Goal: Information Seeking & Learning: Learn about a topic

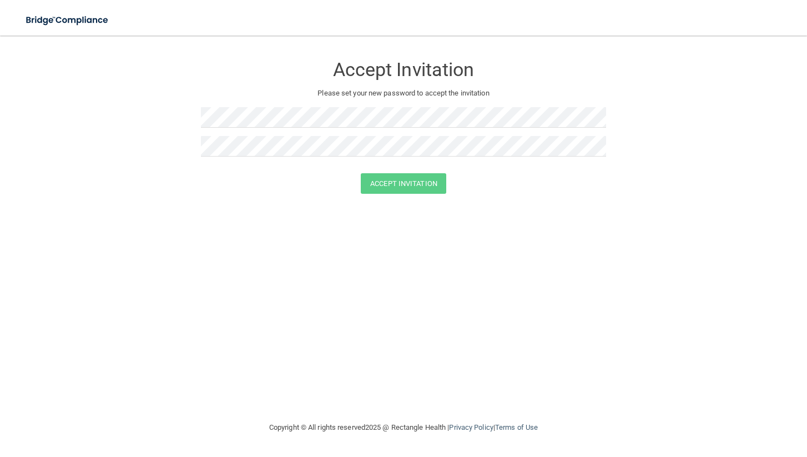
click at [363, 74] on h3 "Accept Invitation" at bounding box center [403, 69] width 405 height 21
click at [70, 14] on img at bounding box center [68, 20] width 102 height 23
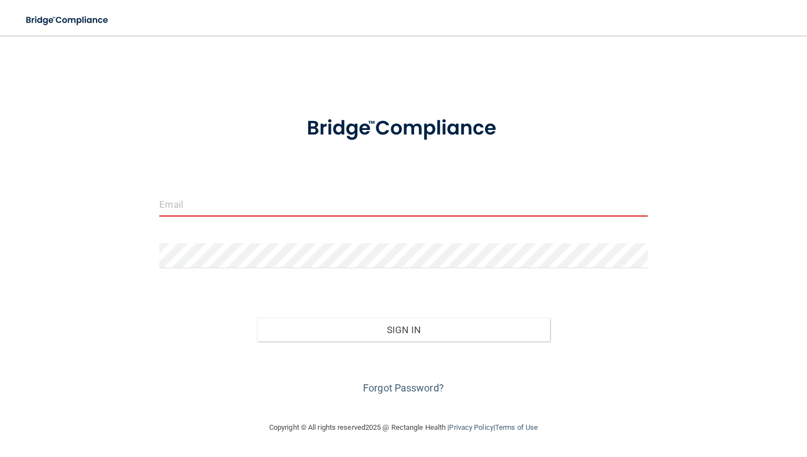
type input "[EMAIL_ADDRESS][DOMAIN_NAME]"
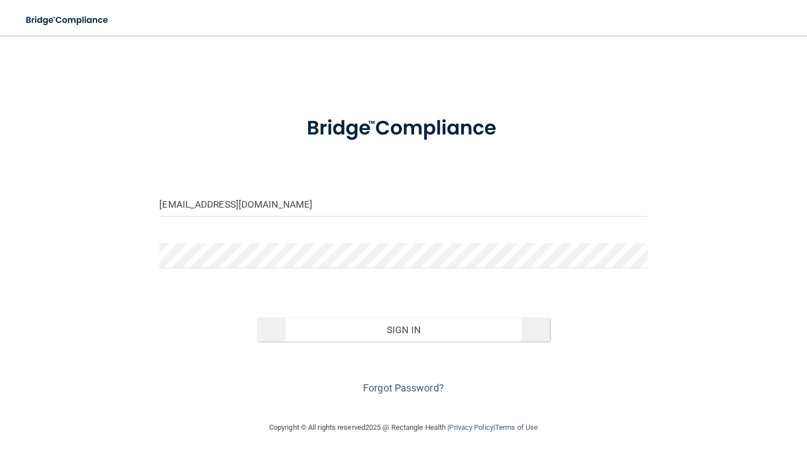
click at [361, 340] on button "Sign In" at bounding box center [403, 329] width 293 height 24
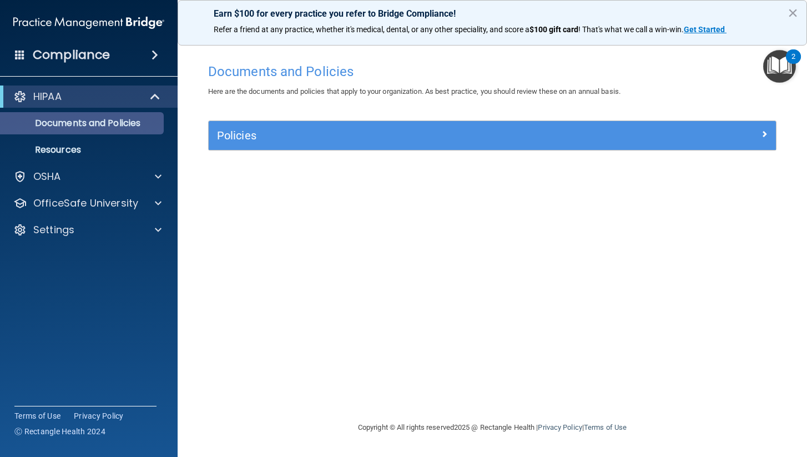
click at [124, 120] on p "Documents and Policies" at bounding box center [82, 123] width 151 height 11
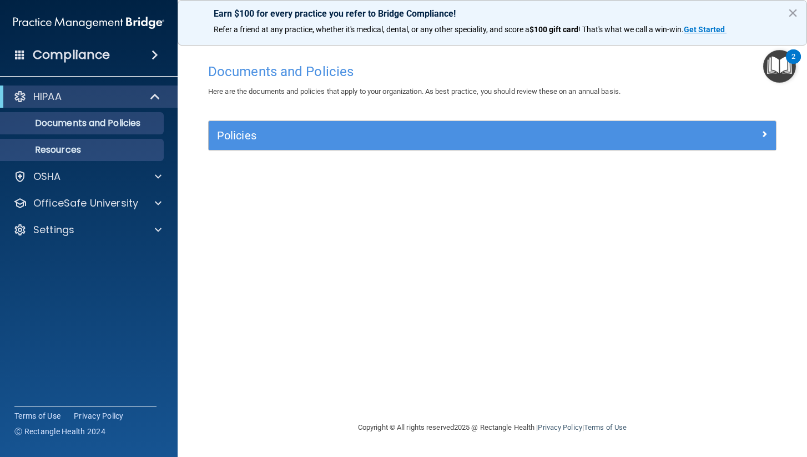
click at [115, 152] on p "Resources" at bounding box center [82, 149] width 151 height 11
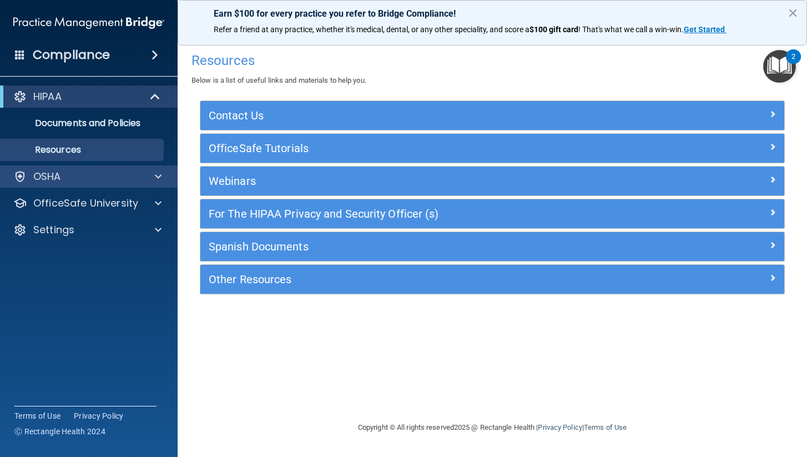
click at [106, 179] on div "OSHA" at bounding box center [74, 176] width 138 height 13
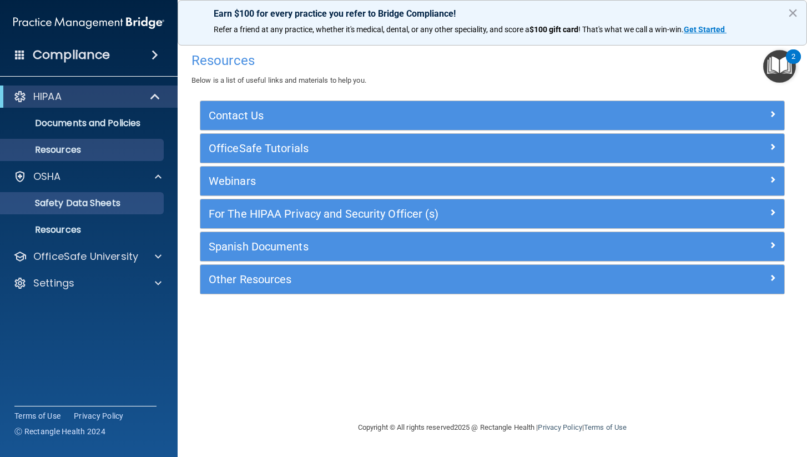
click at [108, 203] on p "Safety Data Sheets" at bounding box center [82, 203] width 151 height 11
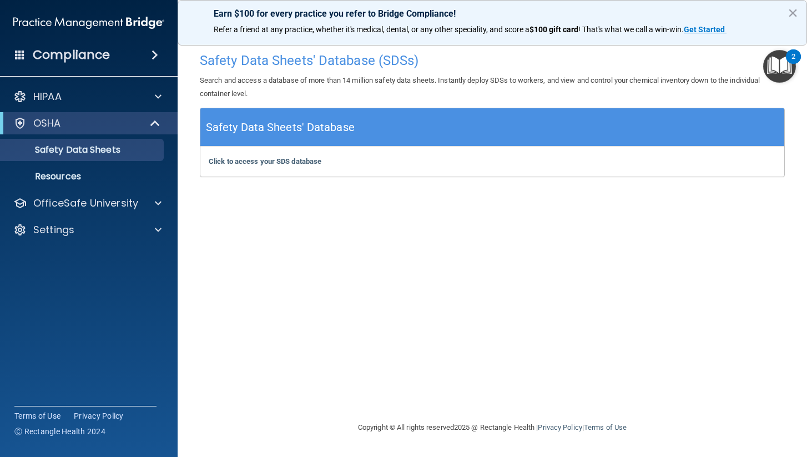
click at [151, 60] on div "Compliance" at bounding box center [89, 55] width 178 height 24
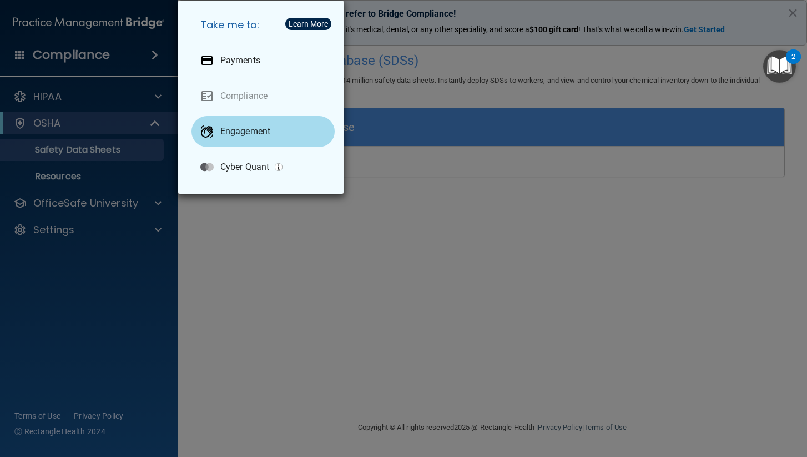
click at [241, 136] on p "Engagement" at bounding box center [245, 131] width 50 height 11
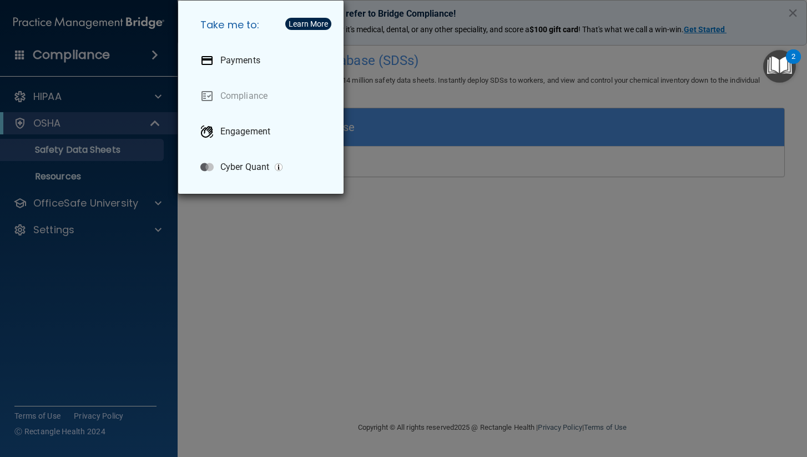
click at [95, 36] on div "Take me to: Payments Compliance Engagement Cyber Quant" at bounding box center [403, 228] width 807 height 457
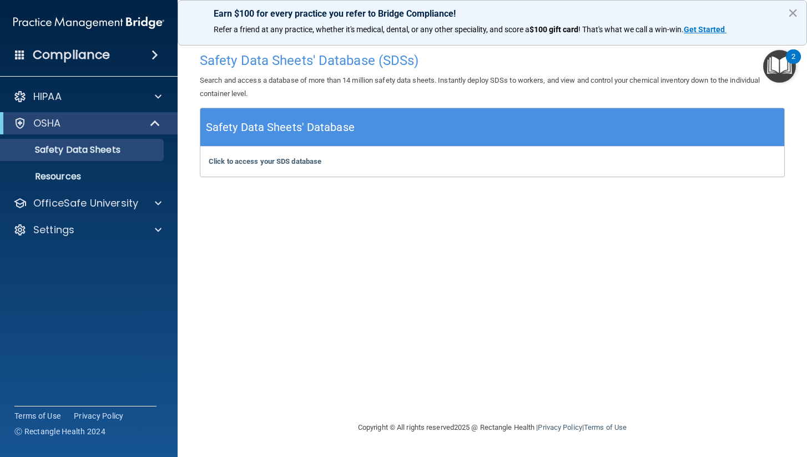
click at [791, 18] on button "×" at bounding box center [792, 13] width 11 height 18
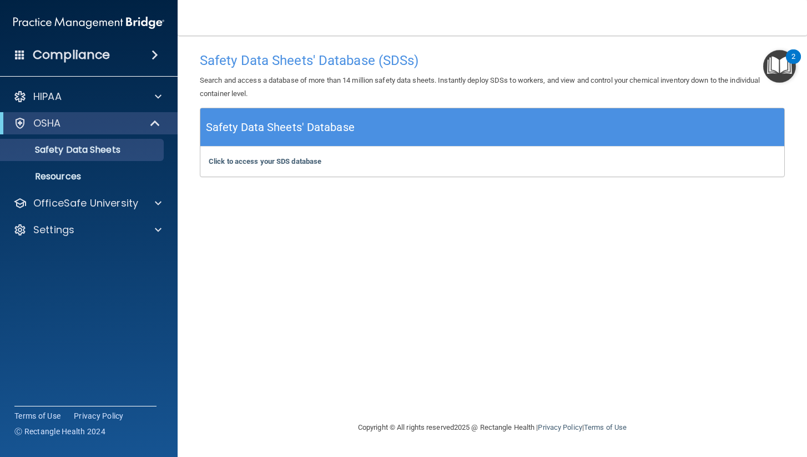
click at [21, 57] on span at bounding box center [20, 54] width 10 height 10
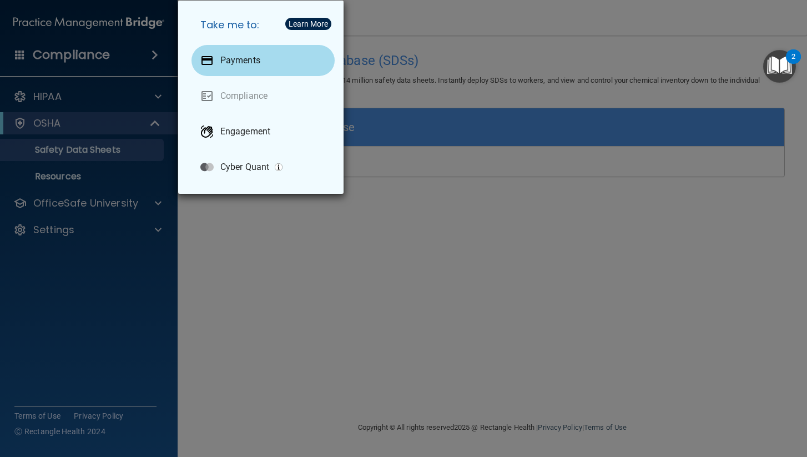
click at [226, 55] on p "Payments" at bounding box center [240, 60] width 40 height 11
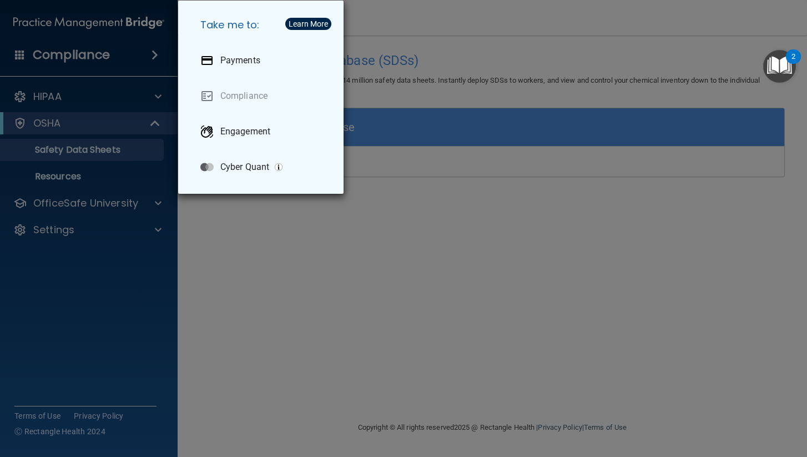
click at [21, 160] on div "Take me to: Payments Compliance Engagement Cyber Quant" at bounding box center [403, 228] width 807 height 457
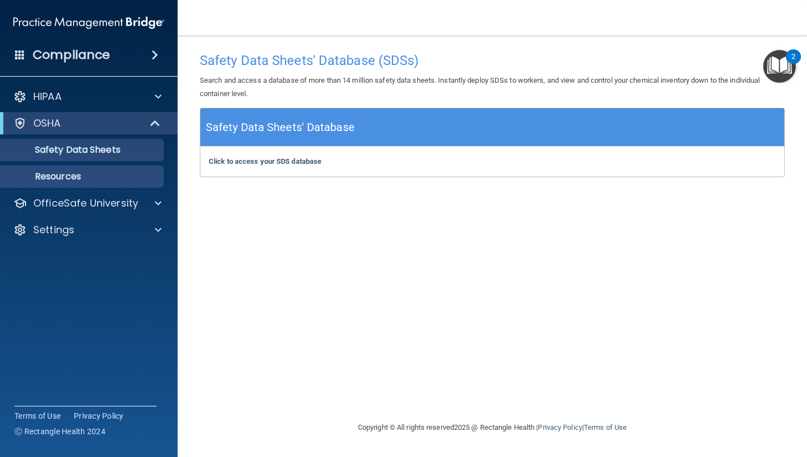
click at [55, 184] on link "Resources" at bounding box center [76, 176] width 175 height 22
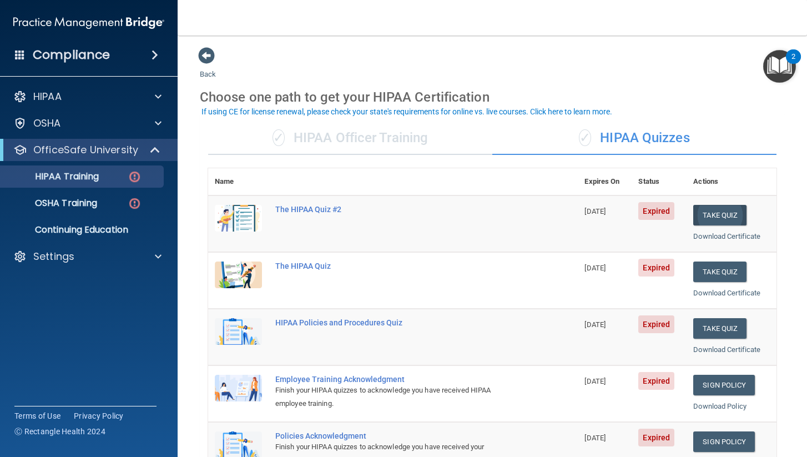
click at [728, 214] on button "Take Quiz" at bounding box center [719, 215] width 53 height 21
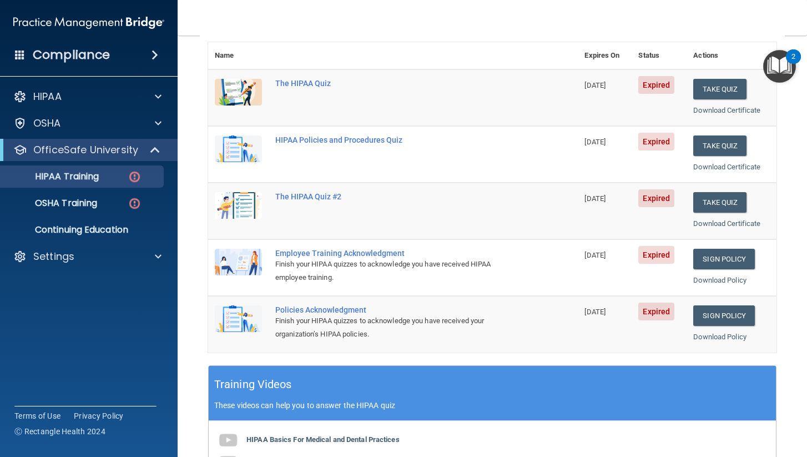
scroll to position [97, 0]
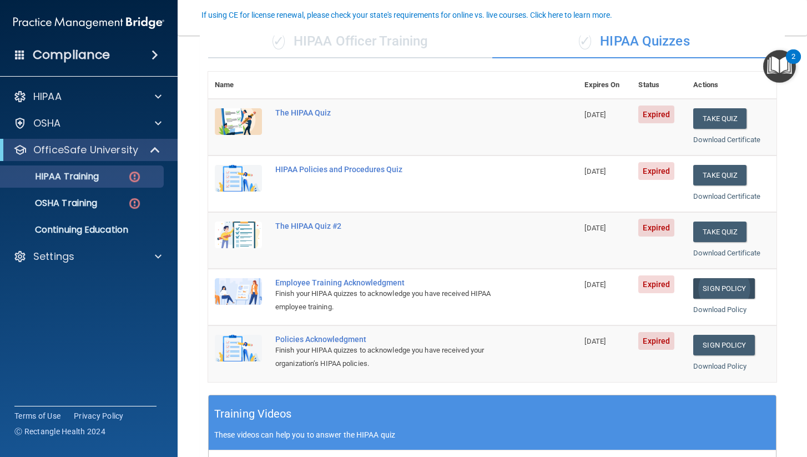
click at [732, 287] on link "Sign Policy" at bounding box center [724, 288] width 62 height 21
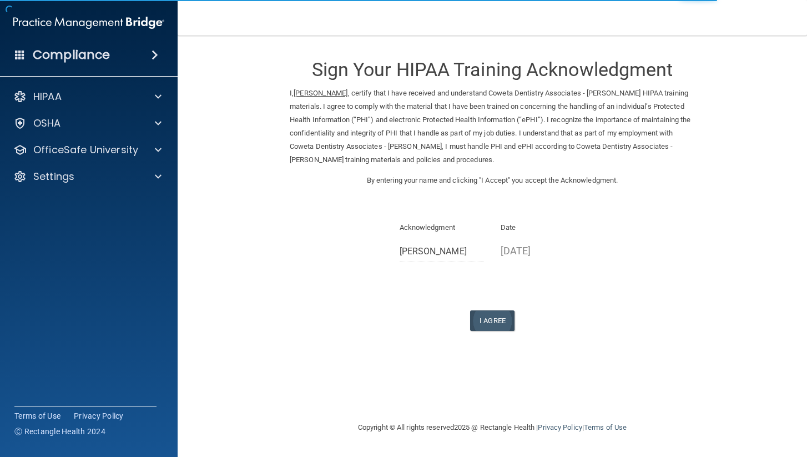
click at [484, 316] on button "I Agree" at bounding box center [492, 320] width 44 height 21
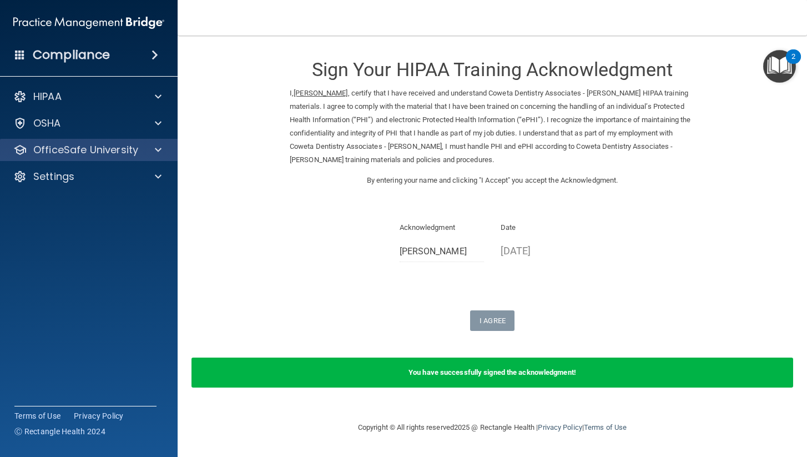
click at [118, 146] on p "OfficeSafe University" at bounding box center [85, 149] width 105 height 13
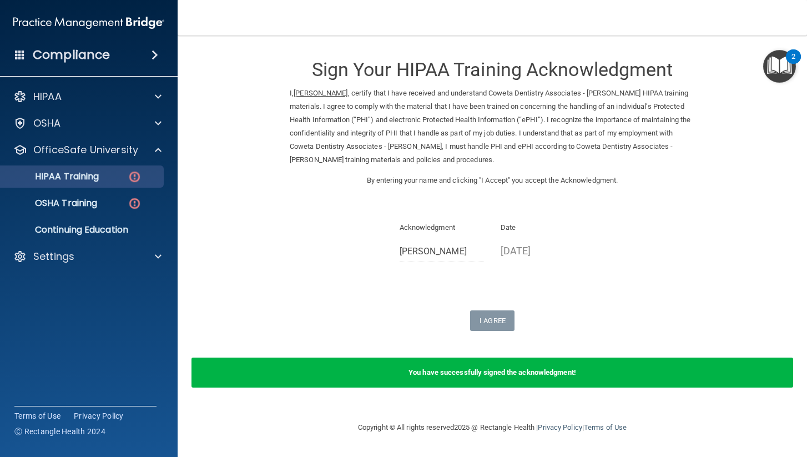
click at [112, 180] on div "HIPAA Training" at bounding box center [82, 176] width 151 height 11
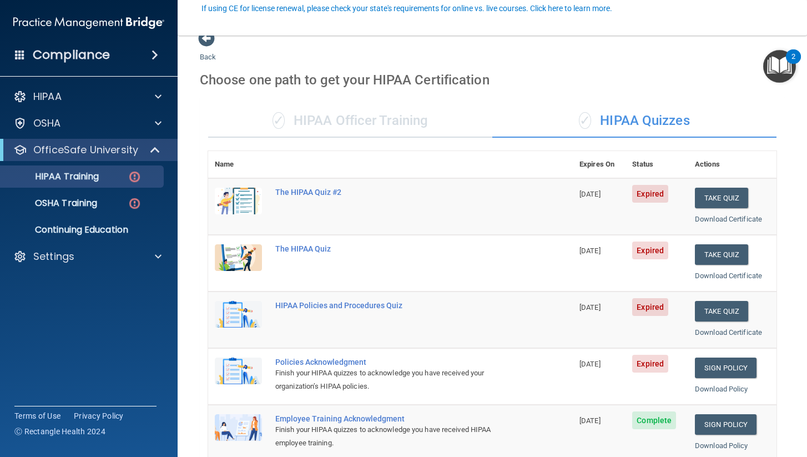
scroll to position [14, 0]
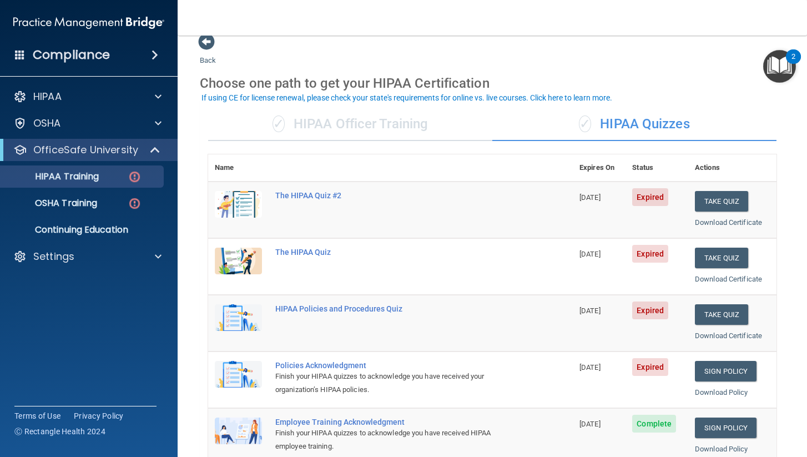
click at [303, 297] on td "HIPAA Policies and Procedures Quiz" at bounding box center [421, 323] width 304 height 57
click at [301, 250] on div "The HIPAA Quiz" at bounding box center [396, 251] width 242 height 9
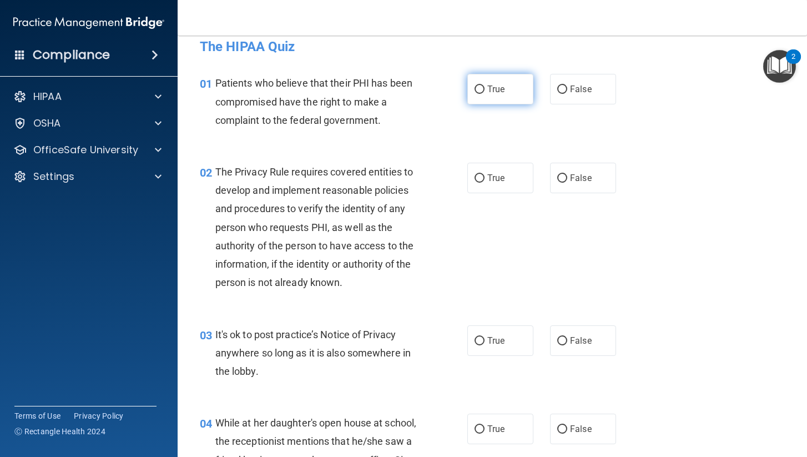
click at [504, 92] on span "True" at bounding box center [495, 89] width 17 height 11
click at [484, 92] on input "True" at bounding box center [479, 89] width 10 height 8
radio input "true"
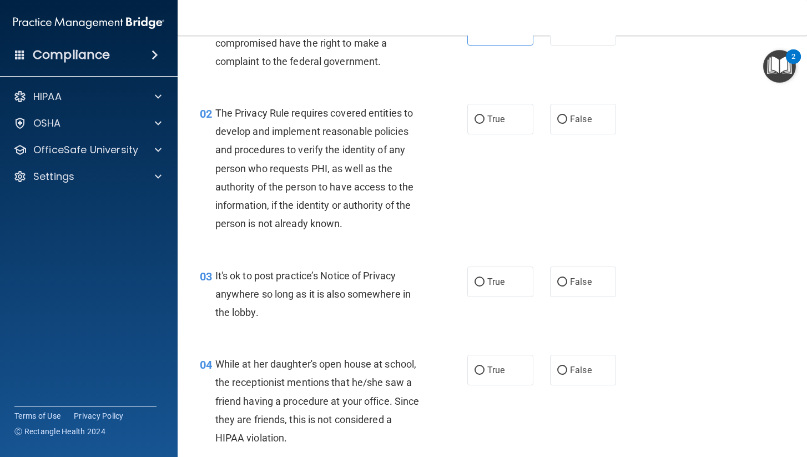
scroll to position [71, 0]
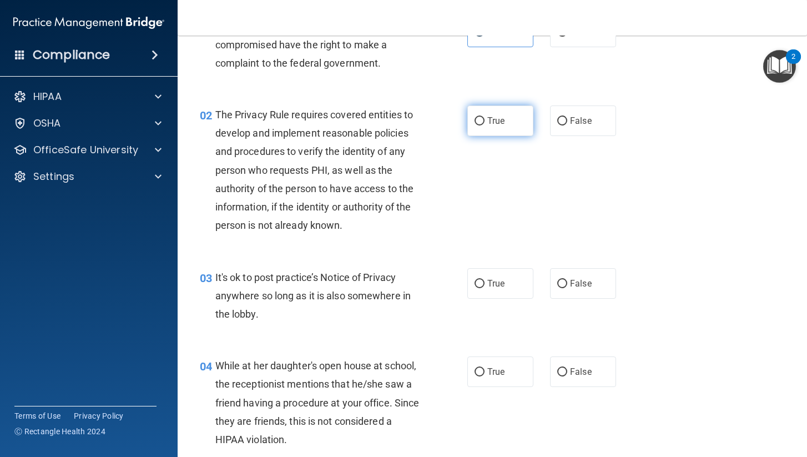
click at [515, 115] on label "True" at bounding box center [500, 120] width 66 height 31
click at [484, 117] on input "True" at bounding box center [479, 121] width 10 height 8
radio input "true"
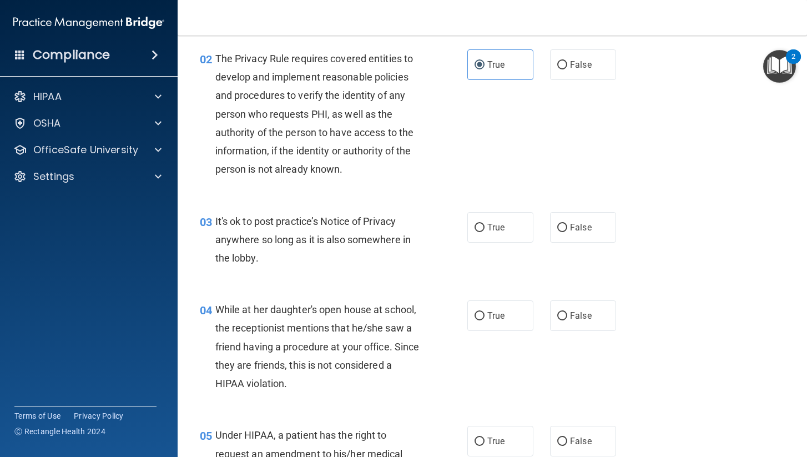
scroll to position [126, 0]
click at [569, 231] on label "False" at bounding box center [583, 227] width 66 height 31
click at [567, 231] on input "False" at bounding box center [562, 228] width 10 height 8
radio input "true"
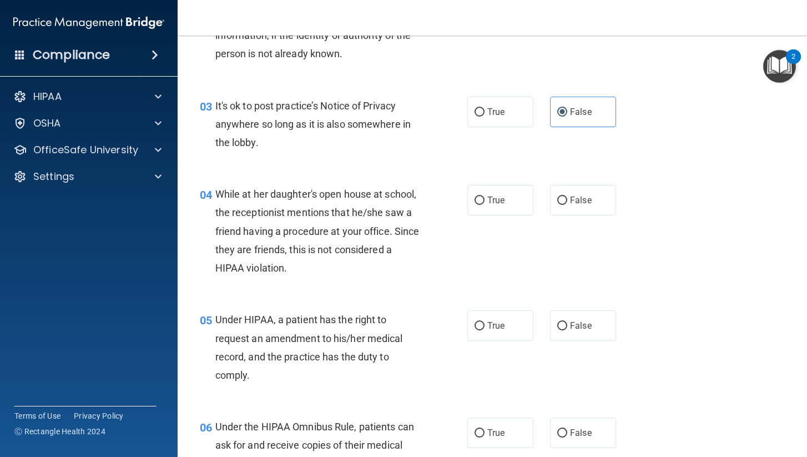
scroll to position [244, 0]
click at [580, 201] on span "False" at bounding box center [581, 199] width 22 height 11
click at [567, 201] on input "False" at bounding box center [562, 199] width 10 height 8
radio input "true"
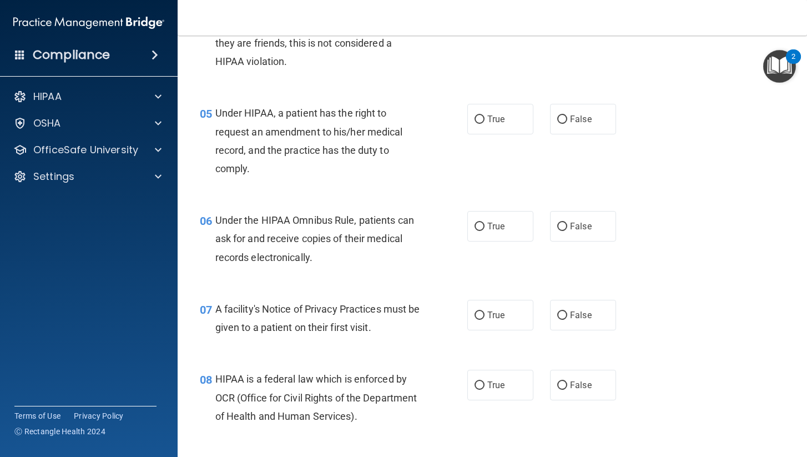
scroll to position [450, 0]
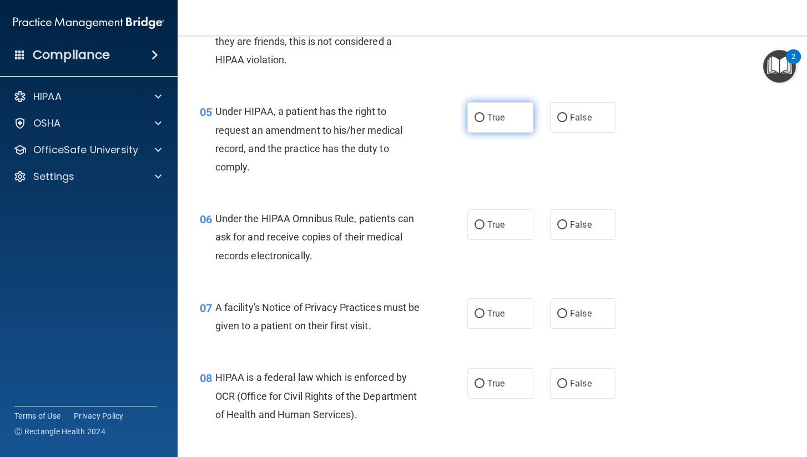
click at [519, 117] on label "True" at bounding box center [500, 117] width 66 height 31
click at [484, 117] on input "True" at bounding box center [479, 118] width 10 height 8
radio input "true"
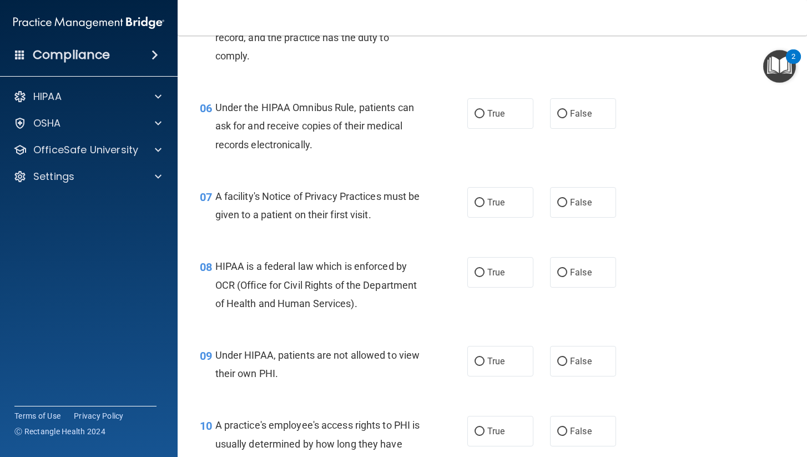
scroll to position [559, 0]
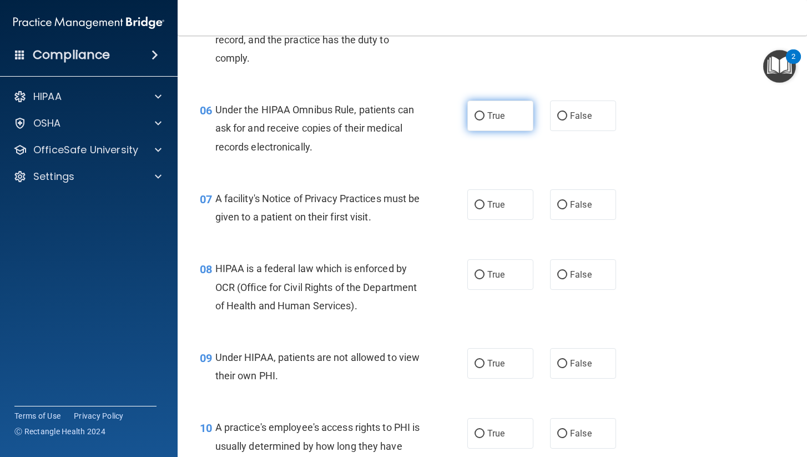
click at [490, 114] on span "True" at bounding box center [495, 115] width 17 height 11
click at [484, 114] on input "True" at bounding box center [479, 116] width 10 height 8
radio input "true"
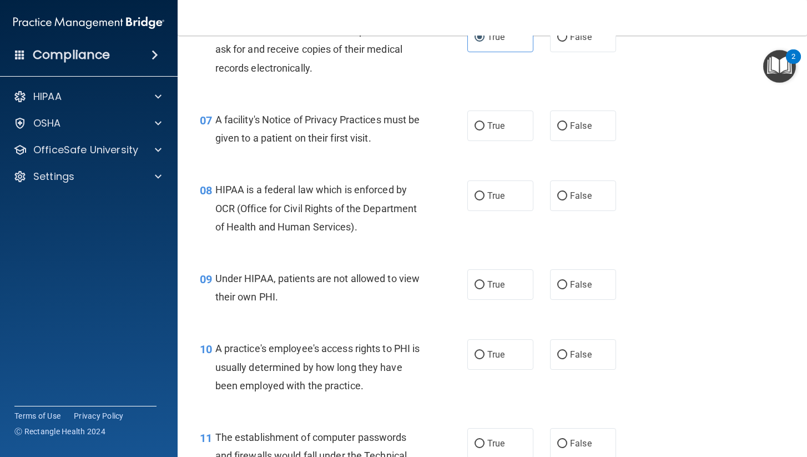
scroll to position [639, 0]
click at [507, 115] on label "True" at bounding box center [500, 125] width 66 height 31
click at [484, 122] on input "True" at bounding box center [479, 126] width 10 height 8
radio input "true"
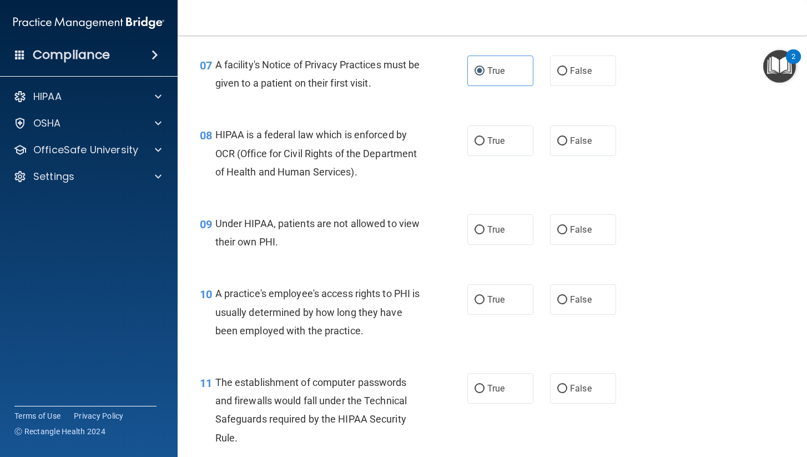
scroll to position [706, 0]
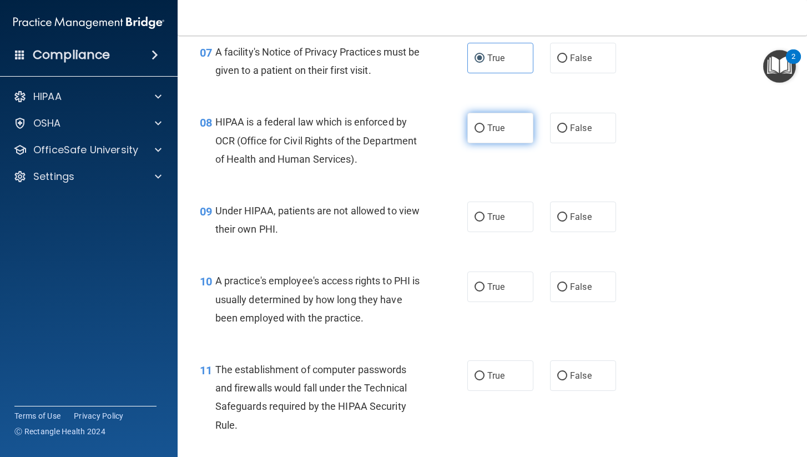
click at [486, 128] on label "True" at bounding box center [500, 128] width 66 height 31
click at [484, 128] on input "True" at bounding box center [479, 128] width 10 height 8
radio input "true"
click at [479, 206] on label "True" at bounding box center [500, 216] width 66 height 31
click at [479, 213] on input "True" at bounding box center [479, 217] width 10 height 8
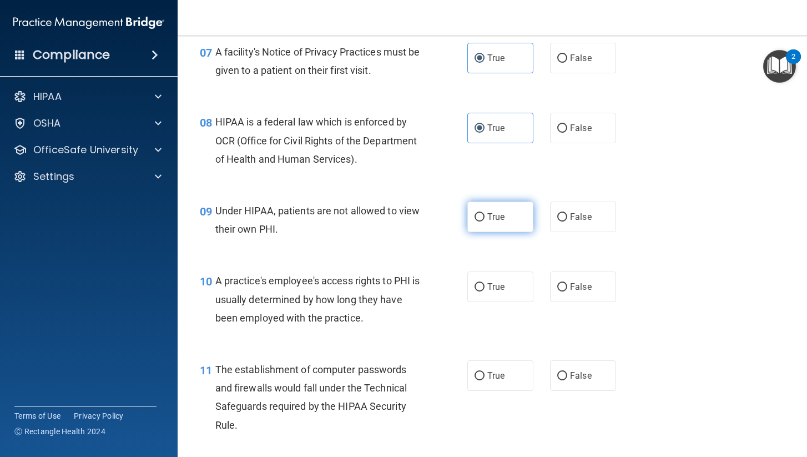
radio input "true"
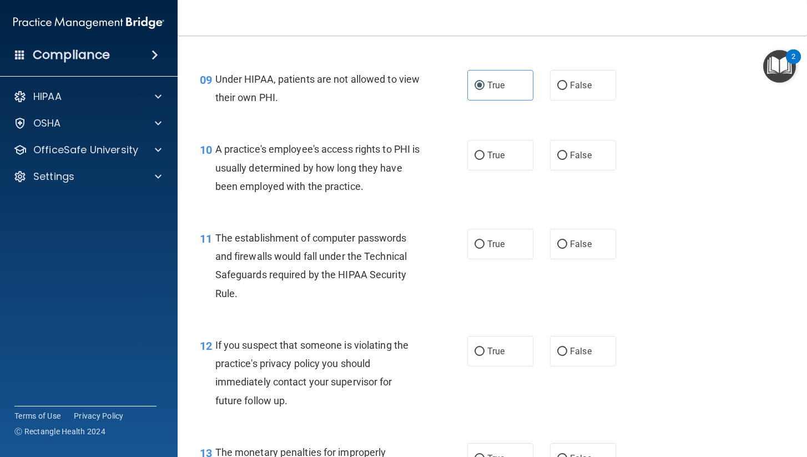
scroll to position [854, 0]
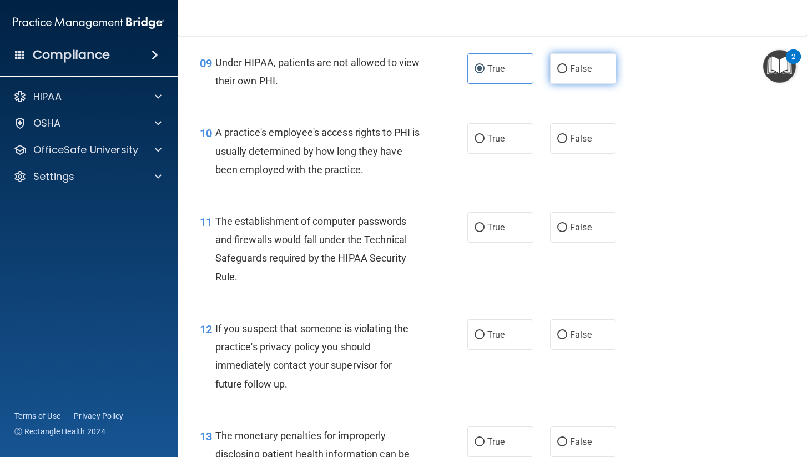
click at [578, 63] on span "False" at bounding box center [581, 68] width 22 height 11
click at [567, 65] on input "False" at bounding box center [562, 69] width 10 height 8
radio input "true"
radio input "false"
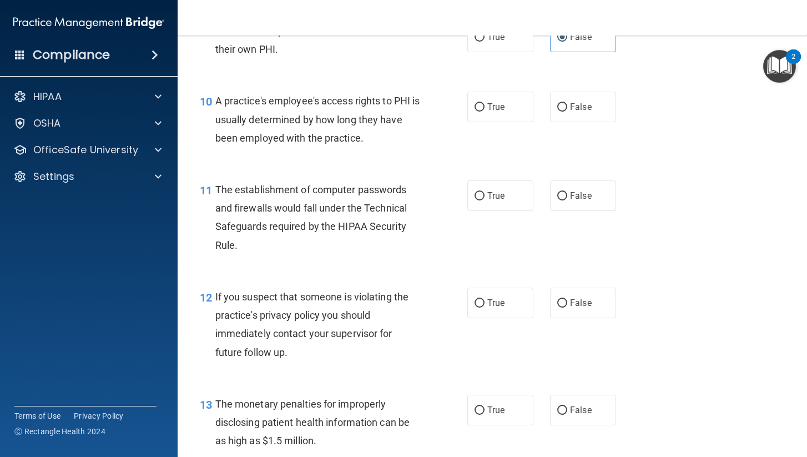
scroll to position [887, 0]
click at [568, 112] on label "False" at bounding box center [583, 105] width 66 height 31
click at [567, 110] on input "False" at bounding box center [562, 106] width 10 height 8
radio input "true"
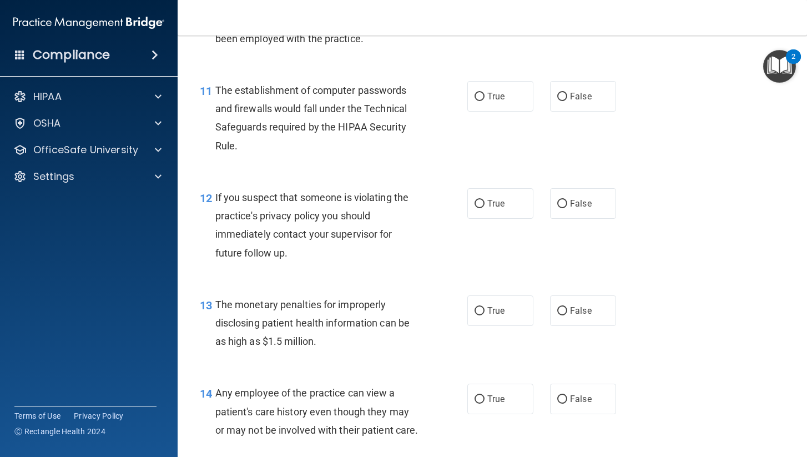
scroll to position [983, 0]
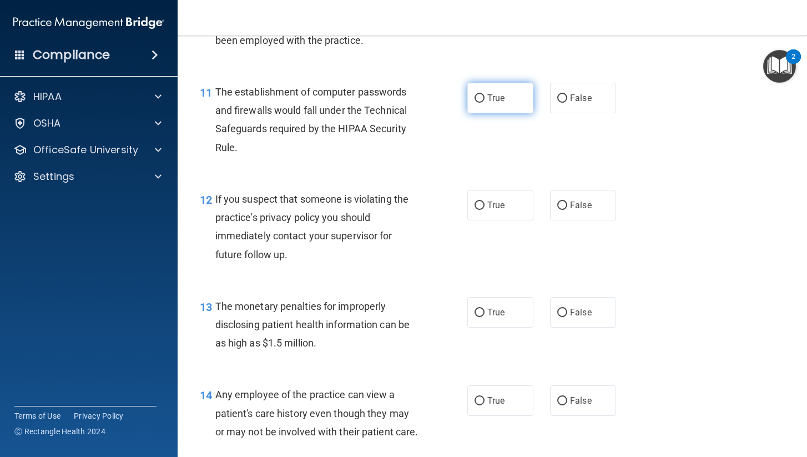
click at [497, 93] on span "True" at bounding box center [495, 98] width 17 height 11
click at [484, 94] on input "True" at bounding box center [479, 98] width 10 height 8
radio input "true"
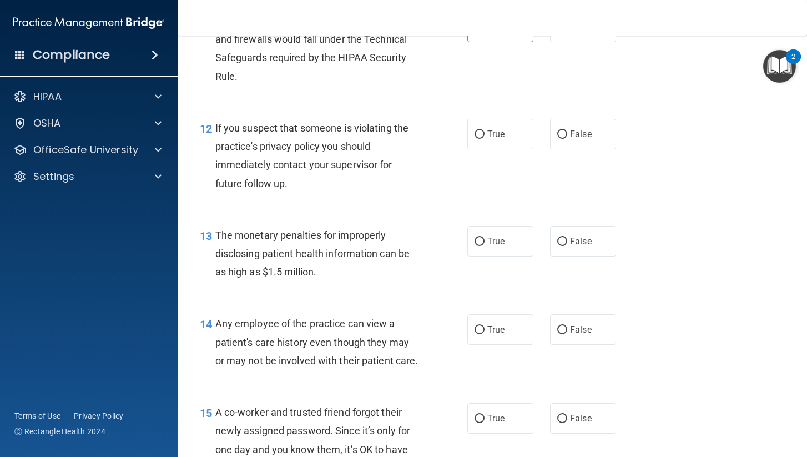
scroll to position [1055, 0]
click at [483, 129] on input "True" at bounding box center [479, 133] width 10 height 8
radio input "true"
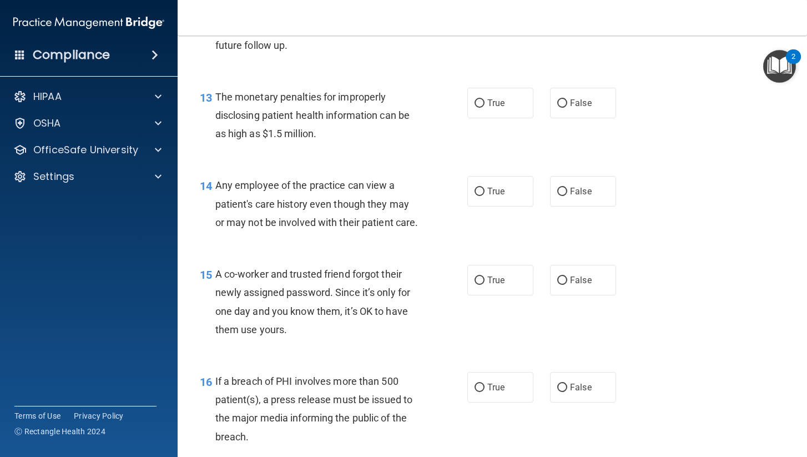
scroll to position [1191, 0]
click at [494, 99] on span "True" at bounding box center [495, 104] width 17 height 11
click at [484, 100] on input "True" at bounding box center [479, 104] width 10 height 8
radio input "true"
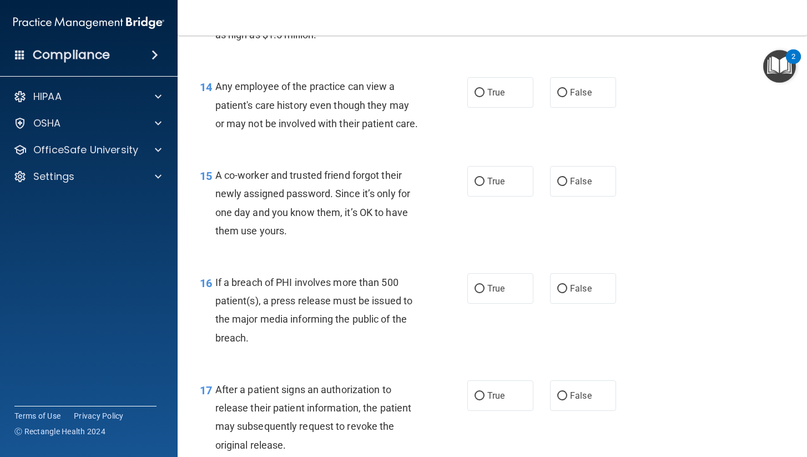
scroll to position [1290, 0]
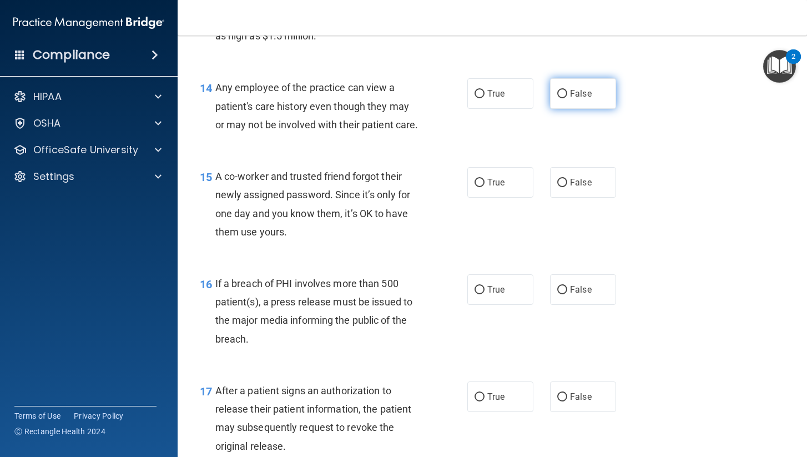
click at [570, 91] on span "False" at bounding box center [581, 93] width 22 height 11
click at [567, 91] on input "False" at bounding box center [562, 94] width 10 height 8
radio input "true"
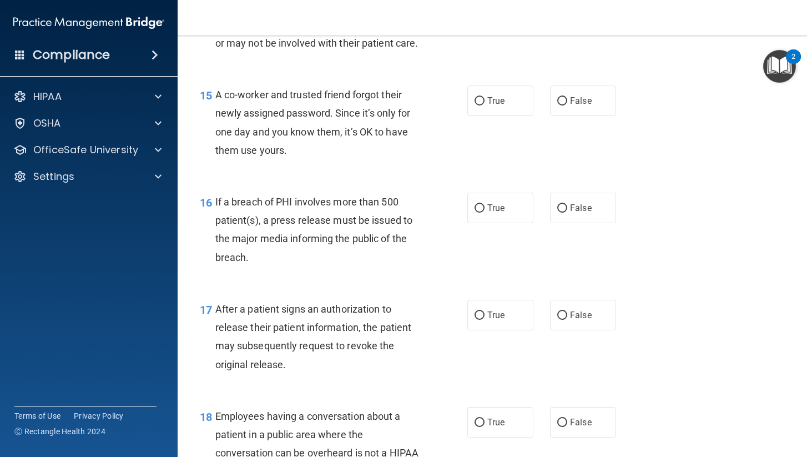
scroll to position [1370, 0]
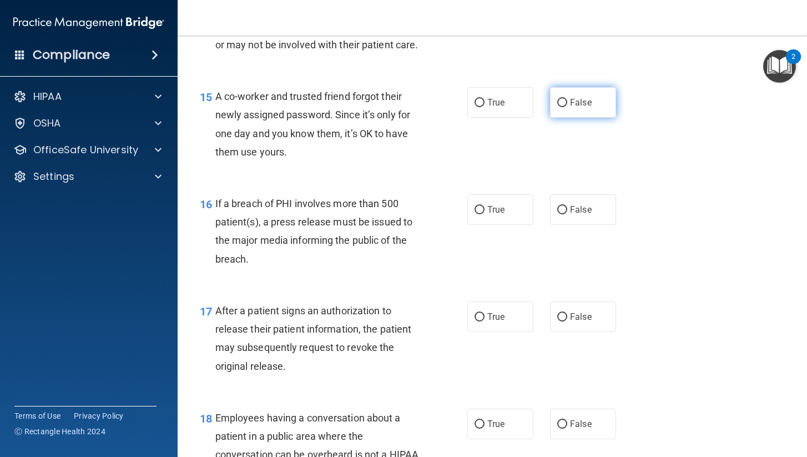
click at [593, 102] on label "False" at bounding box center [583, 102] width 66 height 31
click at [567, 102] on input "False" at bounding box center [562, 103] width 10 height 8
radio input "true"
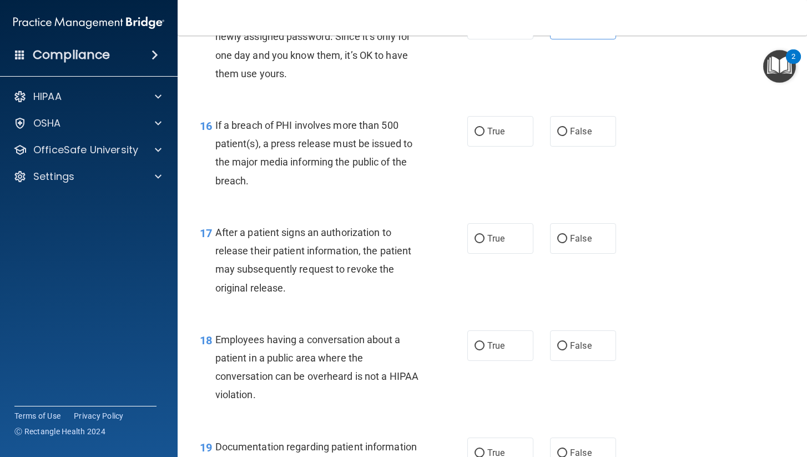
scroll to position [1452, 0]
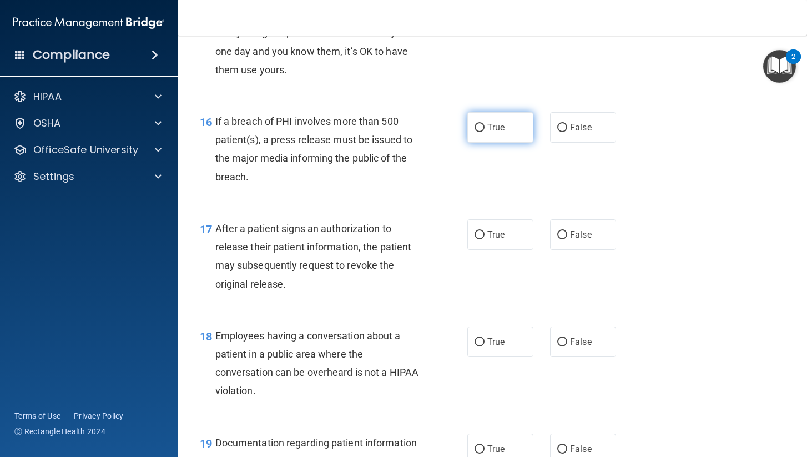
click at [490, 134] on label "True" at bounding box center [500, 127] width 66 height 31
click at [484, 132] on input "True" at bounding box center [479, 128] width 10 height 8
radio input "true"
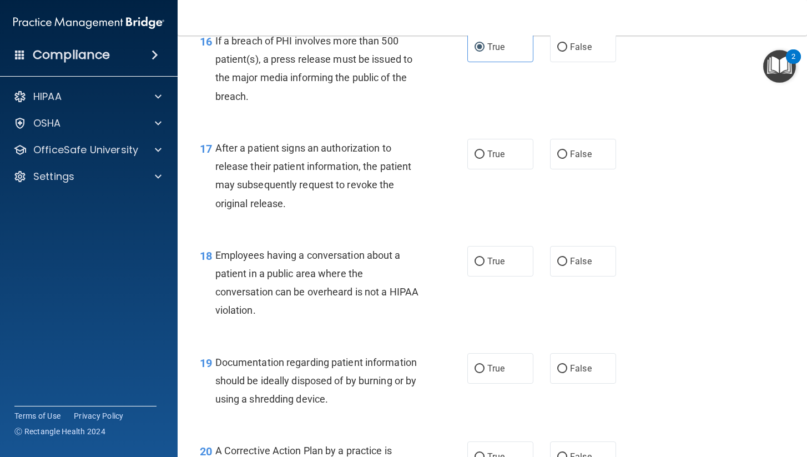
scroll to position [1549, 0]
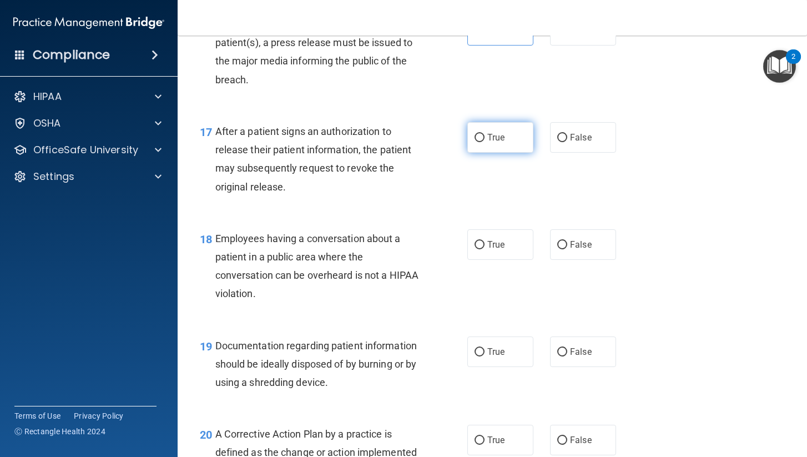
click at [483, 134] on input "True" at bounding box center [479, 138] width 10 height 8
radio input "true"
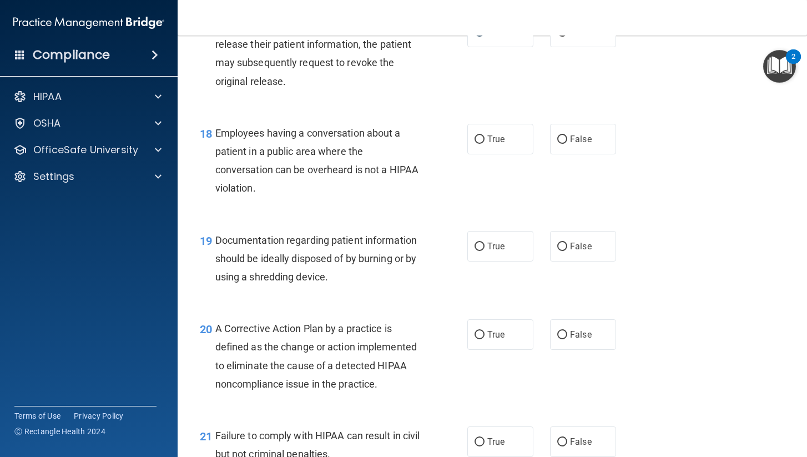
scroll to position [1654, 0]
click at [504, 134] on span "True" at bounding box center [495, 139] width 17 height 11
click at [484, 136] on input "True" at bounding box center [479, 140] width 10 height 8
radio input "true"
click at [588, 134] on span "False" at bounding box center [581, 139] width 22 height 11
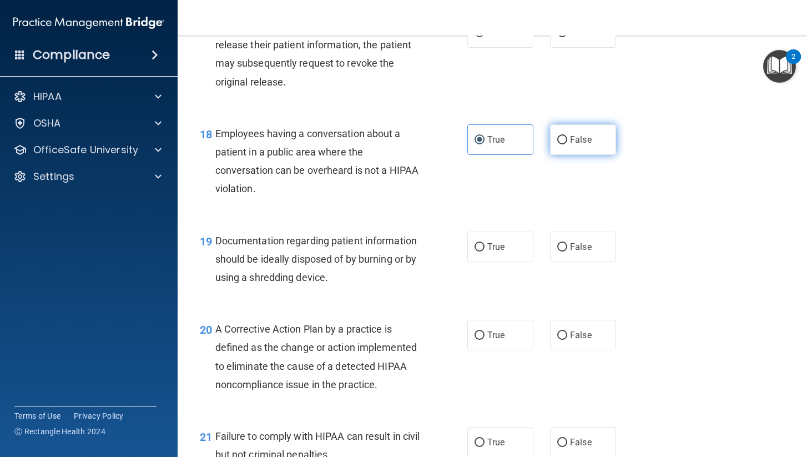
click at [567, 136] on input "False" at bounding box center [562, 140] width 10 height 8
radio input "true"
radio input "false"
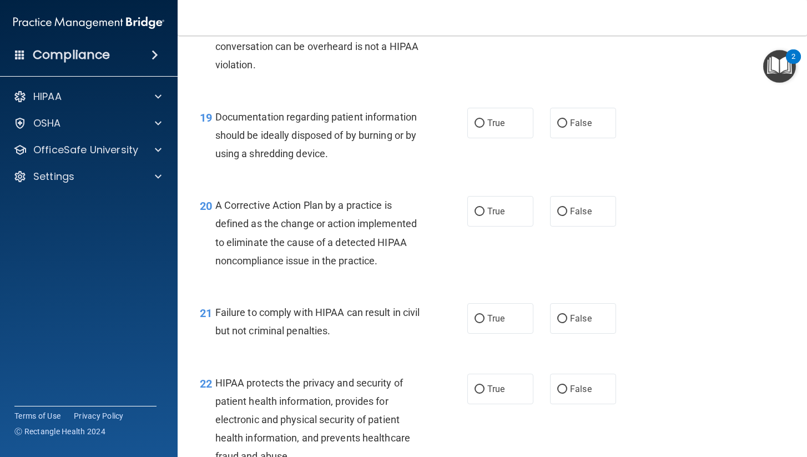
scroll to position [1776, 0]
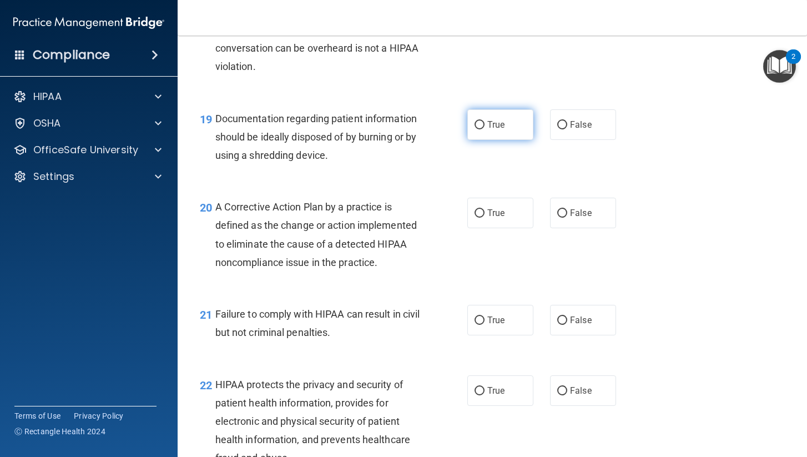
click at [488, 119] on span "True" at bounding box center [495, 124] width 17 height 11
click at [484, 121] on input "True" at bounding box center [479, 125] width 10 height 8
radio input "true"
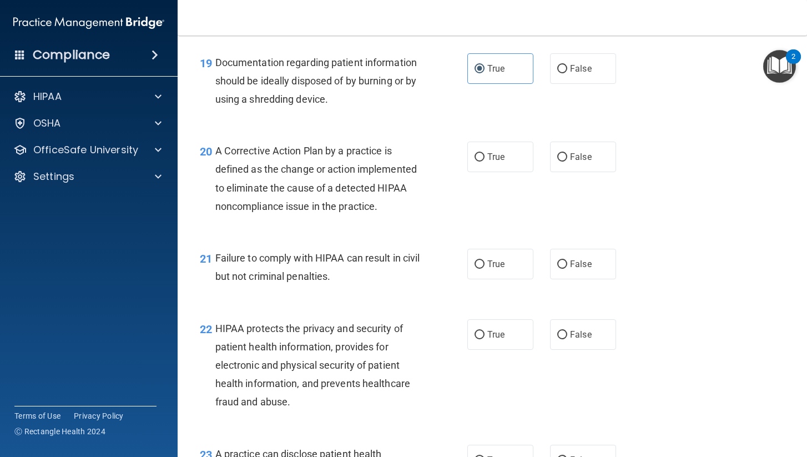
scroll to position [1830, 0]
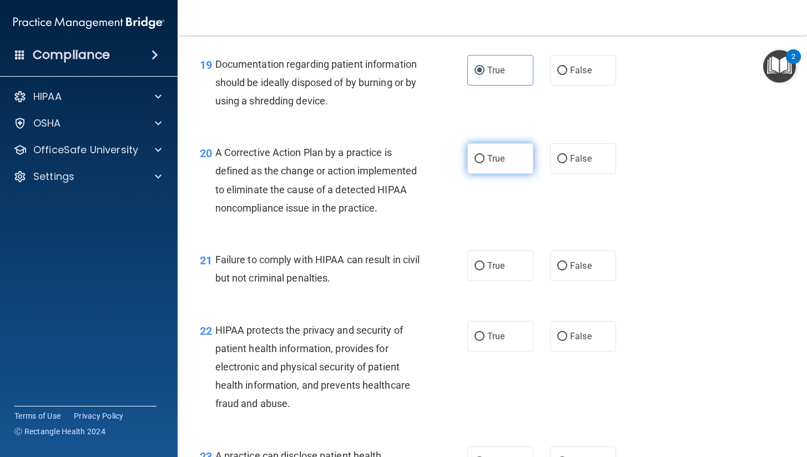
click at [488, 153] on span "True" at bounding box center [495, 158] width 17 height 11
click at [484, 155] on input "True" at bounding box center [479, 159] width 10 height 8
radio input "true"
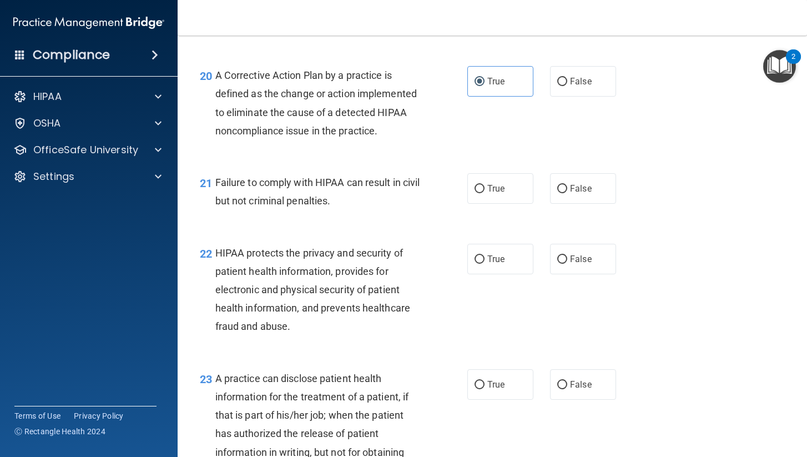
scroll to position [1916, 0]
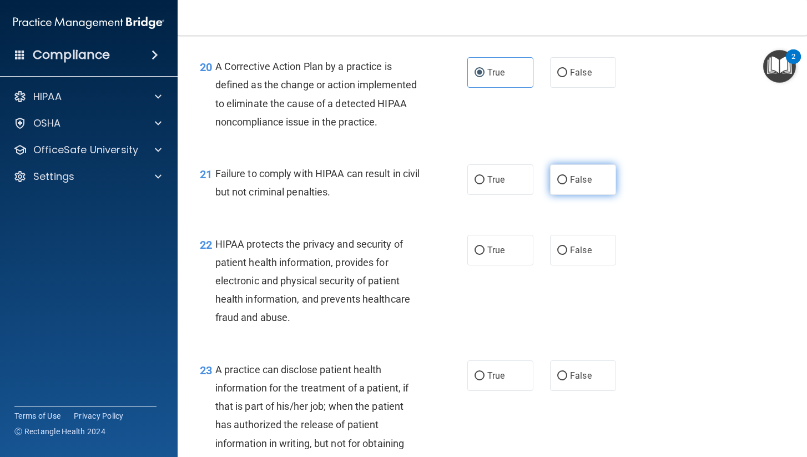
click at [589, 174] on span "False" at bounding box center [581, 179] width 22 height 11
click at [567, 176] on input "False" at bounding box center [562, 180] width 10 height 8
radio input "true"
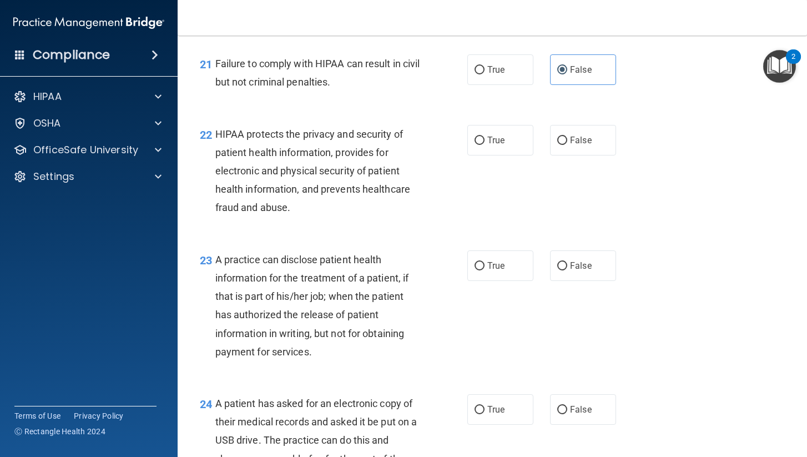
scroll to position [2025, 0]
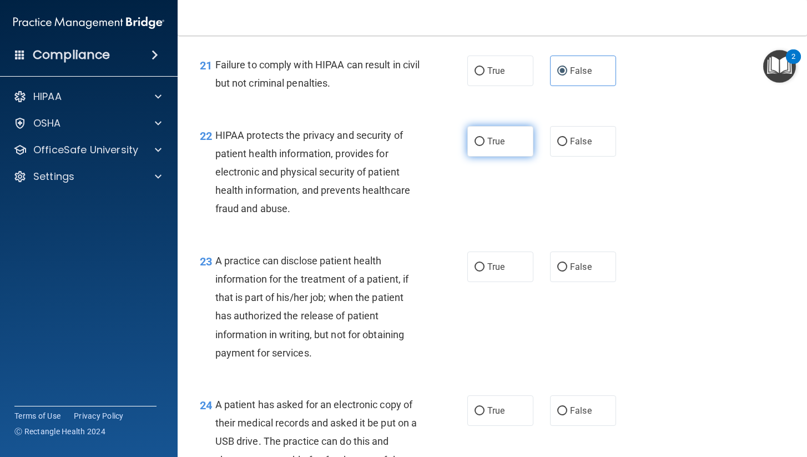
click at [488, 138] on label "True" at bounding box center [500, 141] width 66 height 31
click at [484, 138] on input "True" at bounding box center [479, 142] width 10 height 8
radio input "true"
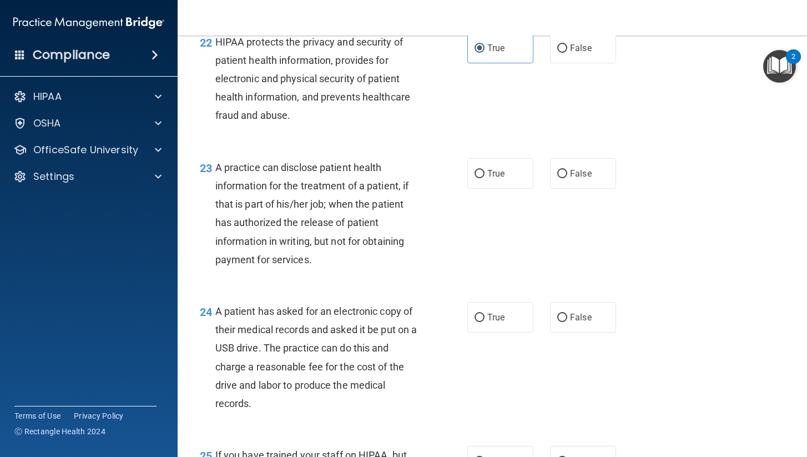
scroll to position [2115, 0]
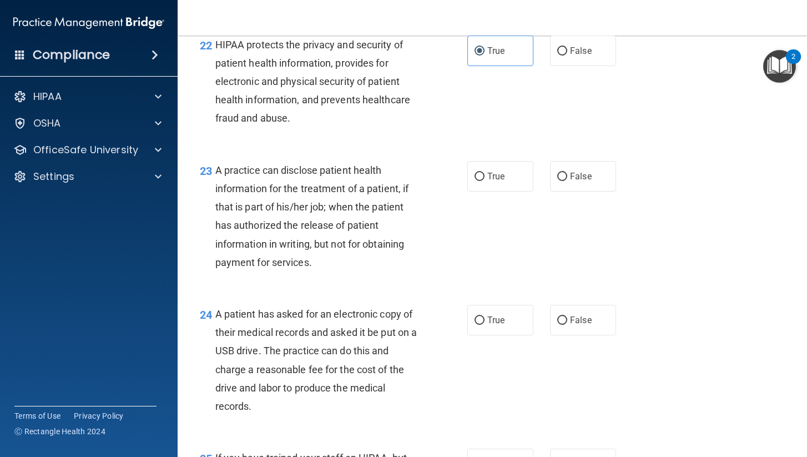
click at [492, 181] on div "23 A practice can disclose patient health information for the treatment of a pa…" at bounding box center [491, 219] width 601 height 144
click at [493, 171] on span "True" at bounding box center [495, 176] width 17 height 11
click at [484, 173] on input "True" at bounding box center [479, 177] width 10 height 8
radio input "true"
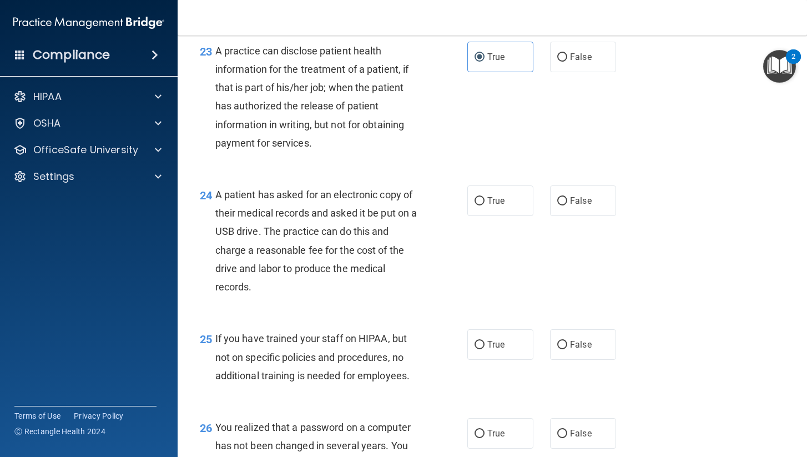
scroll to position [2243, 0]
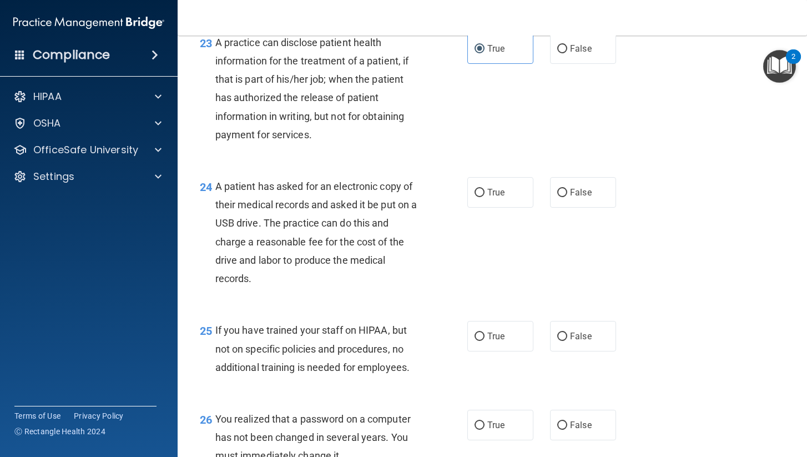
click at [497, 163] on div "24 A patient has asked for an electronic copy of their medical records and aske…" at bounding box center [491, 235] width 601 height 144
click at [497, 187] on label "True" at bounding box center [500, 192] width 66 height 31
click at [484, 189] on input "True" at bounding box center [479, 193] width 10 height 8
radio input "true"
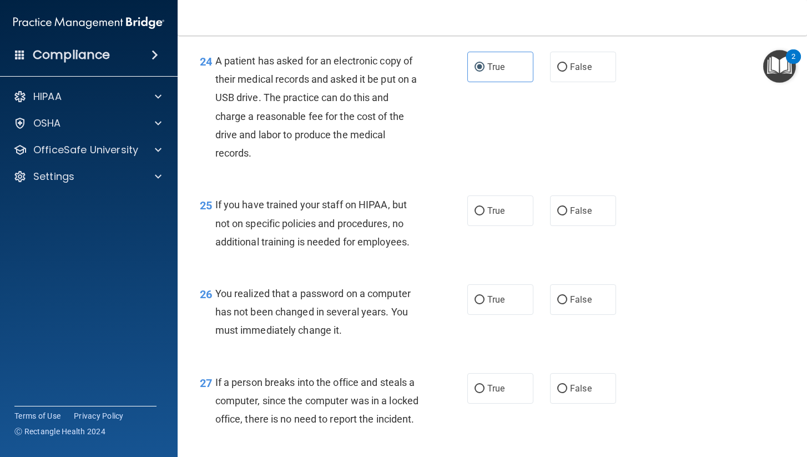
scroll to position [2366, 0]
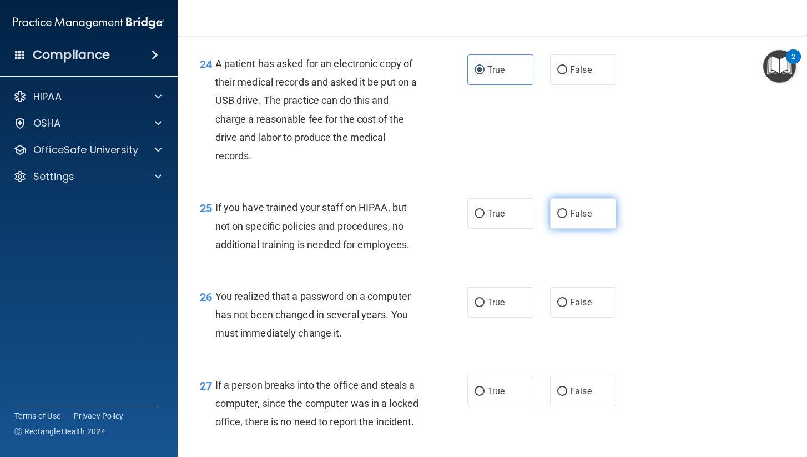
click at [583, 211] on label "False" at bounding box center [583, 213] width 66 height 31
click at [567, 211] on input "False" at bounding box center [562, 214] width 10 height 8
radio input "true"
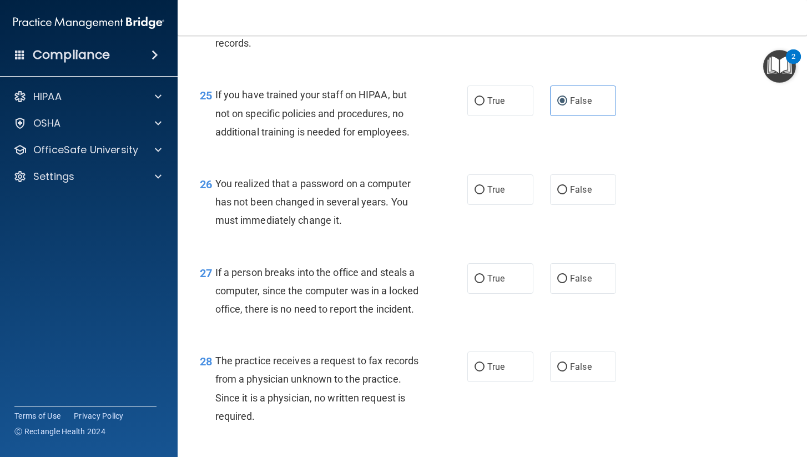
scroll to position [2479, 0]
click at [505, 174] on label "True" at bounding box center [500, 189] width 66 height 31
click at [484, 185] on input "True" at bounding box center [479, 189] width 10 height 8
radio input "true"
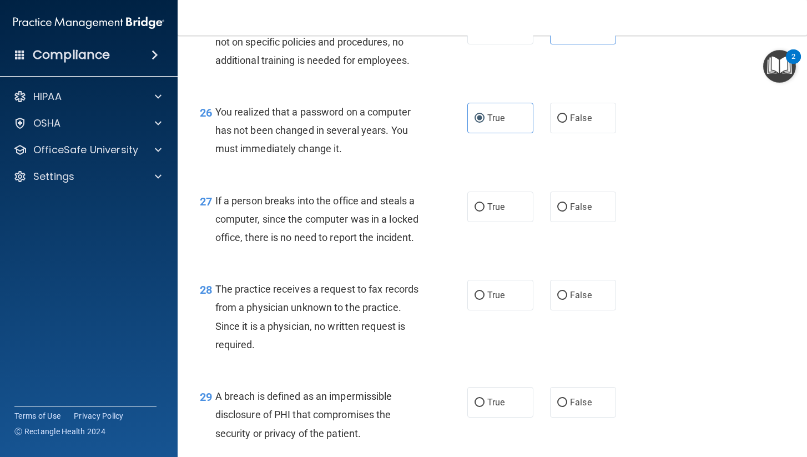
scroll to position [2549, 0]
click at [571, 203] on span "False" at bounding box center [581, 208] width 22 height 11
click at [567, 204] on input "False" at bounding box center [562, 208] width 10 height 8
radio input "true"
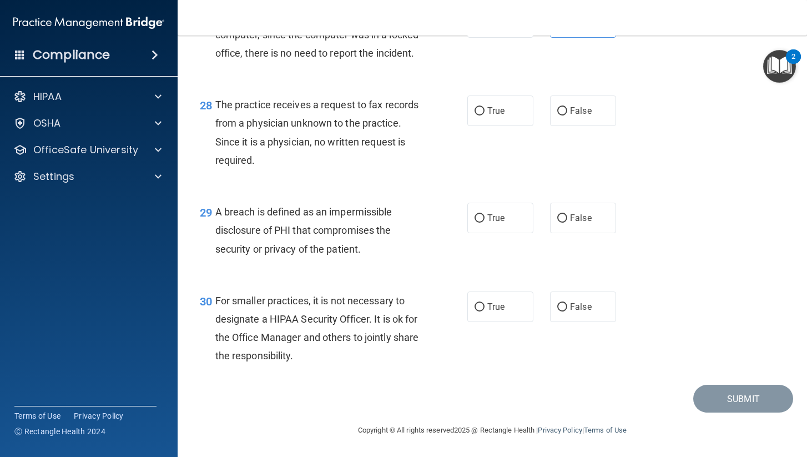
scroll to position [2738, 0]
click at [571, 119] on label "False" at bounding box center [583, 110] width 66 height 31
click at [567, 115] on input "False" at bounding box center [562, 111] width 10 height 8
radio input "true"
click at [475, 212] on label "True" at bounding box center [500, 218] width 66 height 31
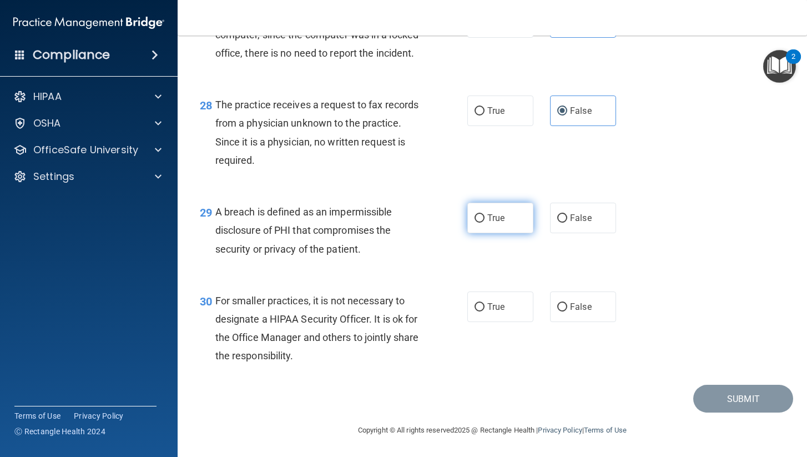
click at [475, 214] on input "True" at bounding box center [479, 218] width 10 height 8
radio input "true"
click at [594, 310] on label "False" at bounding box center [583, 306] width 66 height 31
click at [567, 310] on input "False" at bounding box center [562, 307] width 10 height 8
radio input "true"
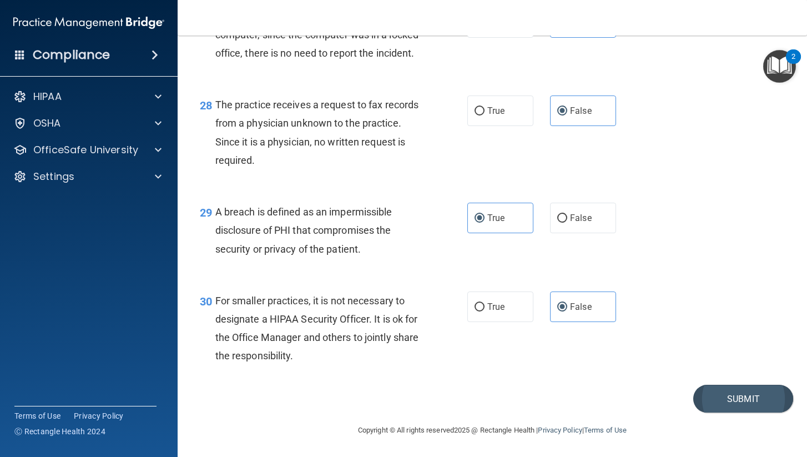
click at [732, 401] on button "Submit" at bounding box center [743, 398] width 100 height 28
click at [743, 410] on button "Submit" at bounding box center [743, 398] width 100 height 28
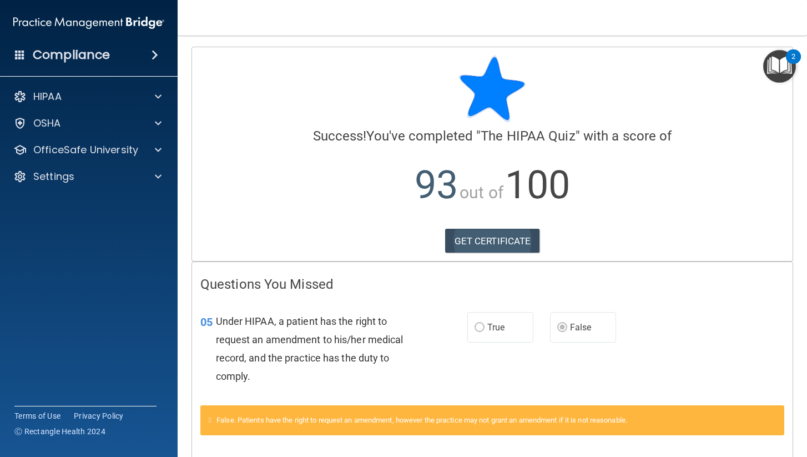
click at [479, 240] on link "GET CERTIFICATE" at bounding box center [492, 241] width 95 height 24
click at [153, 99] on div at bounding box center [157, 96] width 28 height 13
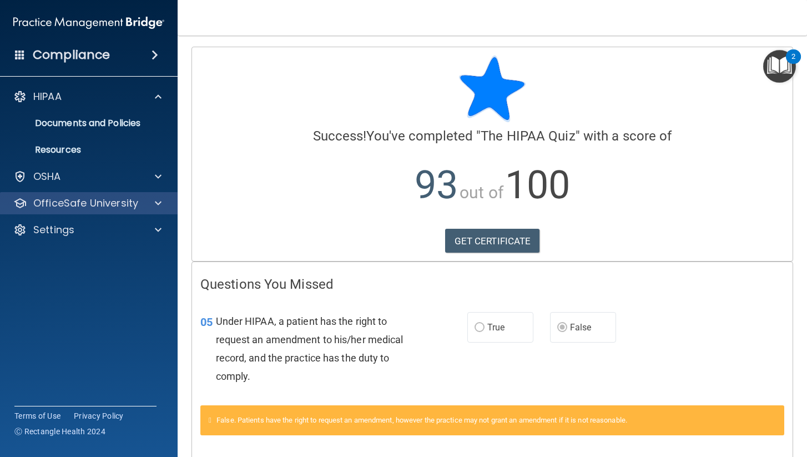
click at [112, 205] on p "OfficeSafe University" at bounding box center [85, 202] width 105 height 13
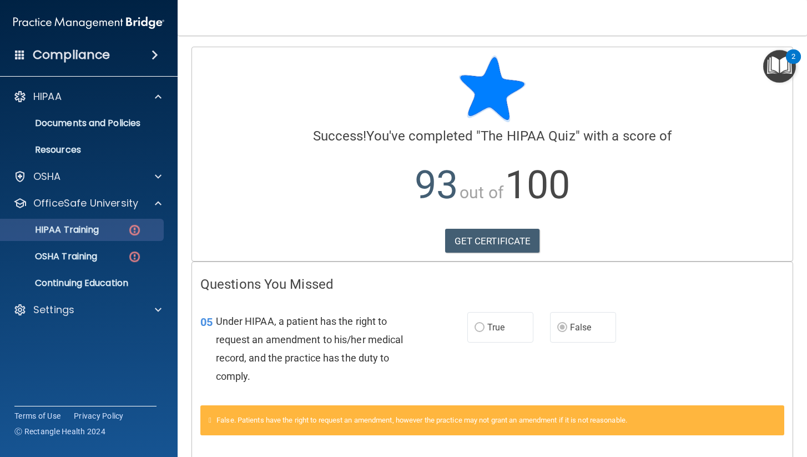
click at [116, 233] on div "HIPAA Training" at bounding box center [82, 229] width 151 height 11
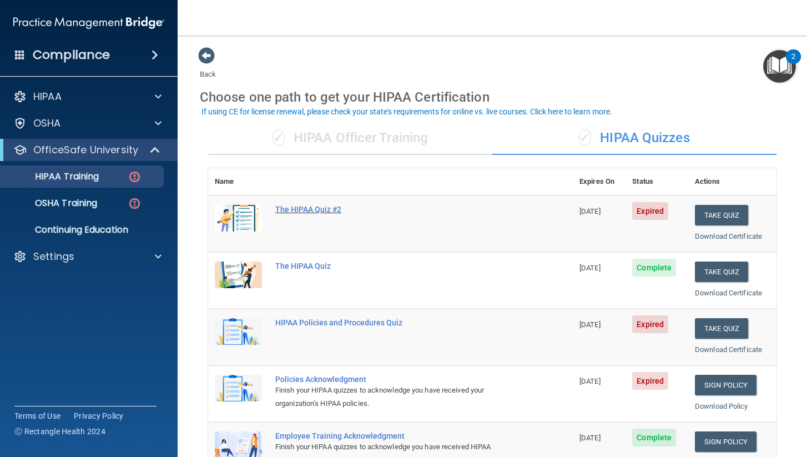
click at [313, 210] on div "The HIPAA Quiz #2" at bounding box center [396, 209] width 242 height 9
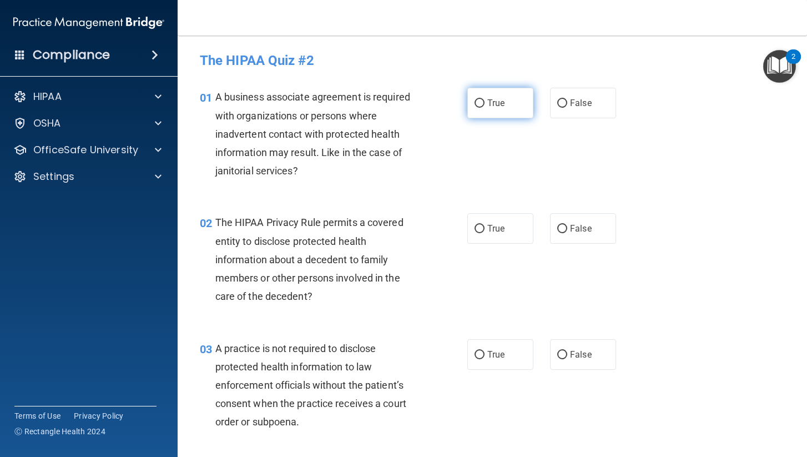
click at [504, 105] on span "True" at bounding box center [495, 103] width 17 height 11
click at [484, 105] on input "True" at bounding box center [479, 103] width 10 height 8
radio input "true"
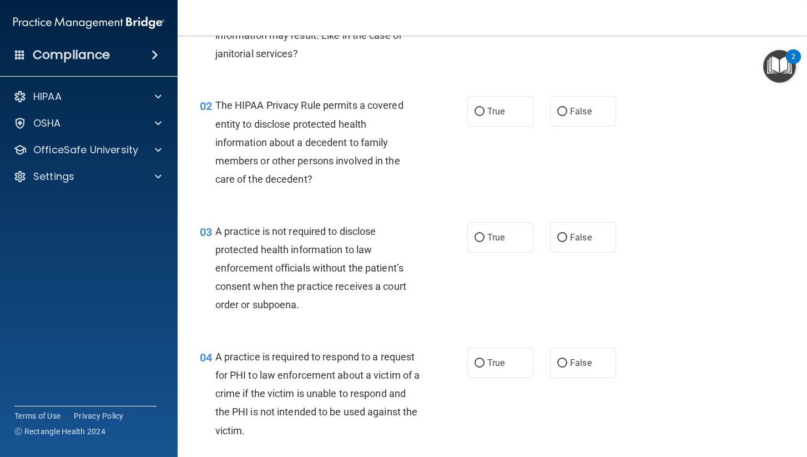
scroll to position [121, 0]
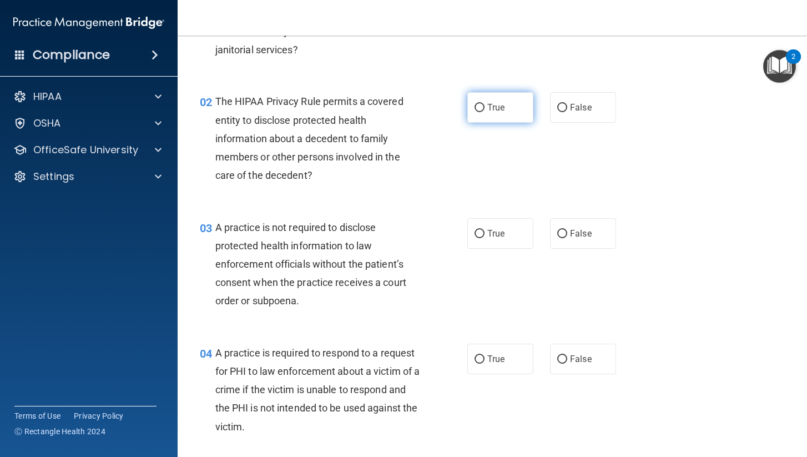
click at [483, 111] on input "True" at bounding box center [479, 108] width 10 height 8
radio input "true"
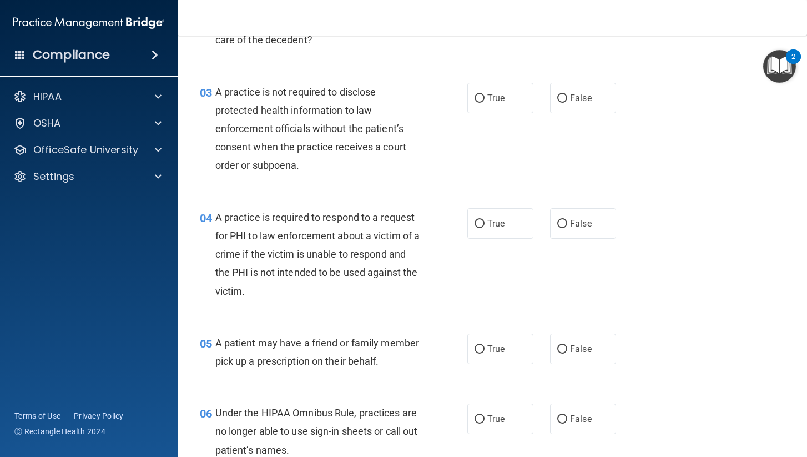
scroll to position [257, 0]
click at [578, 98] on span "False" at bounding box center [581, 97] width 22 height 11
click at [567, 98] on input "False" at bounding box center [562, 97] width 10 height 8
radio input "true"
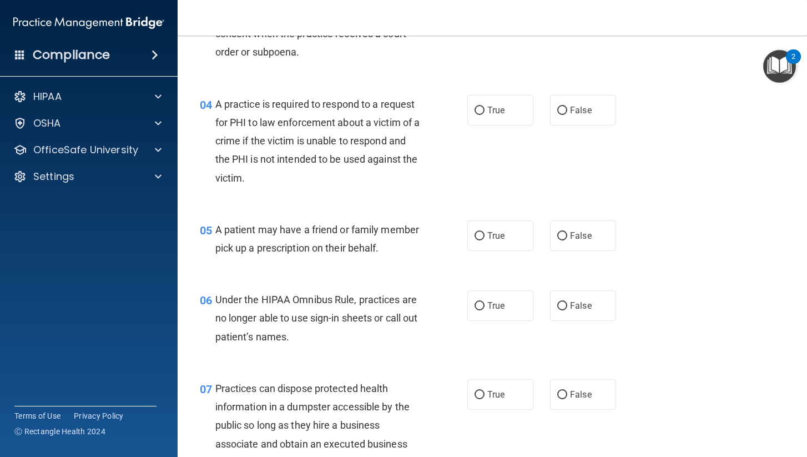
scroll to position [377, 0]
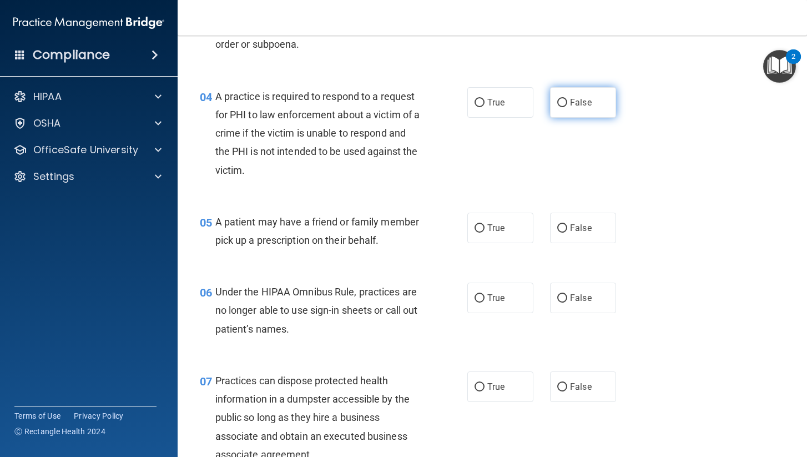
click at [560, 105] on label "False" at bounding box center [583, 102] width 66 height 31
click at [560, 105] on input "False" at bounding box center [562, 103] width 10 height 8
radio input "true"
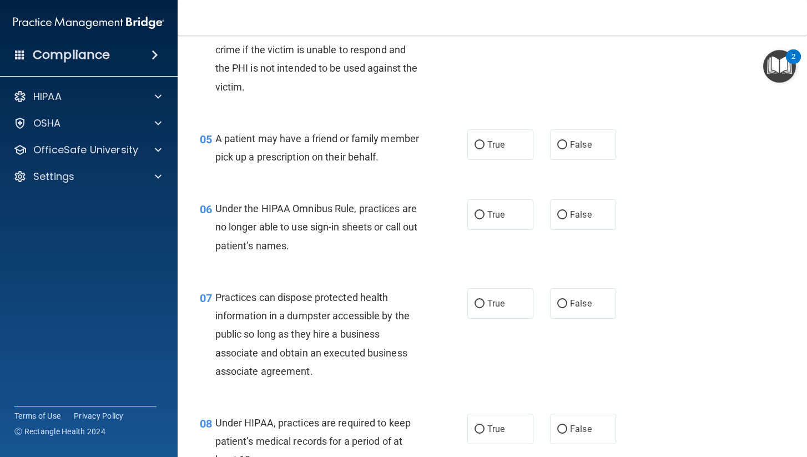
scroll to position [463, 0]
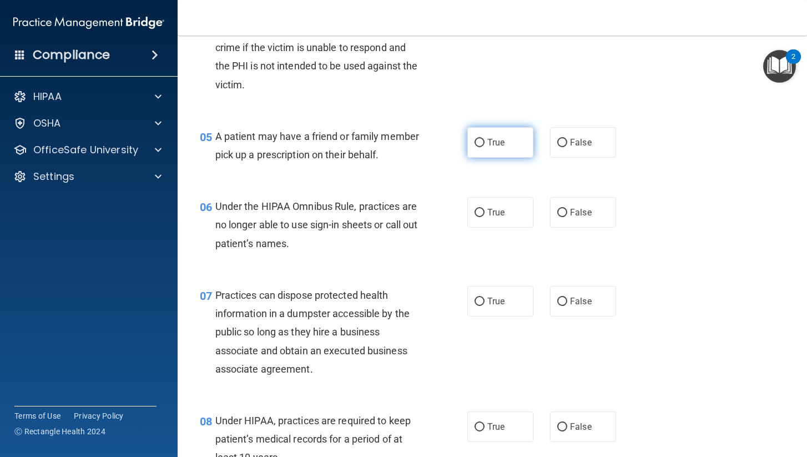
click at [501, 150] on label "True" at bounding box center [500, 142] width 66 height 31
click at [484, 147] on input "True" at bounding box center [479, 143] width 10 height 8
radio input "true"
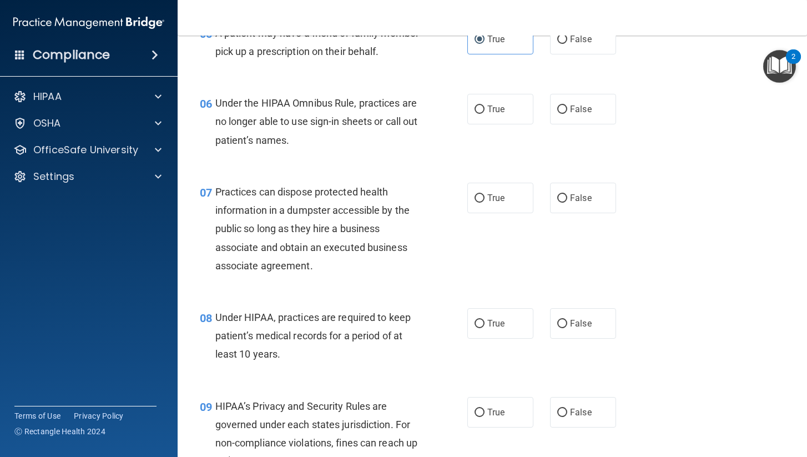
scroll to position [566, 0]
click at [584, 100] on label "False" at bounding box center [583, 108] width 66 height 31
click at [567, 105] on input "False" at bounding box center [562, 109] width 10 height 8
radio input "true"
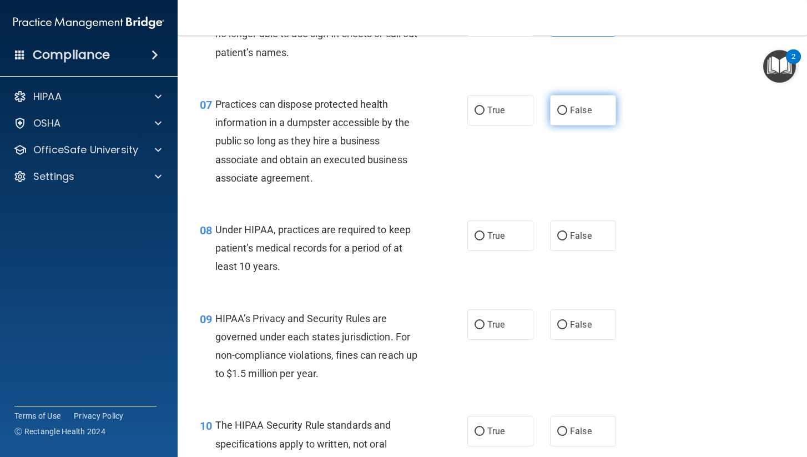
click at [571, 107] on span "False" at bounding box center [581, 110] width 22 height 11
click at [567, 107] on input "False" at bounding box center [562, 111] width 10 height 8
radio input "true"
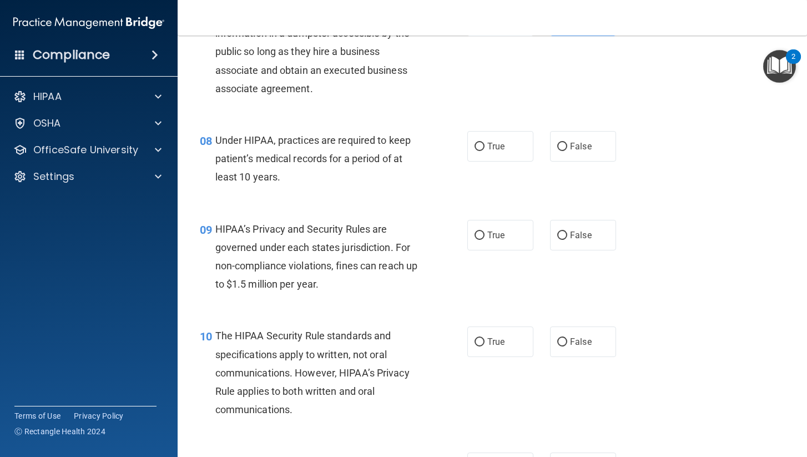
scroll to position [744, 0]
click at [491, 140] on span "True" at bounding box center [495, 145] width 17 height 11
click at [484, 141] on input "True" at bounding box center [479, 145] width 10 height 8
radio input "true"
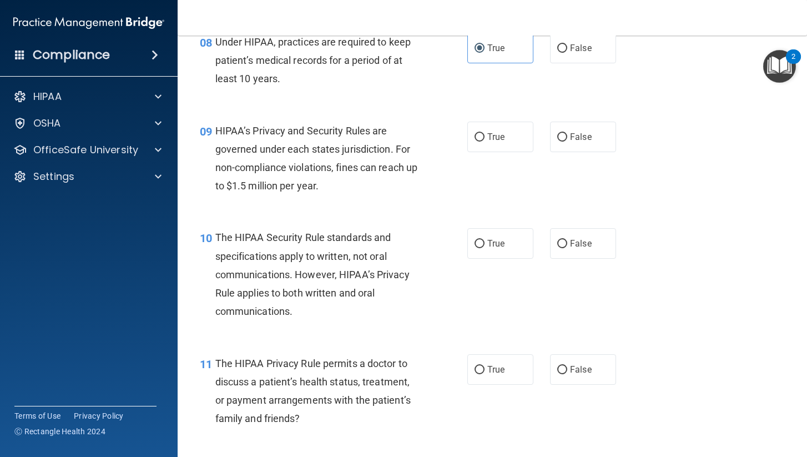
scroll to position [846, 0]
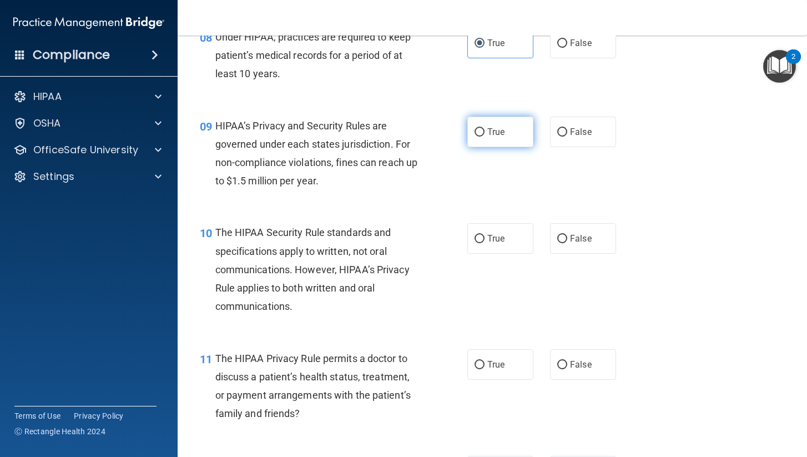
click at [509, 136] on label "True" at bounding box center [500, 132] width 66 height 31
click at [484, 136] on input "True" at bounding box center [479, 132] width 10 height 8
radio input "true"
click at [509, 244] on label "True" at bounding box center [500, 238] width 66 height 31
click at [484, 243] on input "True" at bounding box center [479, 239] width 10 height 8
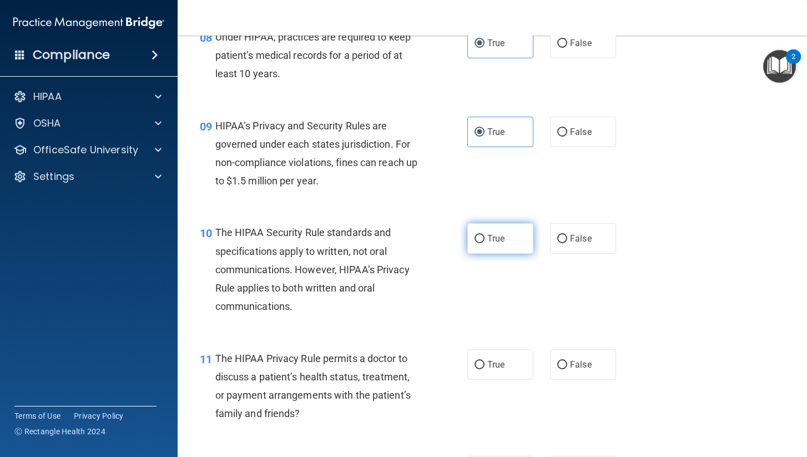
radio input "true"
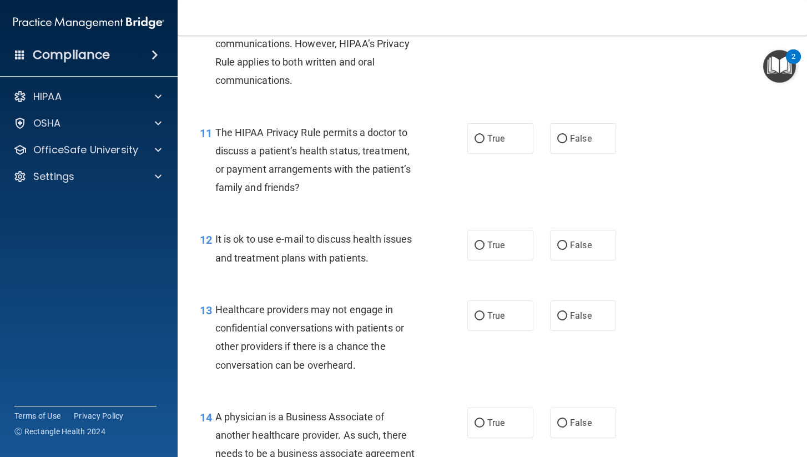
scroll to position [1082, 0]
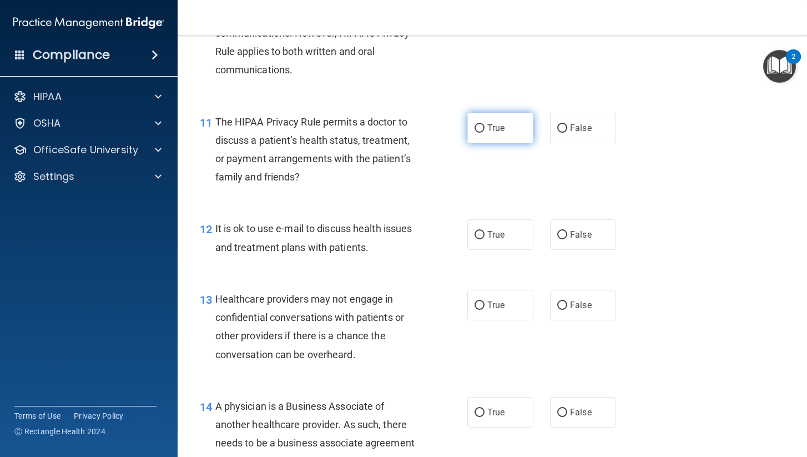
click at [512, 120] on label "True" at bounding box center [500, 128] width 66 height 31
click at [484, 124] on input "True" at bounding box center [479, 128] width 10 height 8
radio input "true"
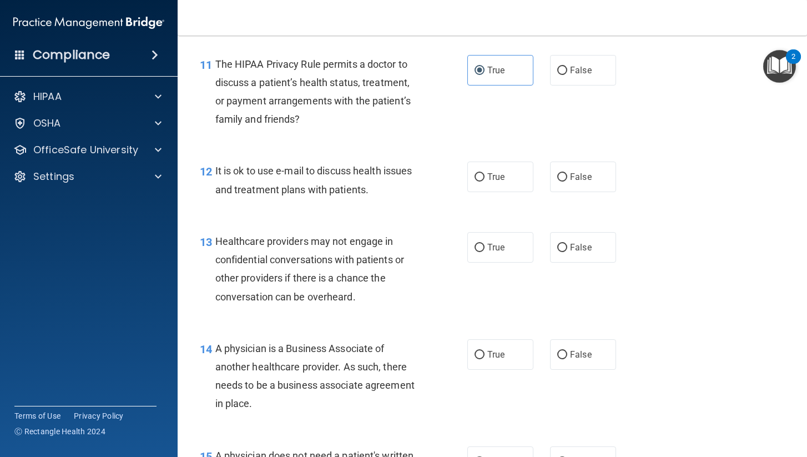
scroll to position [1142, 0]
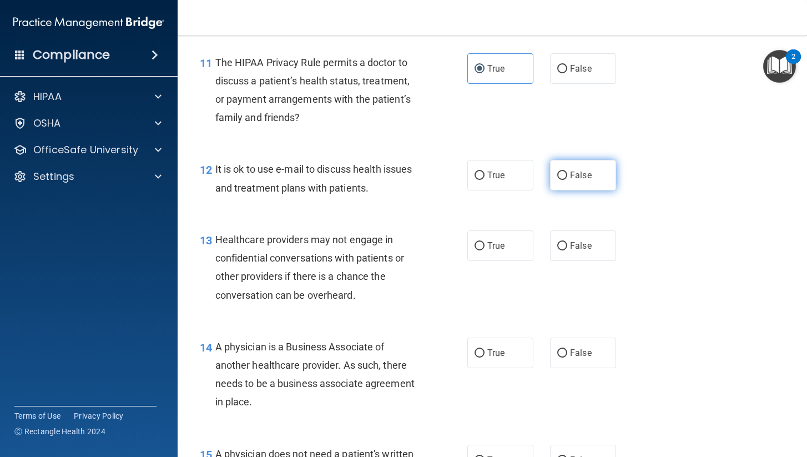
click at [580, 175] on label "False" at bounding box center [583, 175] width 66 height 31
click at [567, 175] on input "False" at bounding box center [562, 175] width 10 height 8
radio input "true"
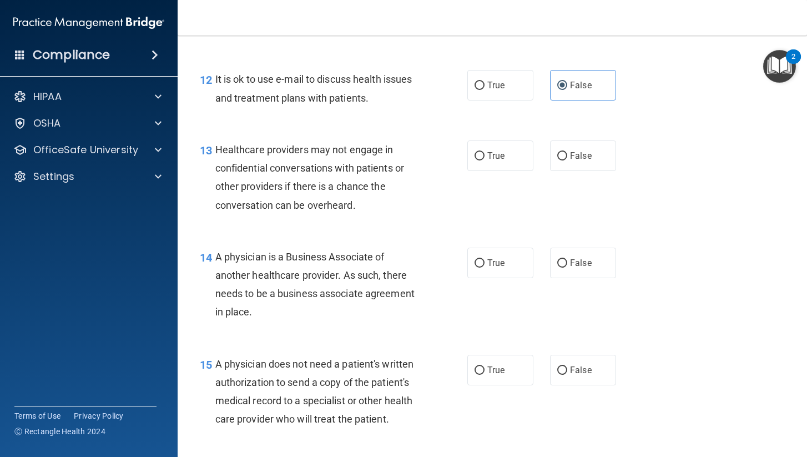
scroll to position [1234, 0]
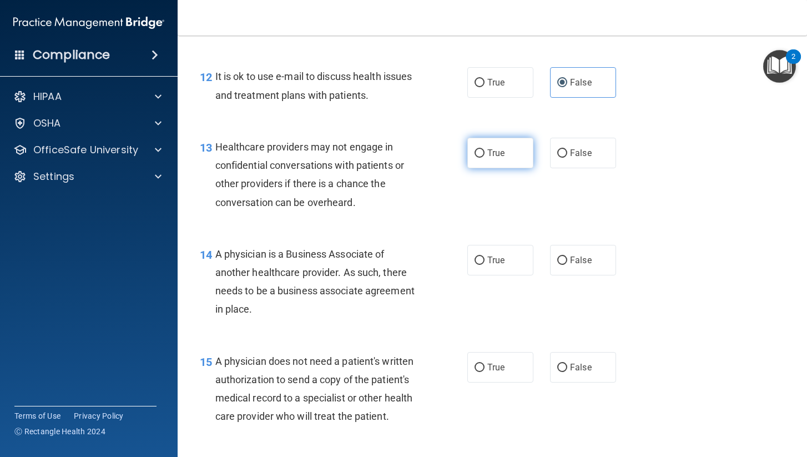
click at [513, 148] on label "True" at bounding box center [500, 153] width 66 height 31
click at [484, 149] on input "True" at bounding box center [479, 153] width 10 height 8
radio input "true"
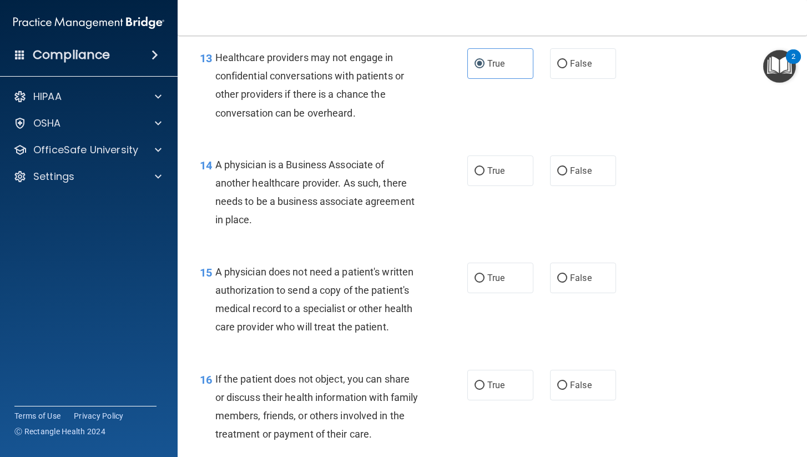
scroll to position [1323, 0]
click at [508, 174] on label "True" at bounding box center [500, 171] width 66 height 31
click at [484, 174] on input "True" at bounding box center [479, 172] width 10 height 8
radio input "true"
click at [579, 170] on label "False" at bounding box center [583, 171] width 66 height 31
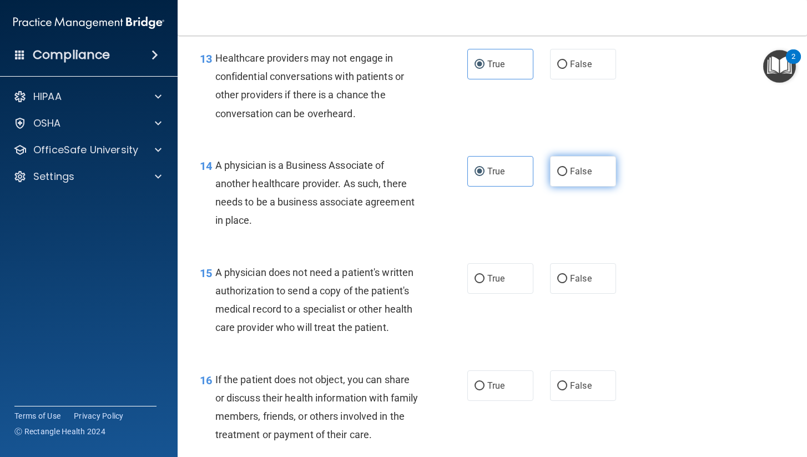
click at [567, 170] on input "False" at bounding box center [562, 172] width 10 height 8
radio input "true"
radio input "false"
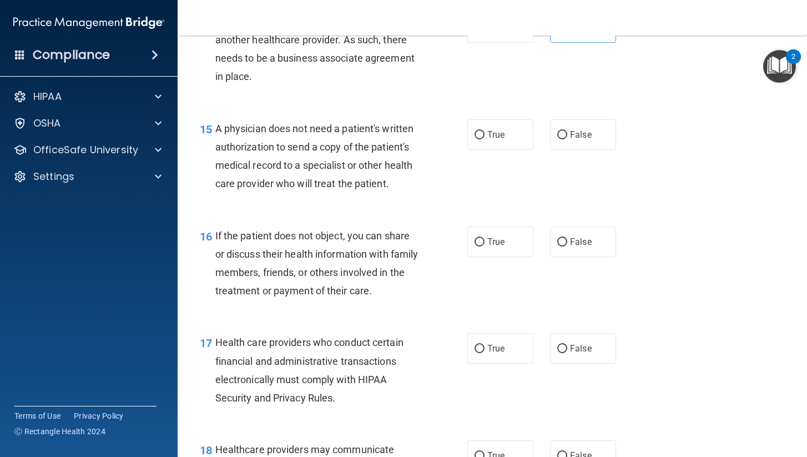
scroll to position [1466, 0]
click at [581, 136] on label "False" at bounding box center [583, 135] width 66 height 31
click at [567, 136] on input "False" at bounding box center [562, 135] width 10 height 8
radio input "true"
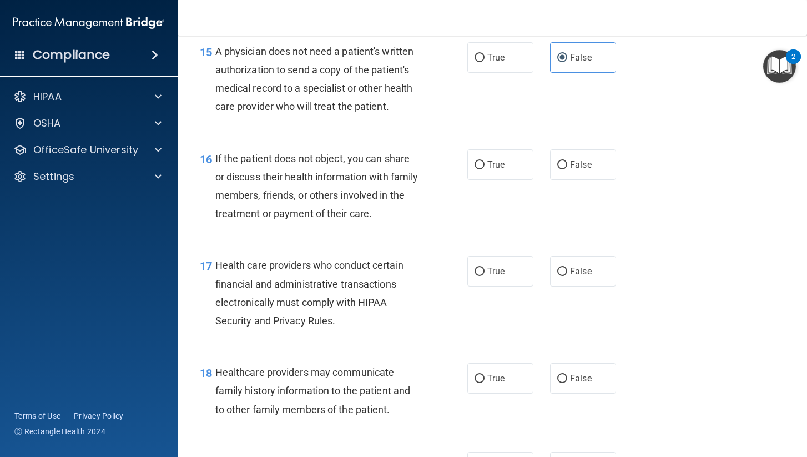
scroll to position [1545, 0]
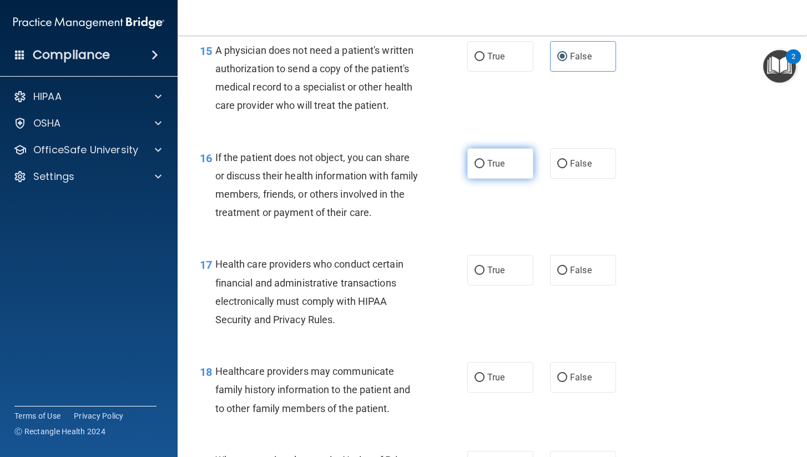
click at [473, 168] on label "True" at bounding box center [500, 163] width 66 height 31
click at [474, 168] on input "True" at bounding box center [479, 164] width 10 height 8
radio input "true"
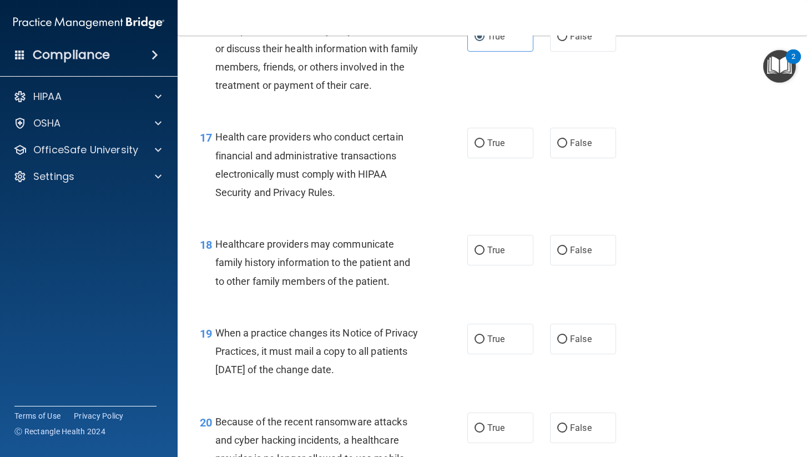
scroll to position [1671, 0]
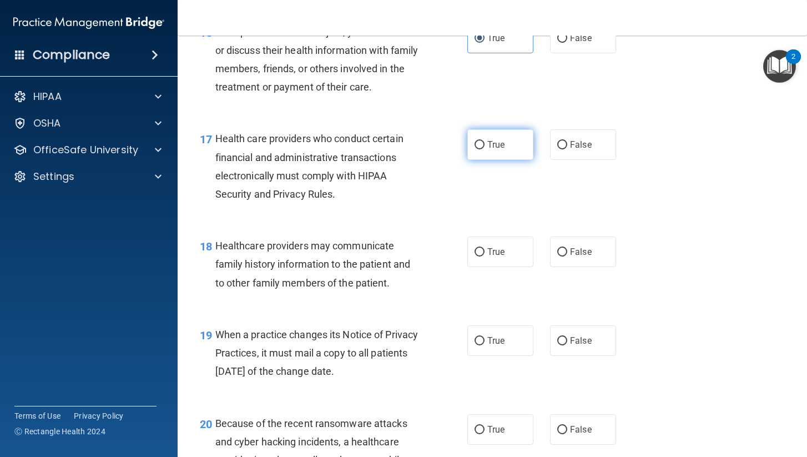
click at [505, 149] on label "True" at bounding box center [500, 144] width 66 height 31
click at [484, 149] on input "True" at bounding box center [479, 145] width 10 height 8
radio input "true"
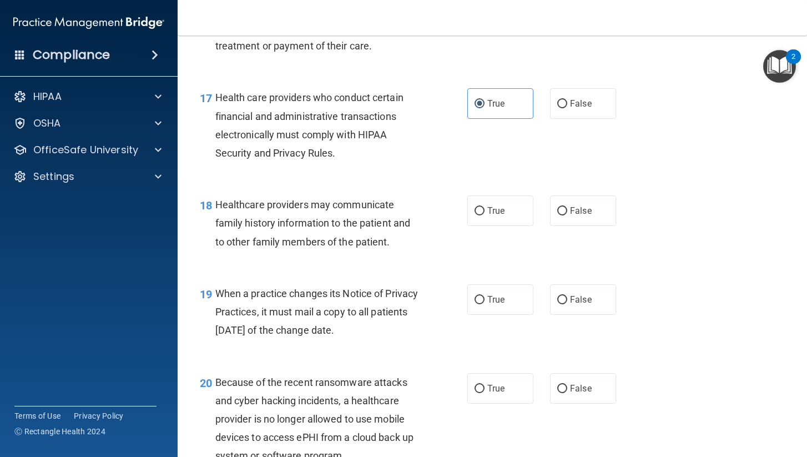
scroll to position [1712, 0]
click at [499, 207] on label "True" at bounding box center [500, 210] width 66 height 31
click at [484, 207] on input "True" at bounding box center [479, 210] width 10 height 8
radio input "true"
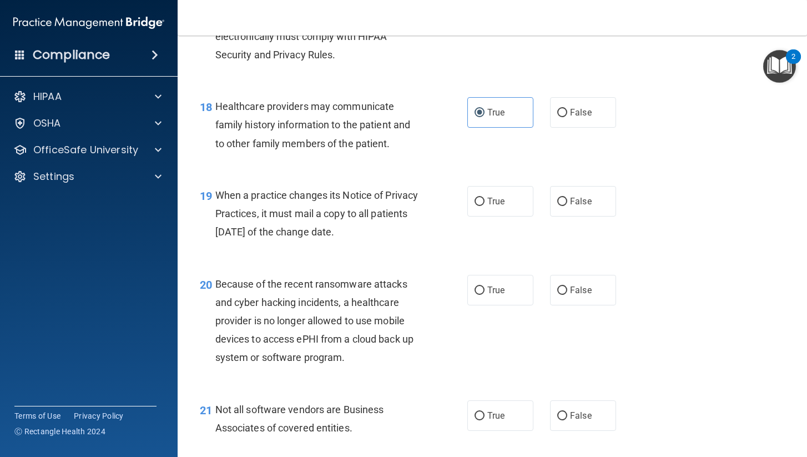
scroll to position [1813, 0]
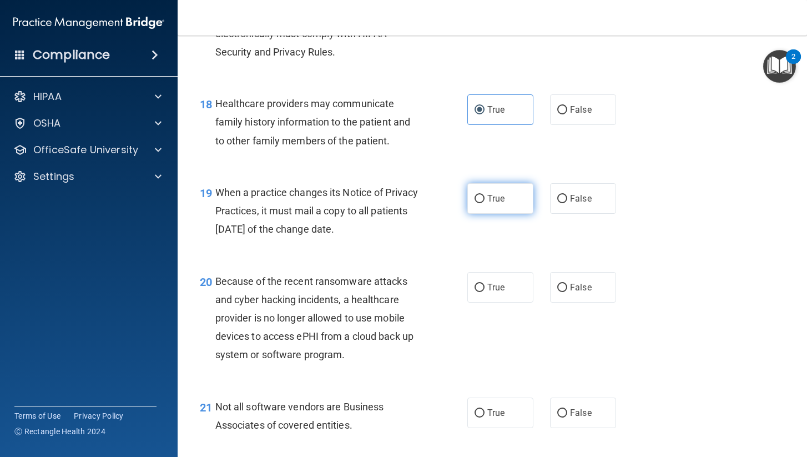
click at [497, 193] on span "True" at bounding box center [495, 198] width 17 height 11
click at [484, 195] on input "True" at bounding box center [479, 199] width 10 height 8
radio input "true"
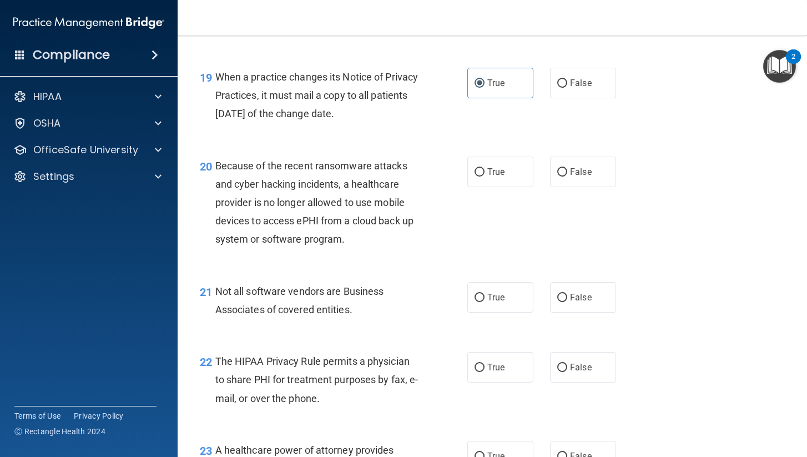
scroll to position [1932, 0]
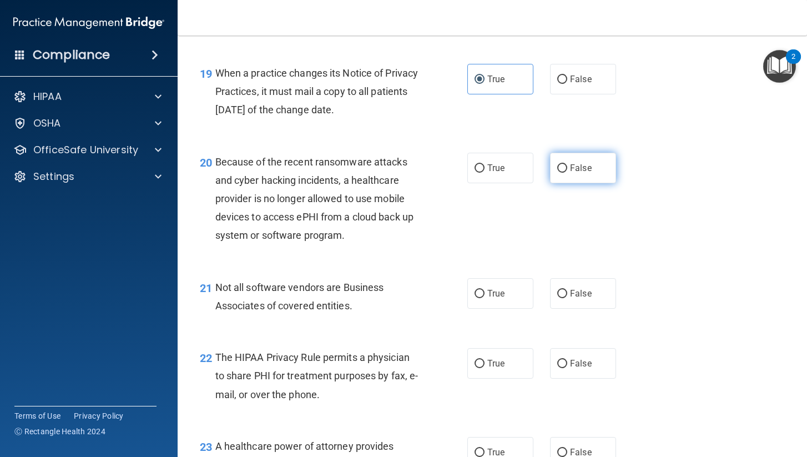
click at [593, 153] on label "False" at bounding box center [583, 168] width 66 height 31
click at [567, 164] on input "False" at bounding box center [562, 168] width 10 height 8
radio input "true"
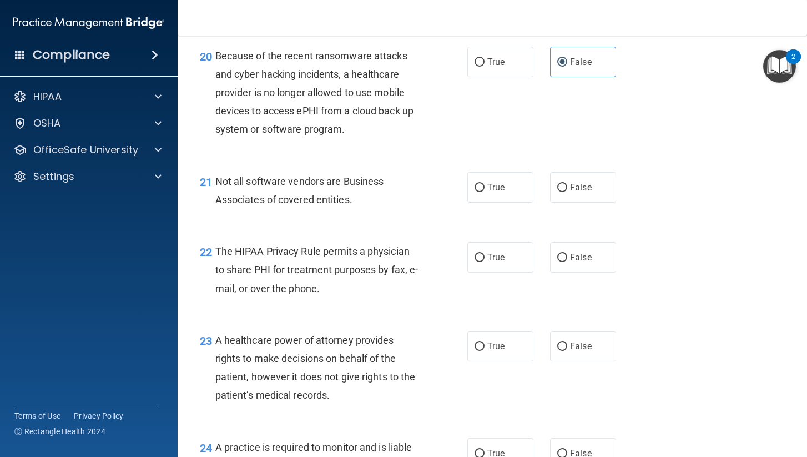
scroll to position [2037, 0]
click at [523, 179] on label "True" at bounding box center [500, 188] width 66 height 31
click at [484, 184] on input "True" at bounding box center [479, 188] width 10 height 8
radio input "true"
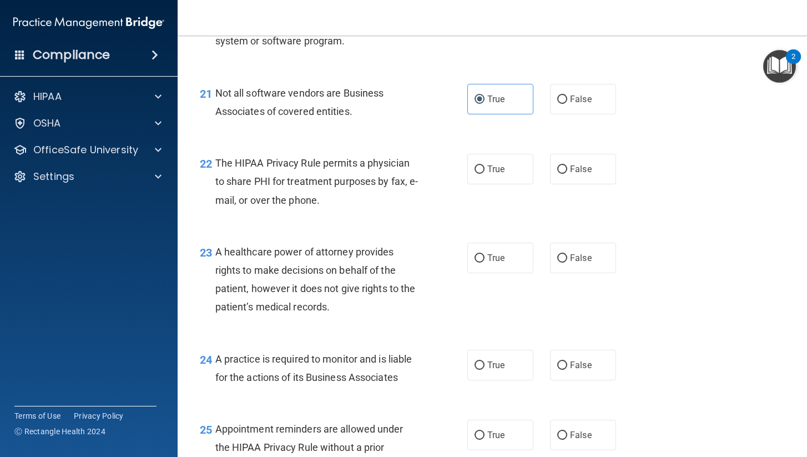
scroll to position [2127, 0]
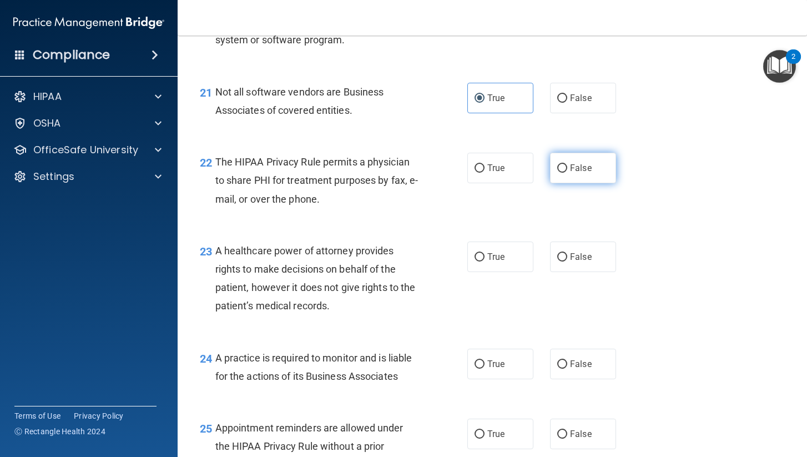
click at [581, 163] on span "False" at bounding box center [581, 168] width 22 height 11
click at [567, 164] on input "False" at bounding box center [562, 168] width 10 height 8
radio input "true"
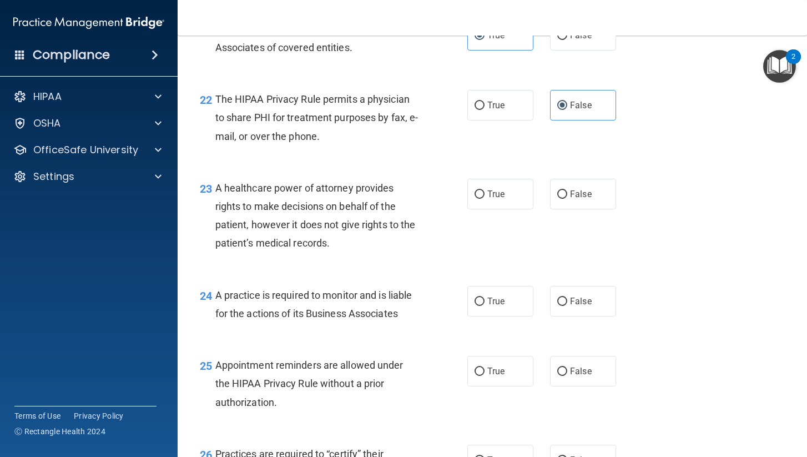
scroll to position [2188, 0]
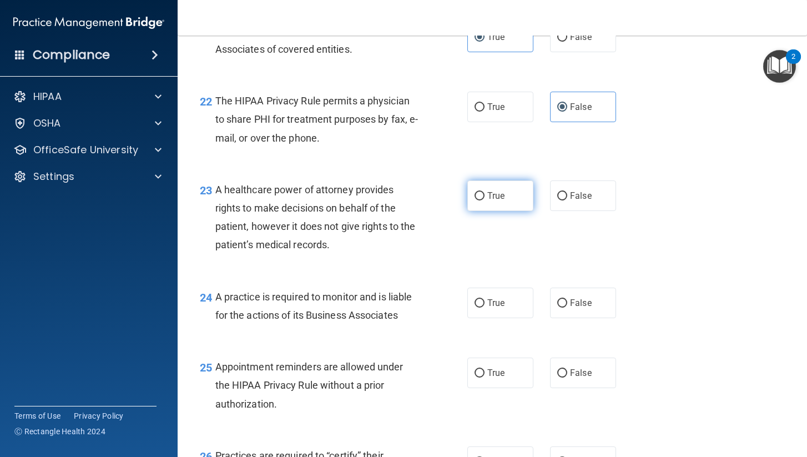
click at [520, 180] on label "True" at bounding box center [500, 195] width 66 height 31
click at [484, 192] on input "True" at bounding box center [479, 196] width 10 height 8
radio input "true"
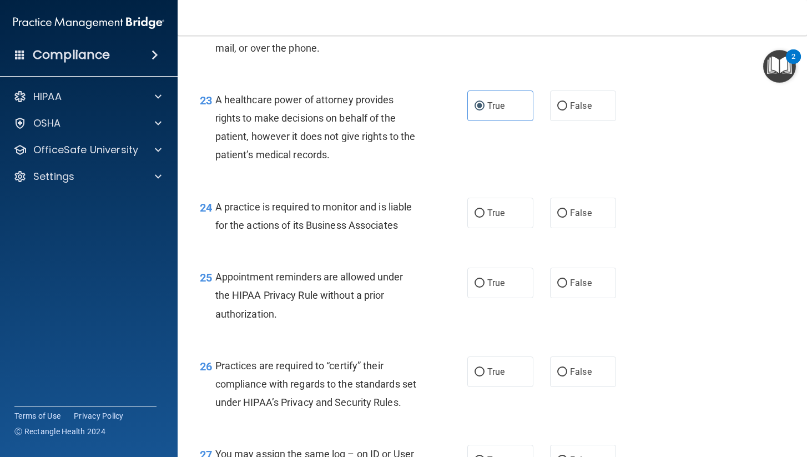
scroll to position [2281, 0]
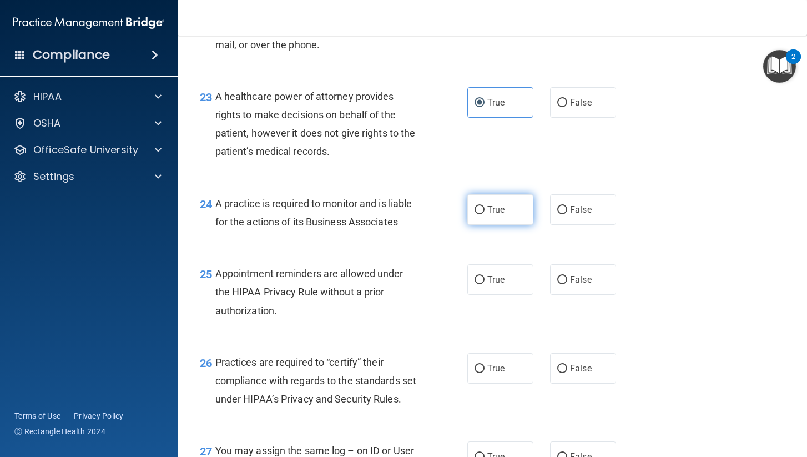
click at [494, 204] on span "True" at bounding box center [495, 209] width 17 height 11
click at [484, 206] on input "True" at bounding box center [479, 210] width 10 height 8
radio input "true"
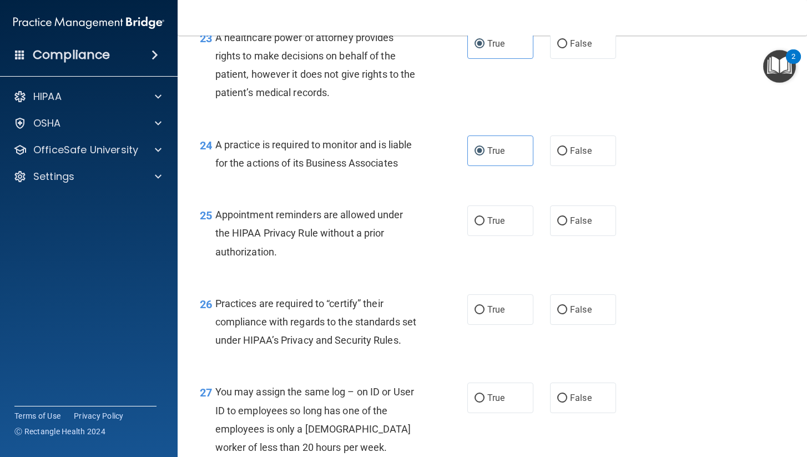
scroll to position [2337, 0]
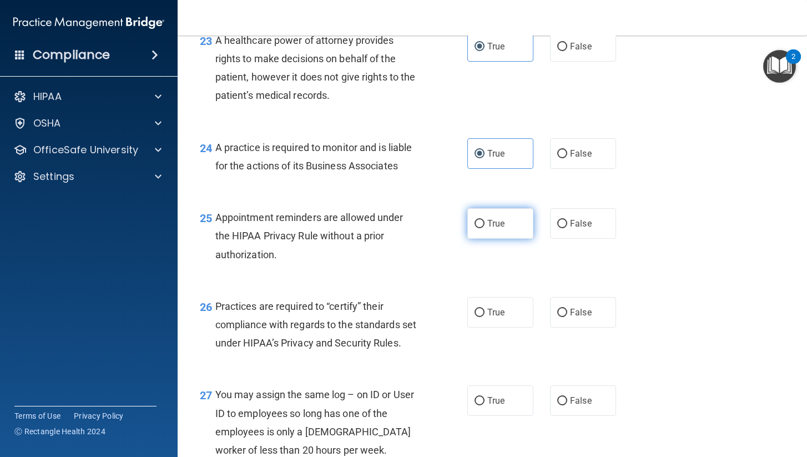
click at [496, 219] on label "True" at bounding box center [500, 223] width 66 height 31
click at [484, 220] on input "True" at bounding box center [479, 224] width 10 height 8
radio input "true"
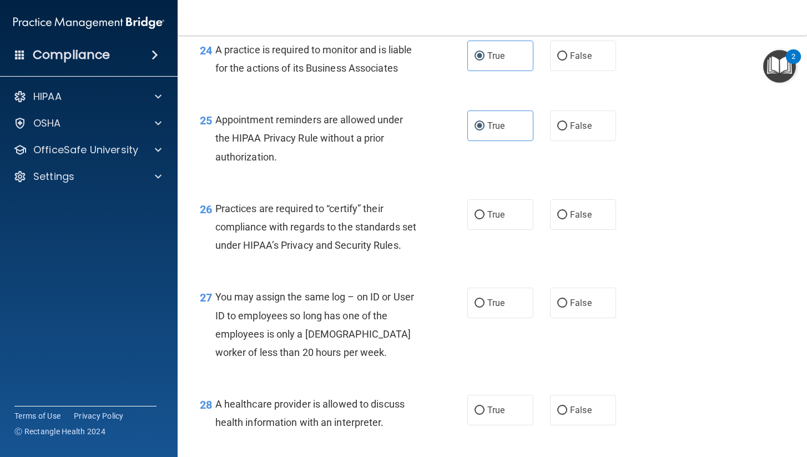
scroll to position [2434, 0]
click at [487, 210] on span "True" at bounding box center [495, 215] width 17 height 11
click at [484, 211] on input "True" at bounding box center [479, 215] width 10 height 8
radio input "true"
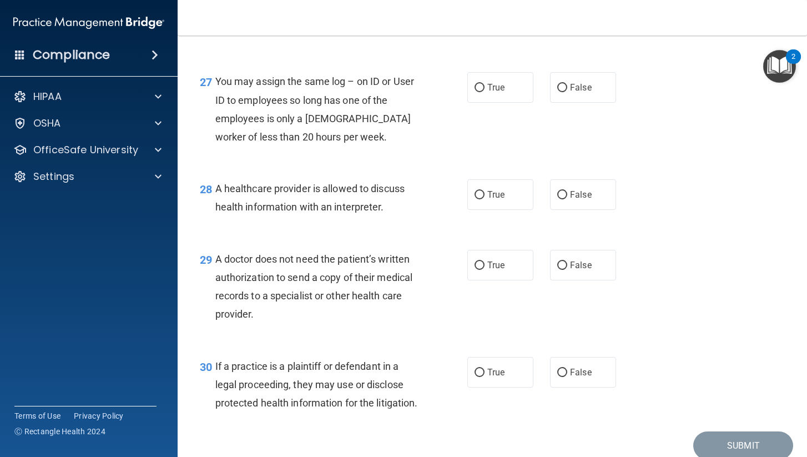
scroll to position [2645, 0]
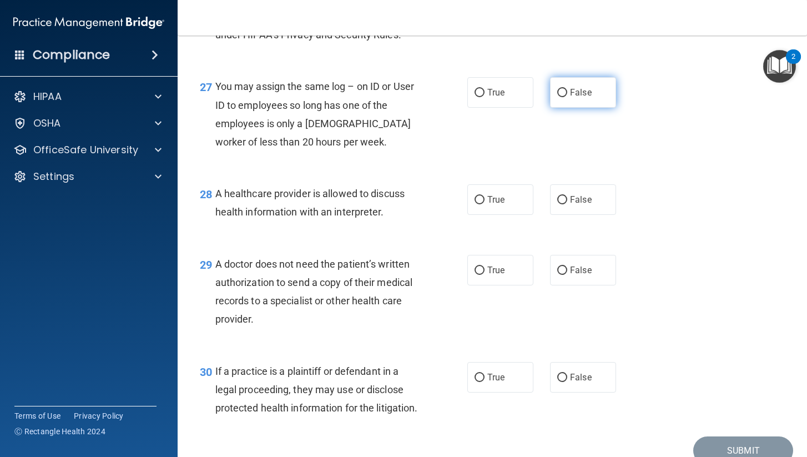
click at [563, 89] on input "False" at bounding box center [562, 93] width 10 height 8
radio input "true"
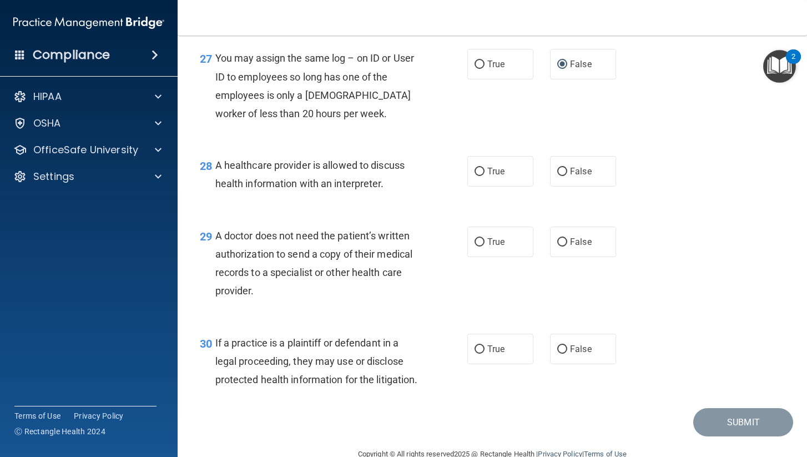
scroll to position [2673, 0]
click at [511, 163] on label "True" at bounding box center [500, 171] width 66 height 31
click at [484, 168] on input "True" at bounding box center [479, 172] width 10 height 8
radio input "true"
click at [583, 237] on span "False" at bounding box center [581, 242] width 22 height 11
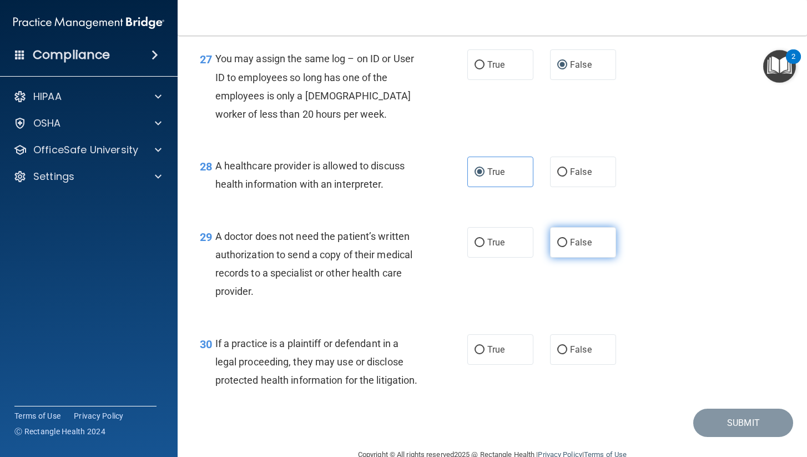
click at [567, 239] on input "False" at bounding box center [562, 243] width 10 height 8
radio input "true"
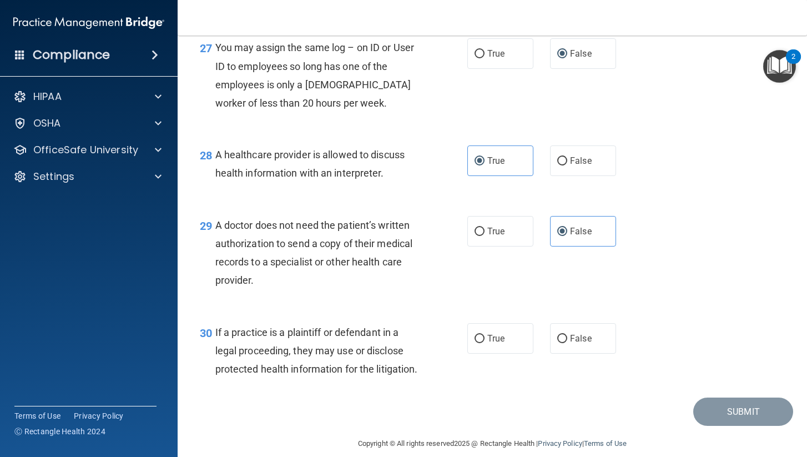
scroll to position [2684, 0]
click at [499, 331] on label "True" at bounding box center [500, 338] width 66 height 31
click at [484, 335] on input "True" at bounding box center [479, 339] width 10 height 8
radio input "true"
click at [736, 402] on button "Submit" at bounding box center [743, 412] width 100 height 28
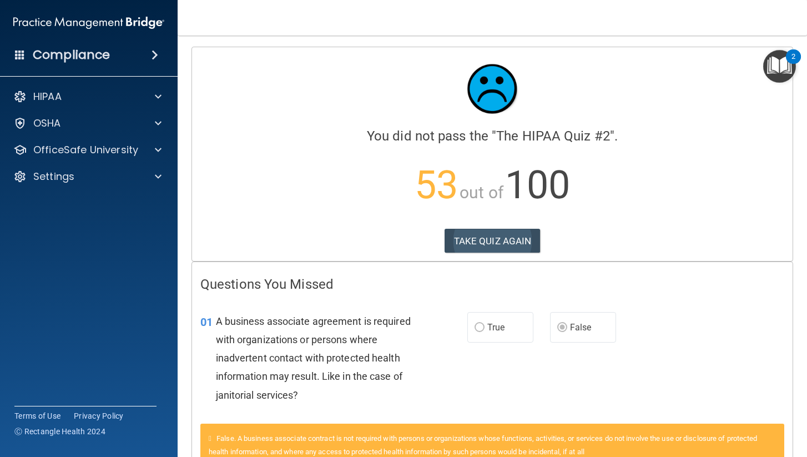
click at [486, 249] on button "TAKE QUIZ AGAIN" at bounding box center [492, 241] width 96 height 24
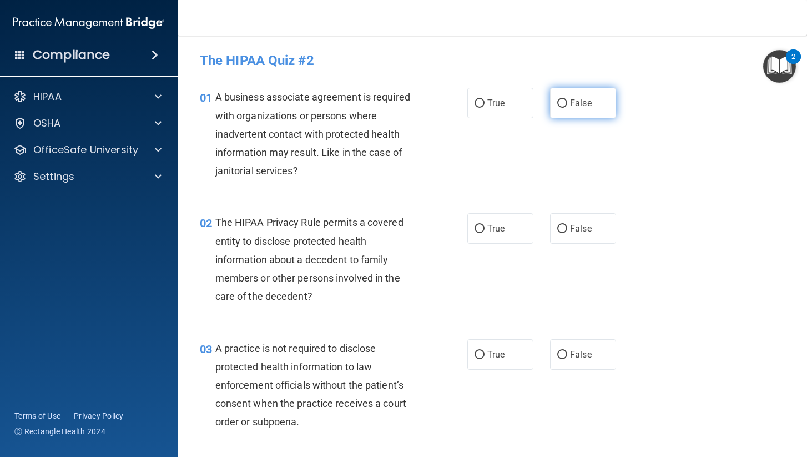
click at [597, 100] on label "False" at bounding box center [583, 103] width 66 height 31
click at [567, 100] on input "False" at bounding box center [562, 103] width 10 height 8
radio input "true"
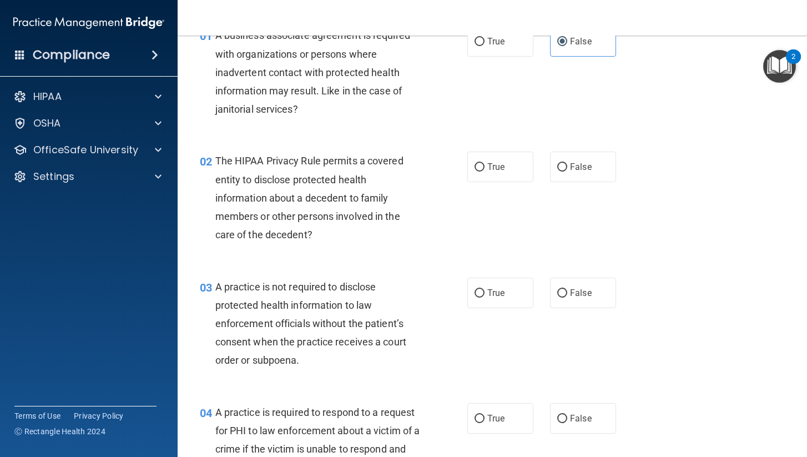
scroll to position [63, 0]
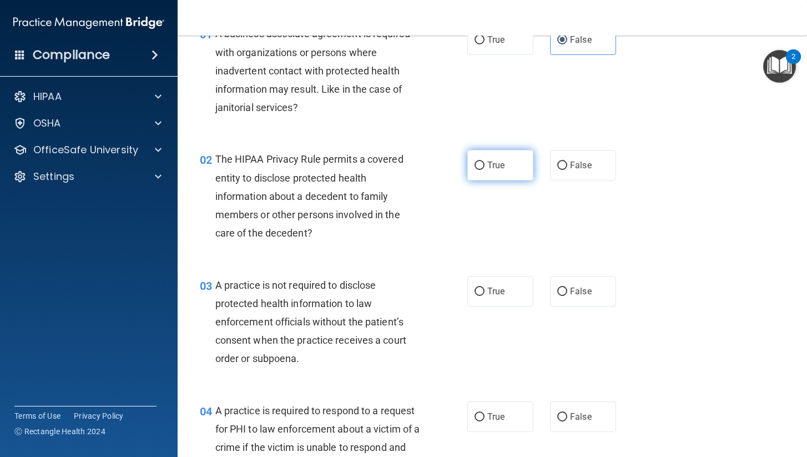
click at [519, 159] on label "True" at bounding box center [500, 165] width 66 height 31
click at [484, 161] on input "True" at bounding box center [479, 165] width 10 height 8
radio input "true"
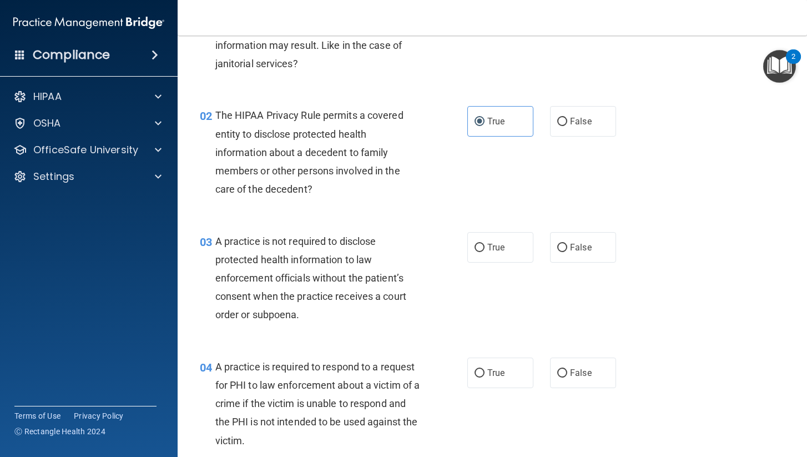
scroll to position [108, 0]
click at [585, 245] on span "False" at bounding box center [581, 246] width 22 height 11
click at [567, 245] on input "False" at bounding box center [562, 246] width 10 height 8
radio input "true"
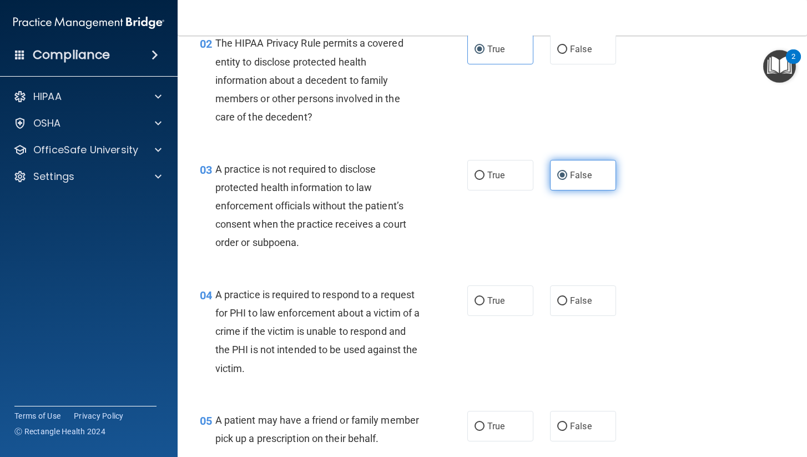
scroll to position [183, 0]
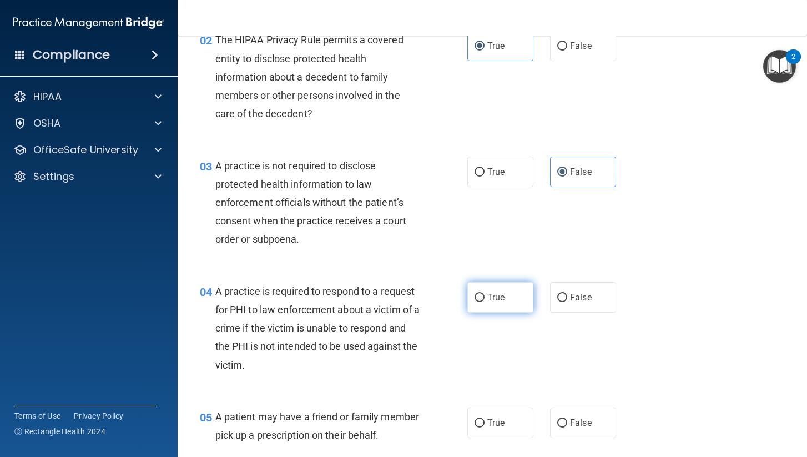
click at [513, 302] on label "True" at bounding box center [500, 297] width 66 height 31
click at [484, 302] on input "True" at bounding box center [479, 297] width 10 height 8
radio input "true"
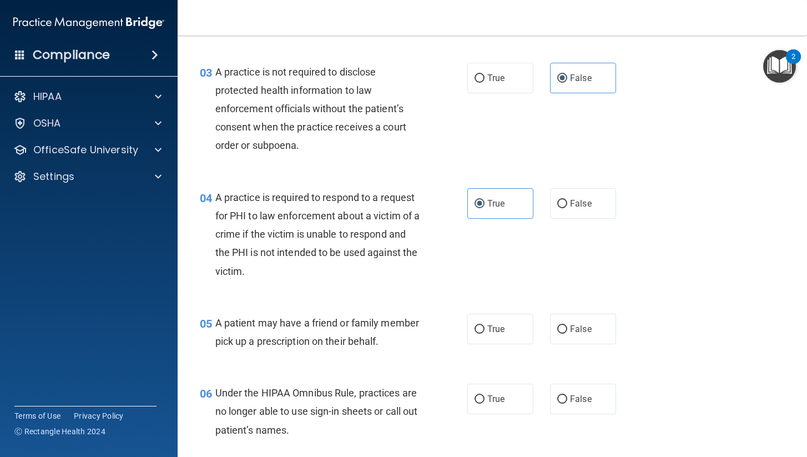
scroll to position [278, 0]
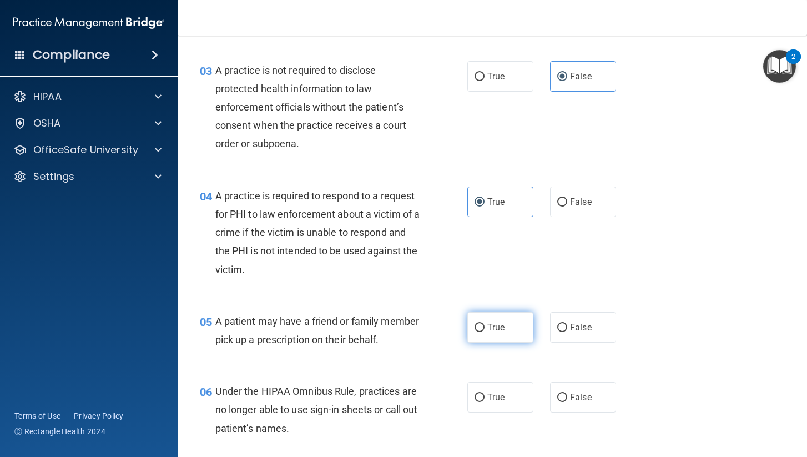
click at [513, 315] on label "True" at bounding box center [500, 327] width 66 height 31
click at [484, 323] on input "True" at bounding box center [479, 327] width 10 height 8
radio input "true"
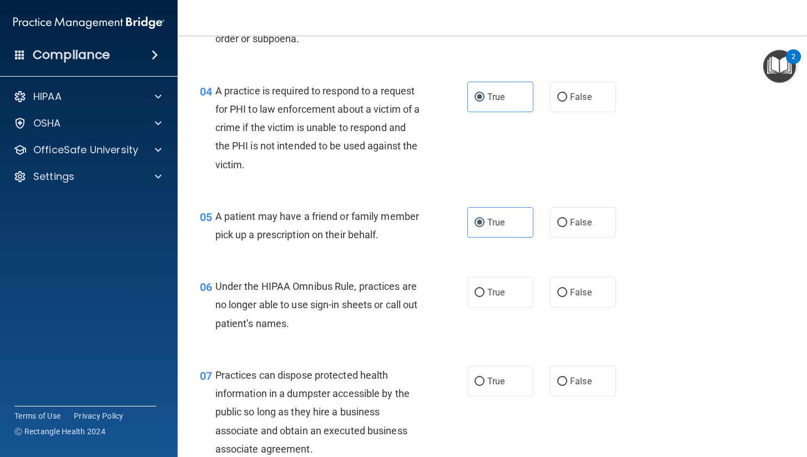
scroll to position [383, 0]
click at [566, 288] on input "False" at bounding box center [562, 292] width 10 height 8
radio input "true"
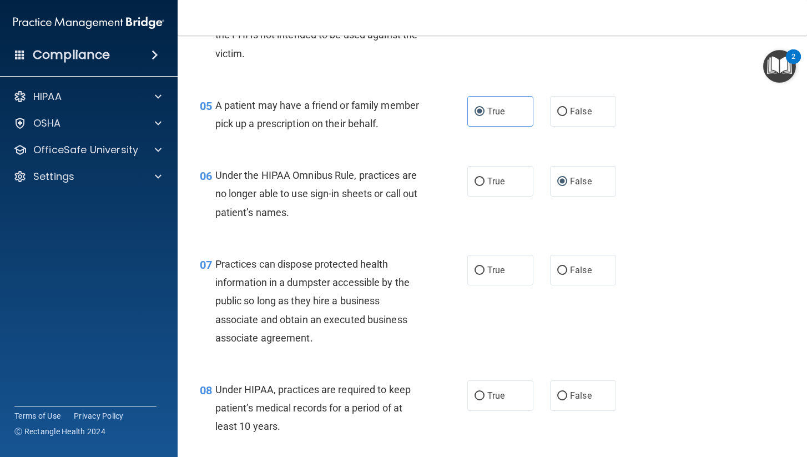
scroll to position [494, 0]
click at [583, 267] on span "False" at bounding box center [581, 269] width 22 height 11
click at [567, 267] on input "False" at bounding box center [562, 270] width 10 height 8
radio input "true"
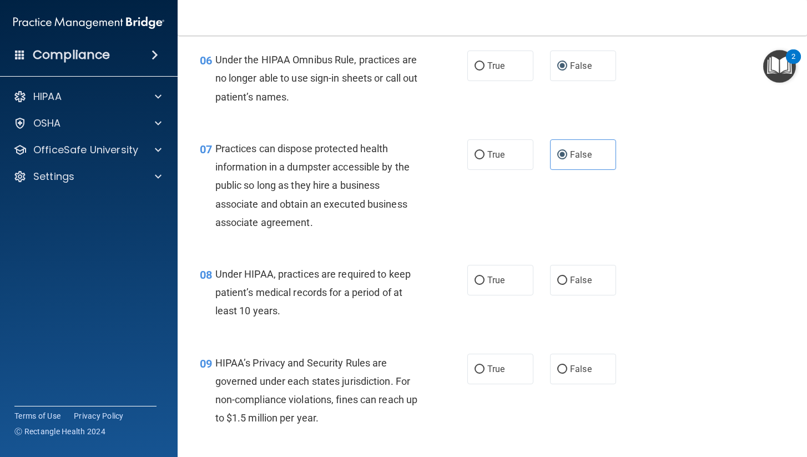
scroll to position [618, 0]
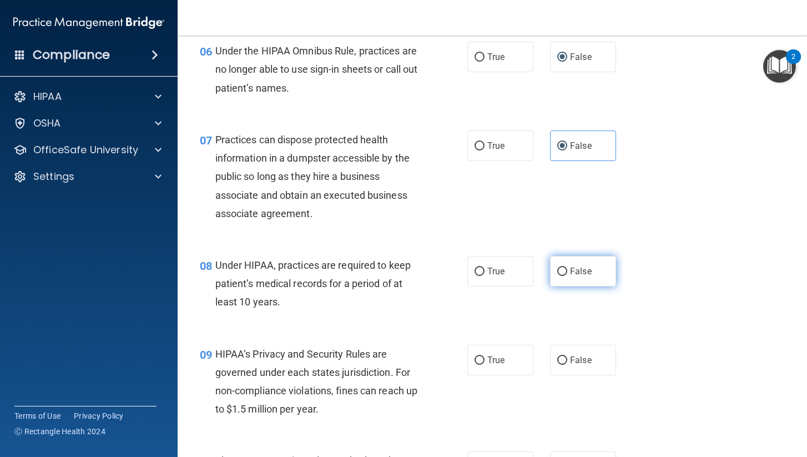
click at [590, 272] on span "False" at bounding box center [581, 271] width 22 height 11
click at [567, 272] on input "False" at bounding box center [562, 271] width 10 height 8
radio input "true"
click at [574, 358] on span "False" at bounding box center [581, 360] width 22 height 11
click at [567, 358] on input "False" at bounding box center [562, 360] width 10 height 8
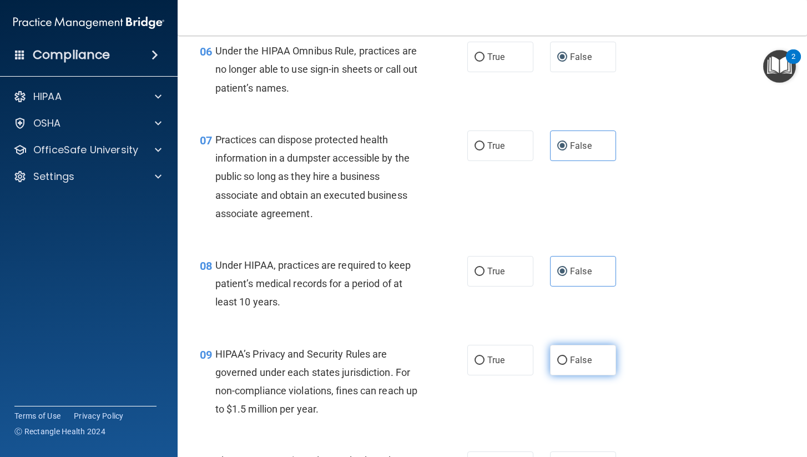
radio input "true"
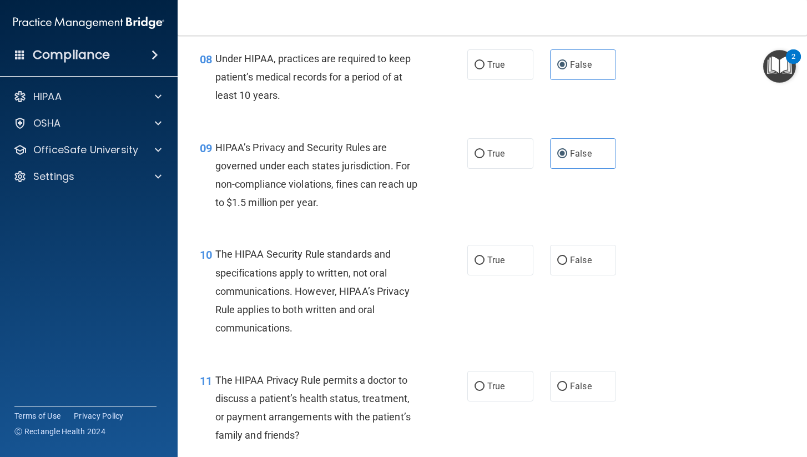
scroll to position [828, 0]
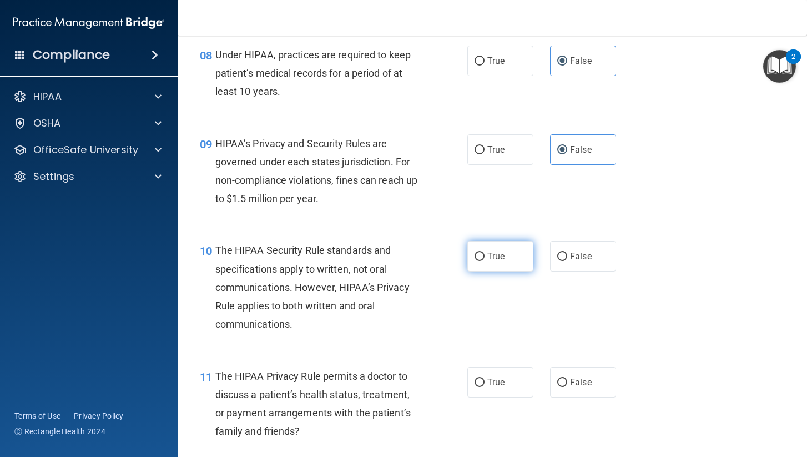
click at [507, 246] on label "True" at bounding box center [500, 256] width 66 height 31
click at [484, 252] on input "True" at bounding box center [479, 256] width 10 height 8
radio input "true"
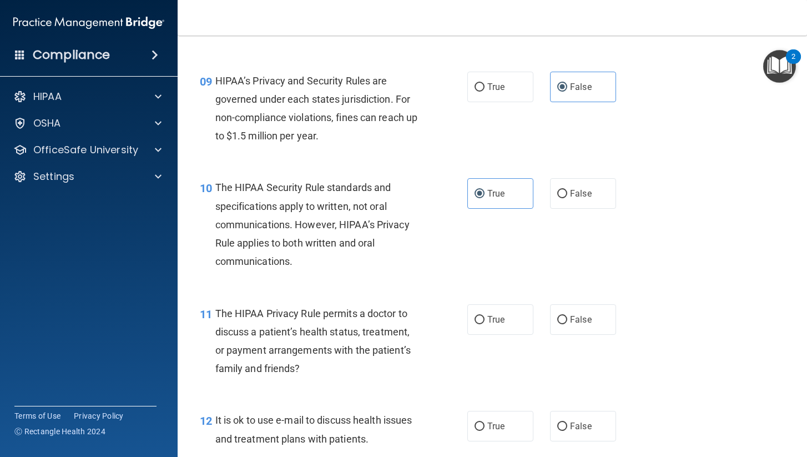
scroll to position [893, 0]
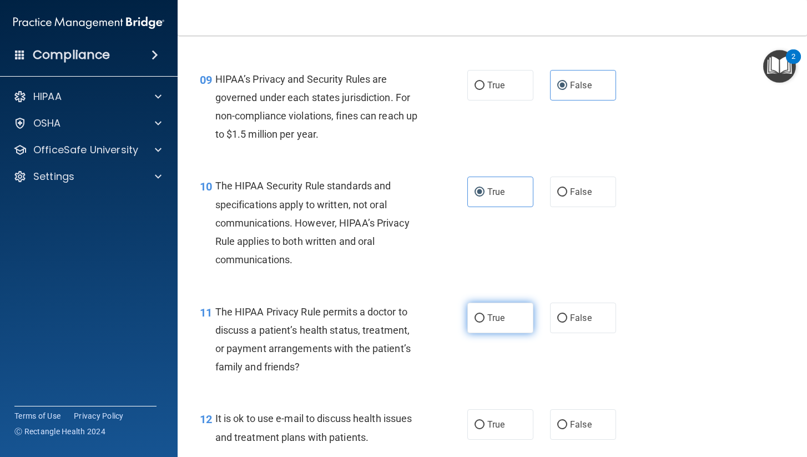
click at [517, 315] on label "True" at bounding box center [500, 317] width 66 height 31
click at [484, 315] on input "True" at bounding box center [479, 318] width 10 height 8
radio input "true"
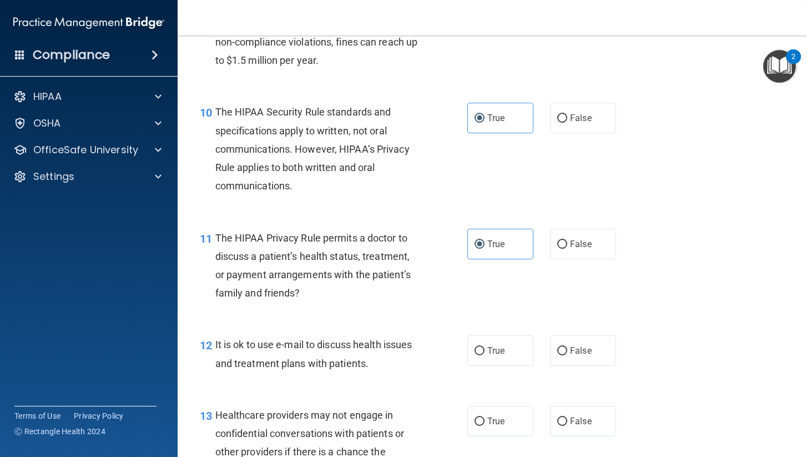
scroll to position [1001, 0]
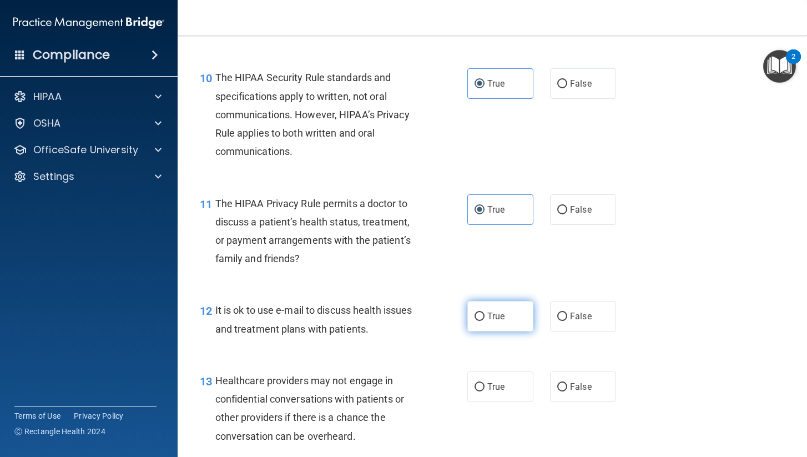
click at [497, 314] on span "True" at bounding box center [495, 316] width 17 height 11
click at [484, 314] on input "True" at bounding box center [479, 316] width 10 height 8
radio input "true"
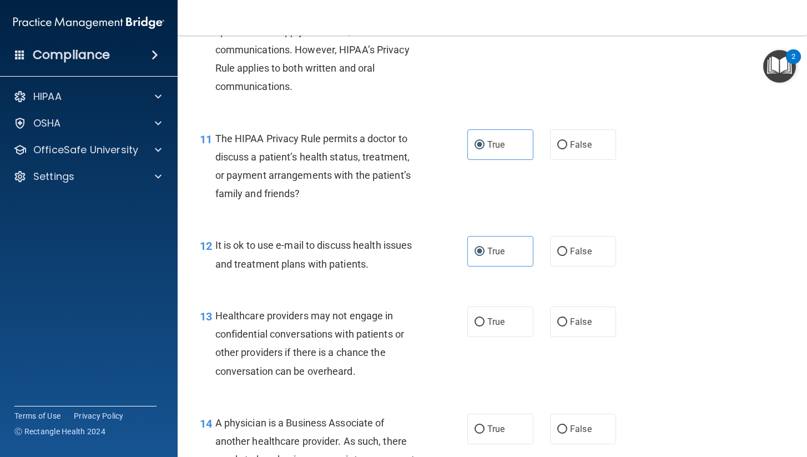
scroll to position [1068, 0]
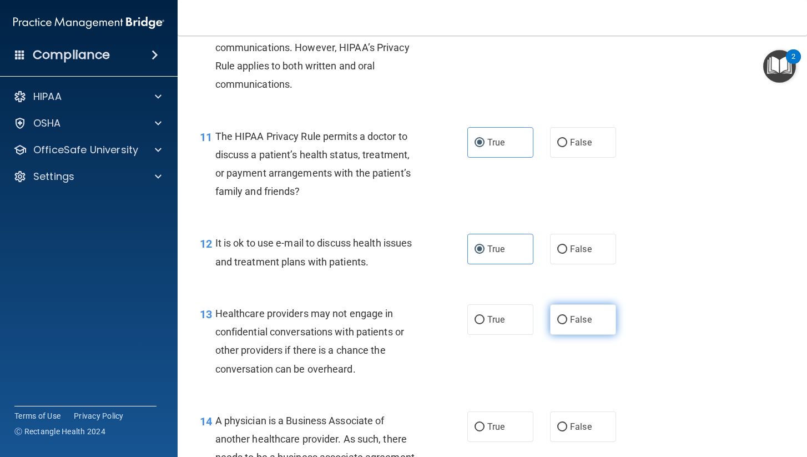
click at [581, 323] on label "False" at bounding box center [583, 319] width 66 height 31
click at [567, 323] on input "False" at bounding box center [562, 320] width 10 height 8
radio input "true"
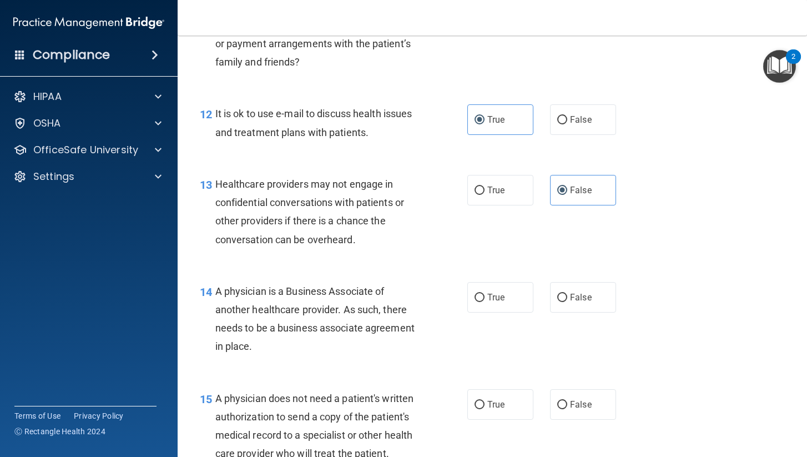
scroll to position [1226, 0]
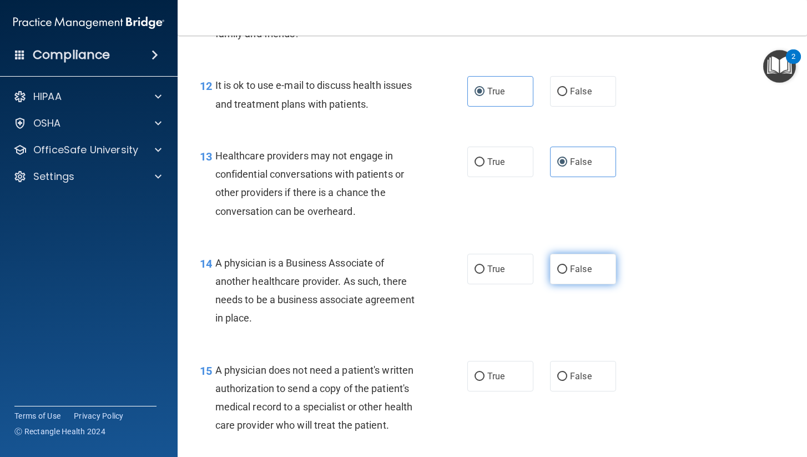
click at [583, 264] on span "False" at bounding box center [581, 269] width 22 height 11
click at [567, 265] on input "False" at bounding box center [562, 269] width 10 height 8
radio input "true"
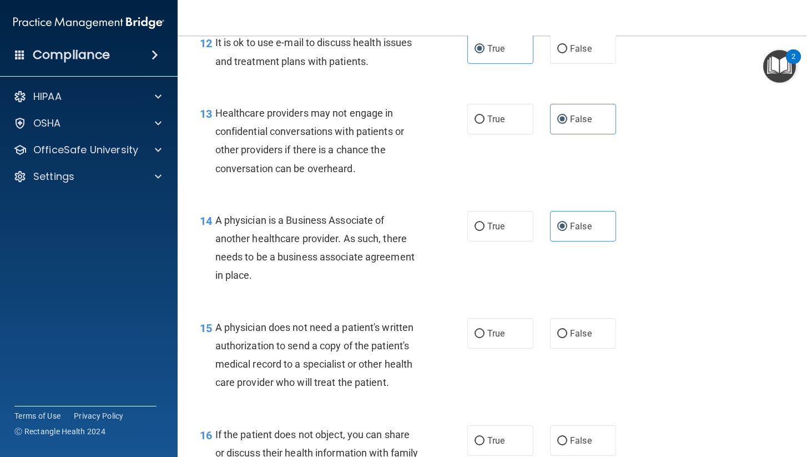
scroll to position [1269, 0]
click at [497, 327] on span "True" at bounding box center [495, 332] width 17 height 11
click at [484, 328] on input "True" at bounding box center [479, 332] width 10 height 8
radio input "true"
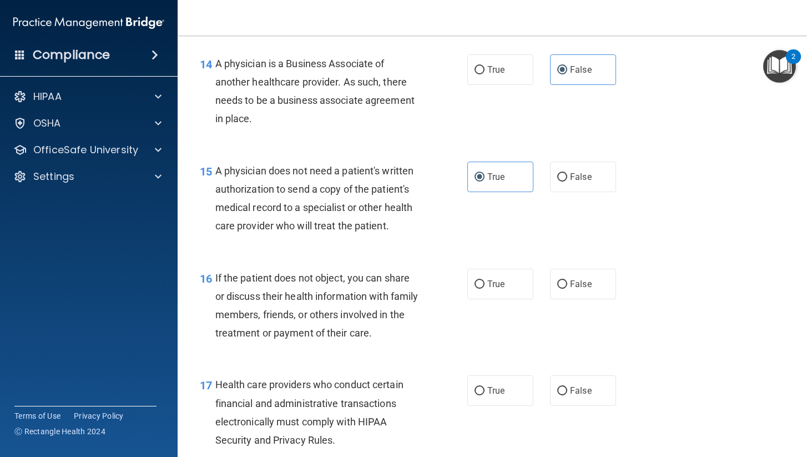
scroll to position [1426, 0]
click at [484, 279] on label "True" at bounding box center [500, 282] width 66 height 31
click at [484, 279] on input "True" at bounding box center [479, 283] width 10 height 8
radio input "true"
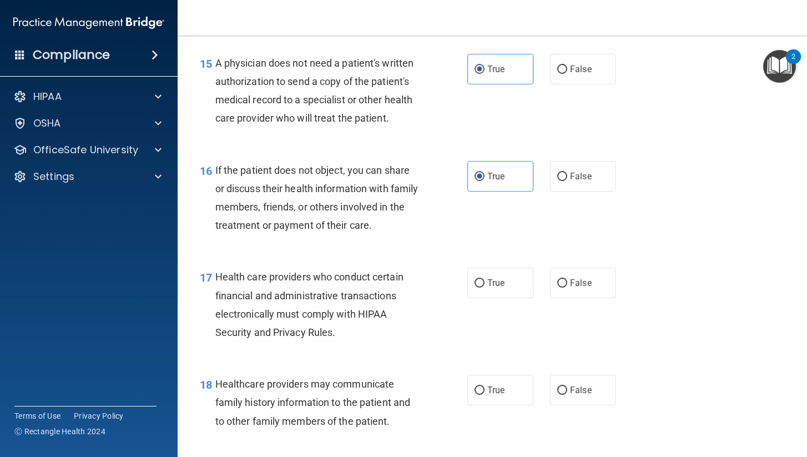
scroll to position [1533, 0]
click at [517, 284] on label "True" at bounding box center [500, 282] width 66 height 31
click at [484, 284] on input "True" at bounding box center [479, 283] width 10 height 8
radio input "true"
click at [573, 374] on label "False" at bounding box center [583, 389] width 66 height 31
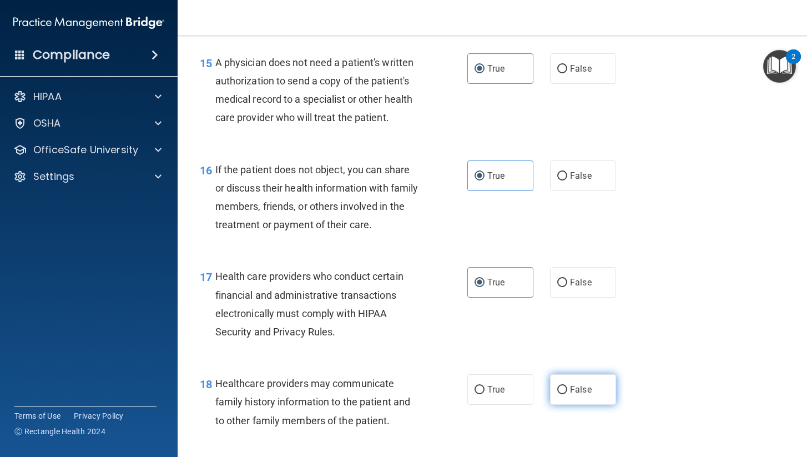
click at [567, 386] on input "False" at bounding box center [562, 390] width 10 height 8
radio input "true"
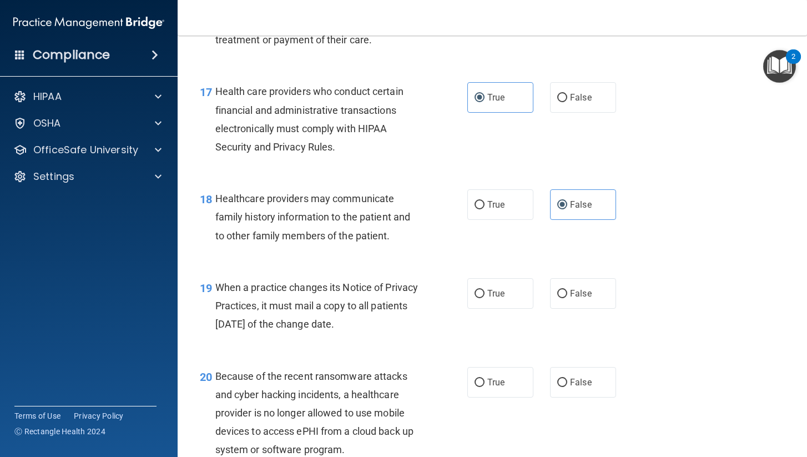
scroll to position [1757, 0]
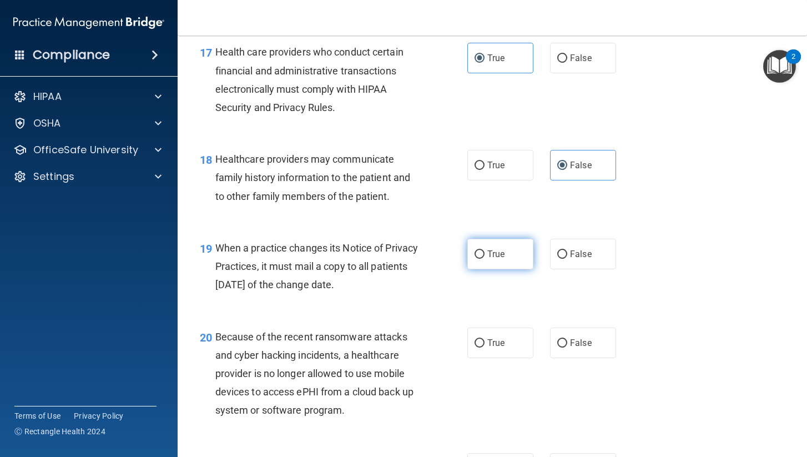
click at [503, 249] on span "True" at bounding box center [495, 254] width 17 height 11
click at [484, 250] on input "True" at bounding box center [479, 254] width 10 height 8
radio input "true"
click at [607, 251] on label "False" at bounding box center [583, 254] width 66 height 31
click at [567, 251] on input "False" at bounding box center [562, 254] width 10 height 8
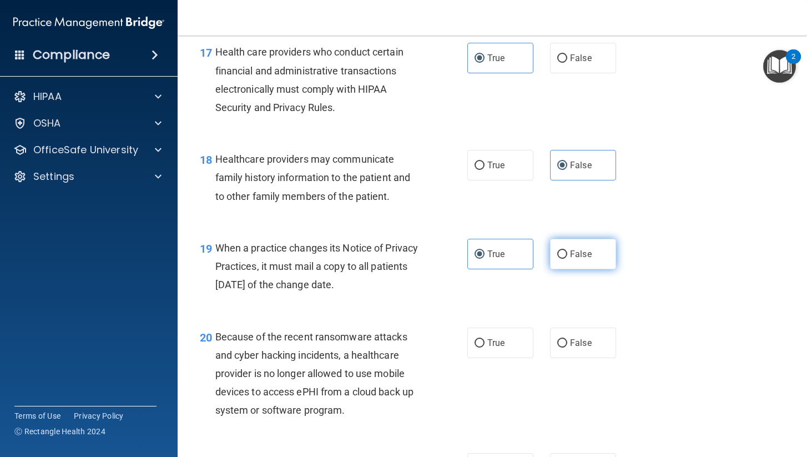
radio input "true"
radio input "false"
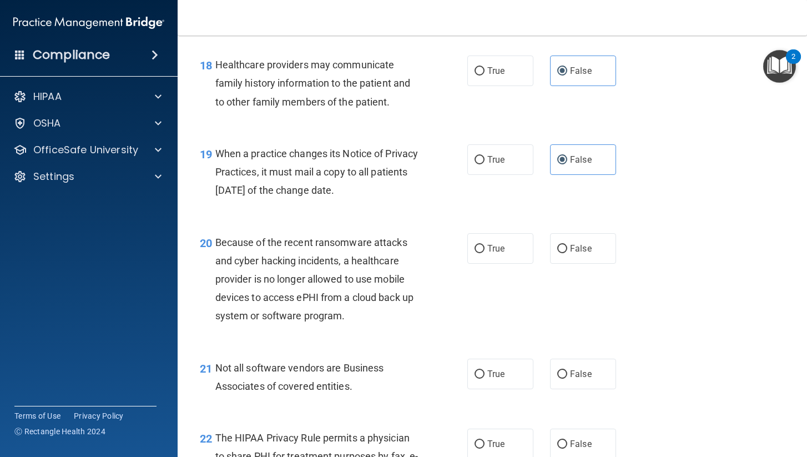
scroll to position [1852, 0]
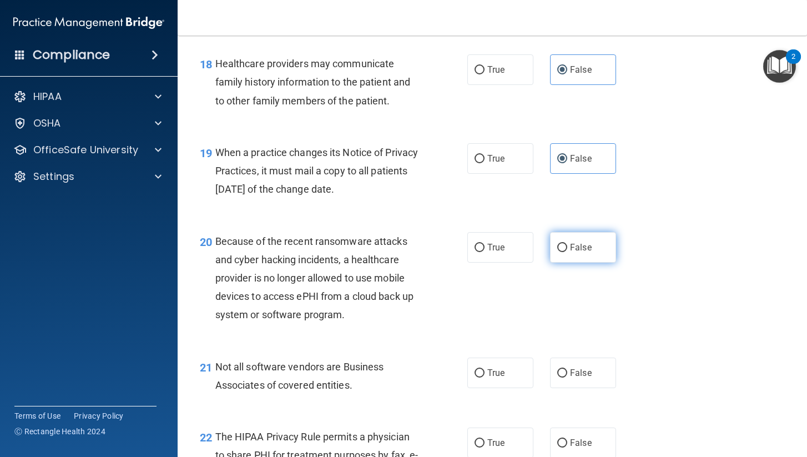
click at [584, 242] on span "False" at bounding box center [581, 247] width 22 height 11
click at [567, 244] on input "False" at bounding box center [562, 248] width 10 height 8
radio input "true"
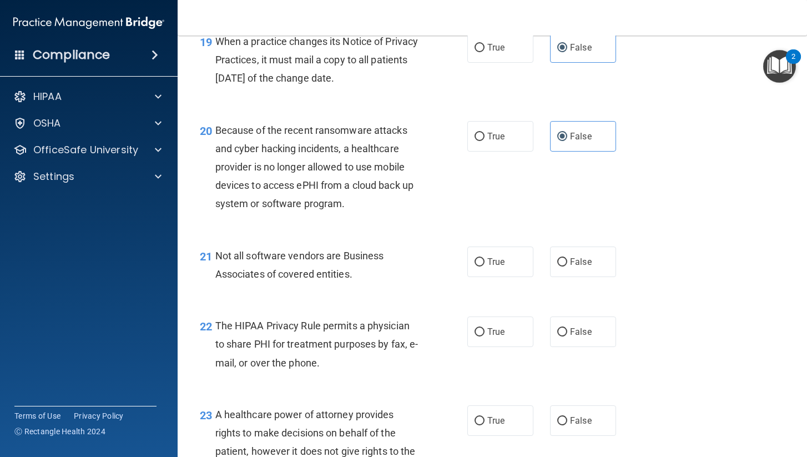
scroll to position [1965, 0]
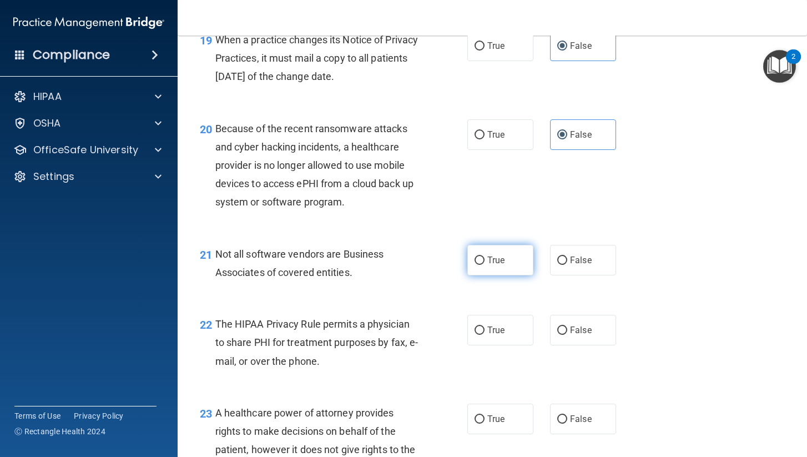
click at [508, 262] on label "True" at bounding box center [500, 260] width 66 height 31
click at [484, 262] on input "True" at bounding box center [479, 260] width 10 height 8
radio input "true"
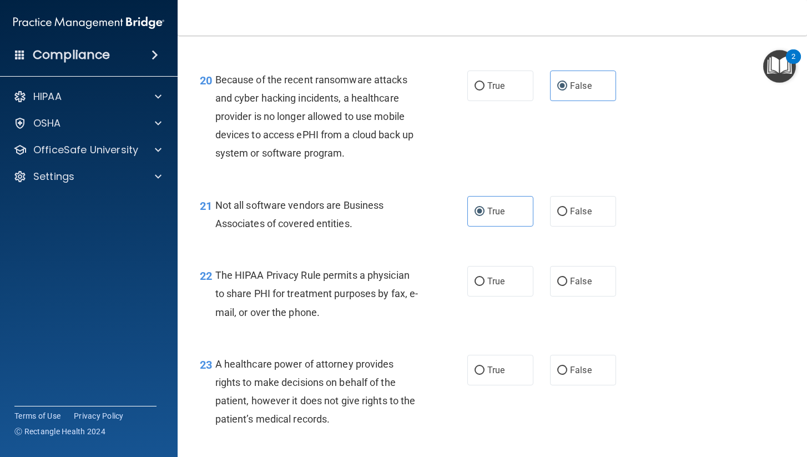
scroll to position [2018, 0]
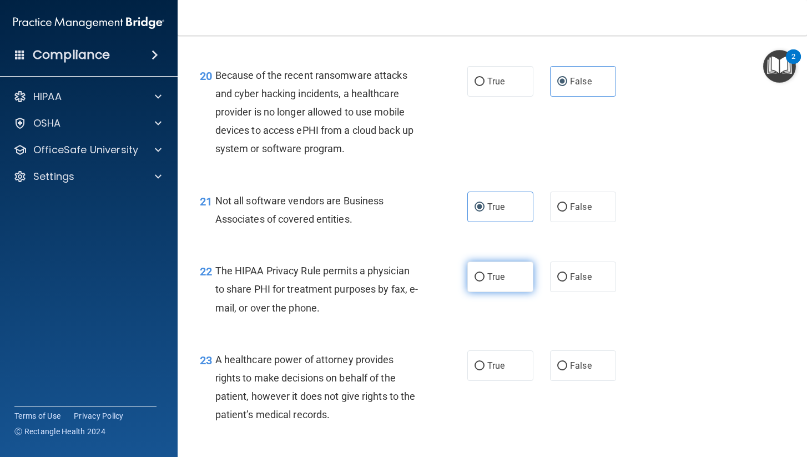
click at [514, 274] on label "True" at bounding box center [500, 276] width 66 height 31
click at [484, 274] on input "True" at bounding box center [479, 277] width 10 height 8
radio input "true"
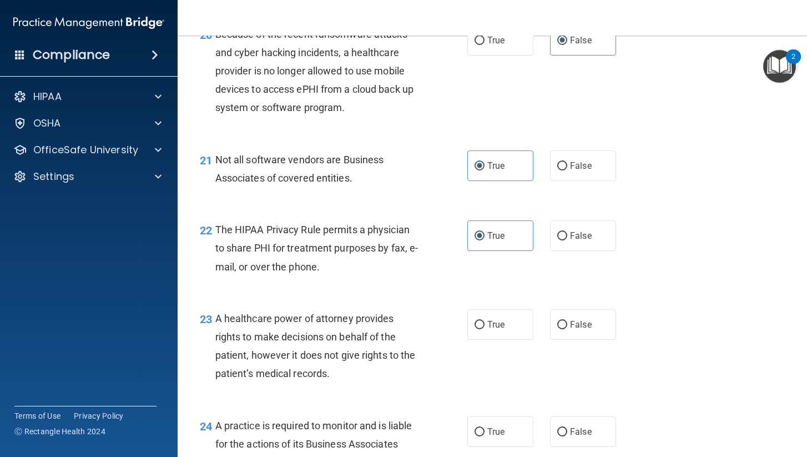
scroll to position [2064, 0]
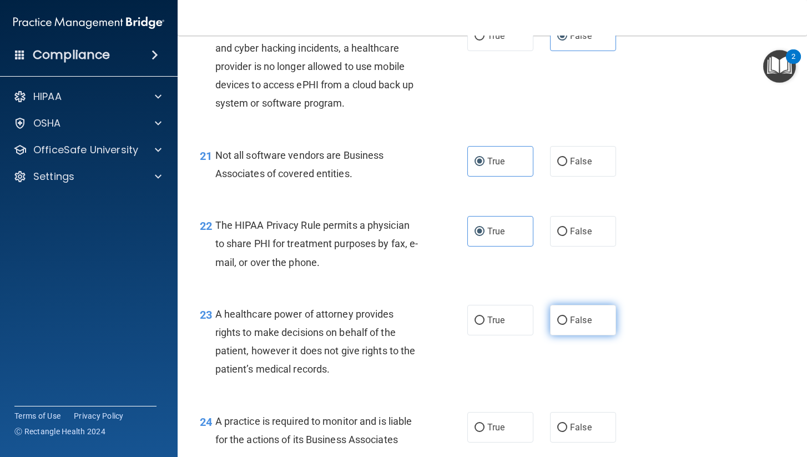
click at [563, 316] on input "False" at bounding box center [562, 320] width 10 height 8
radio input "true"
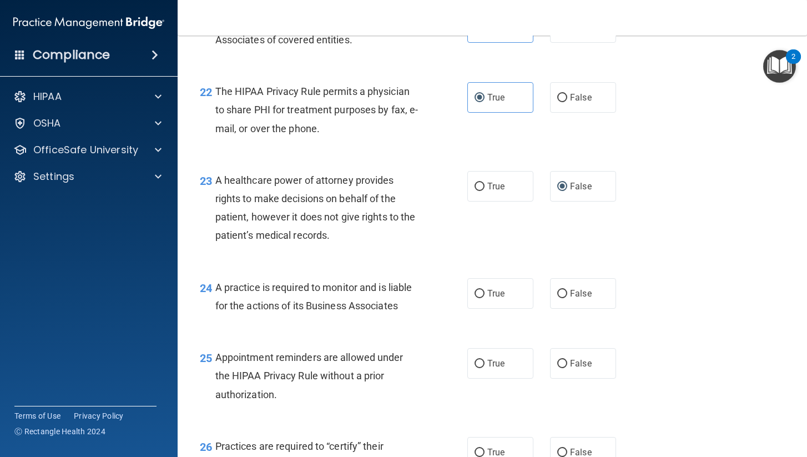
scroll to position [2199, 0]
click at [581, 277] on label "False" at bounding box center [583, 292] width 66 height 31
click at [567, 288] on input "False" at bounding box center [562, 292] width 10 height 8
radio input "true"
click at [488, 357] on span "True" at bounding box center [495, 362] width 17 height 11
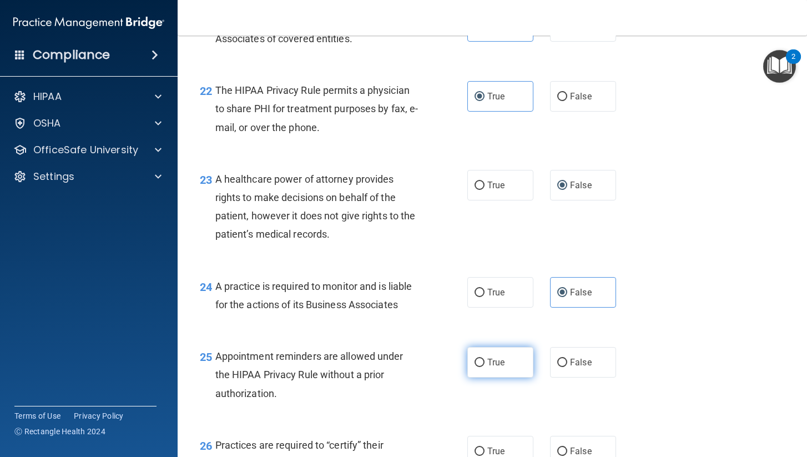
click at [484, 358] on input "True" at bounding box center [479, 362] width 10 height 8
radio input "true"
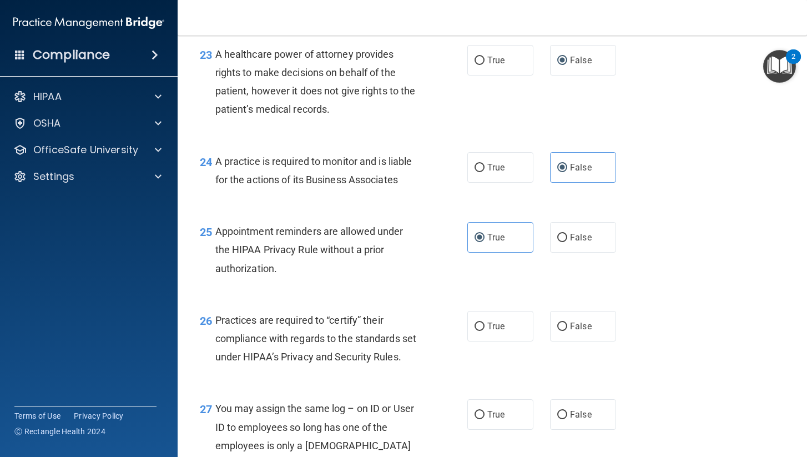
scroll to position [2324, 0]
click at [601, 311] on label "False" at bounding box center [583, 325] width 66 height 31
click at [567, 322] on input "False" at bounding box center [562, 326] width 10 height 8
radio input "true"
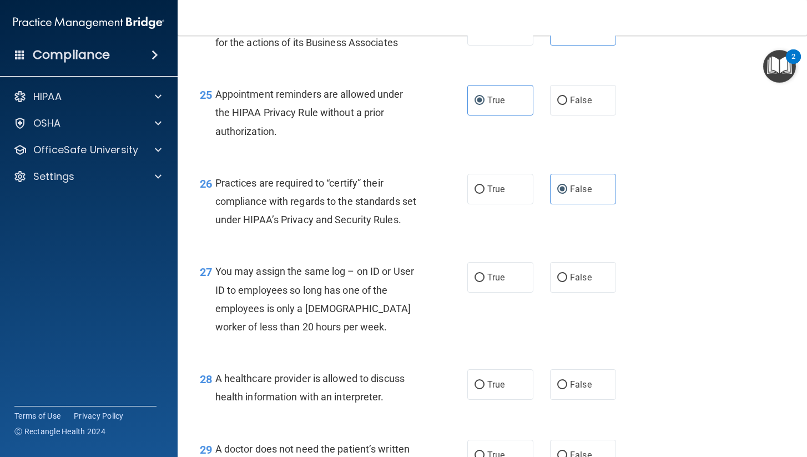
scroll to position [2475, 0]
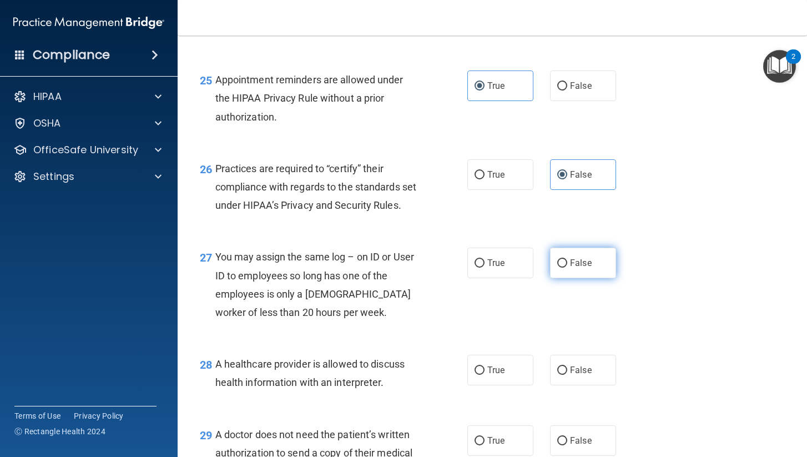
click at [608, 252] on label "False" at bounding box center [583, 262] width 66 height 31
click at [567, 259] on input "False" at bounding box center [562, 263] width 10 height 8
radio input "true"
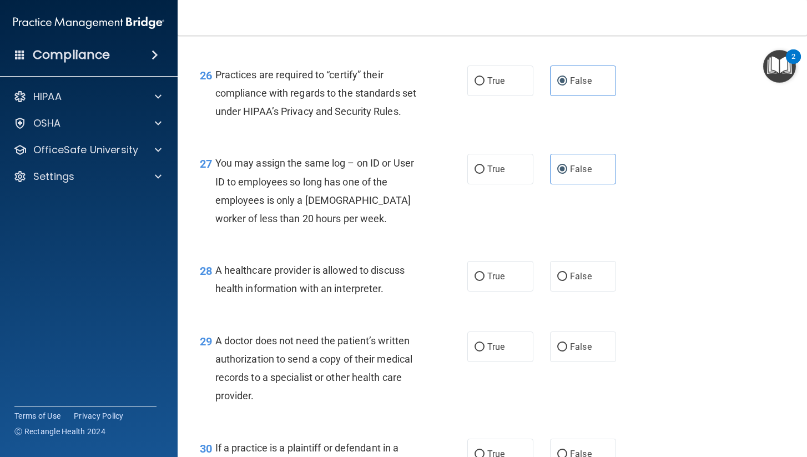
scroll to position [2571, 0]
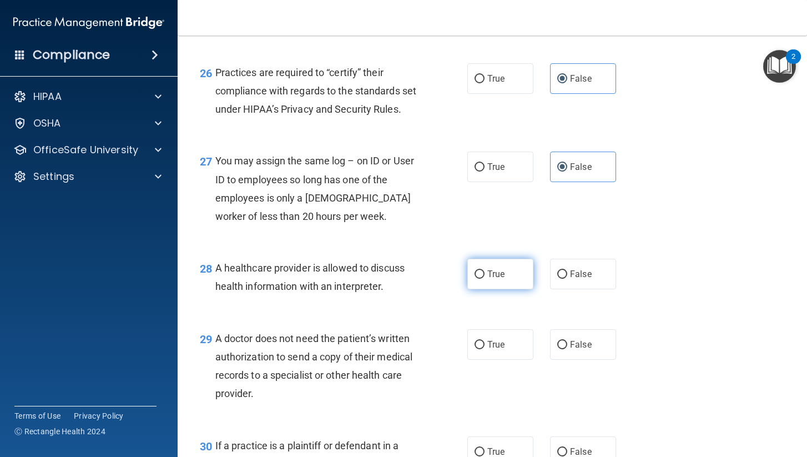
click at [490, 269] on span "True" at bounding box center [495, 274] width 17 height 11
click at [484, 270] on input "True" at bounding box center [479, 274] width 10 height 8
radio input "true"
click at [484, 337] on label "True" at bounding box center [500, 344] width 66 height 31
click at [484, 341] on input "True" at bounding box center [479, 345] width 10 height 8
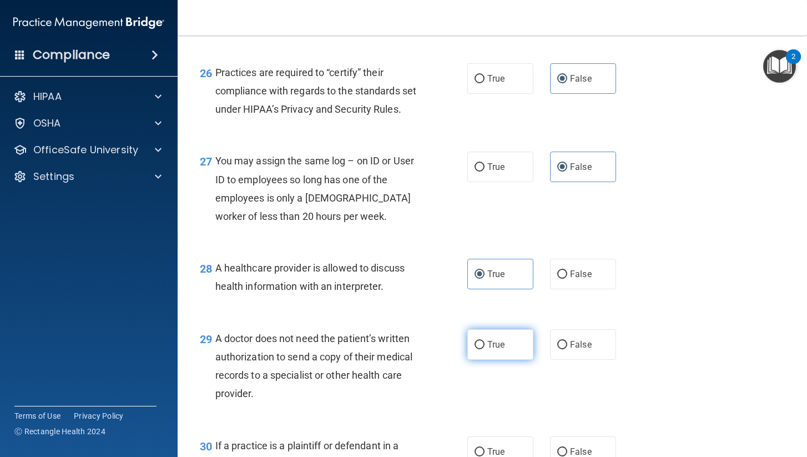
radio input "true"
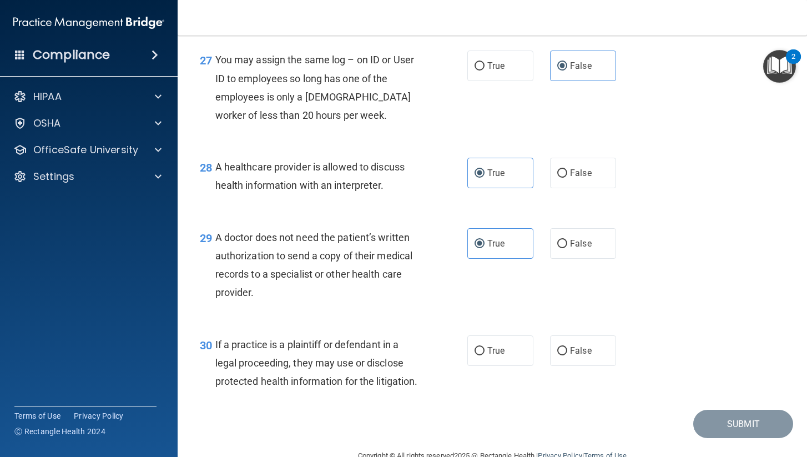
scroll to position [2675, 0]
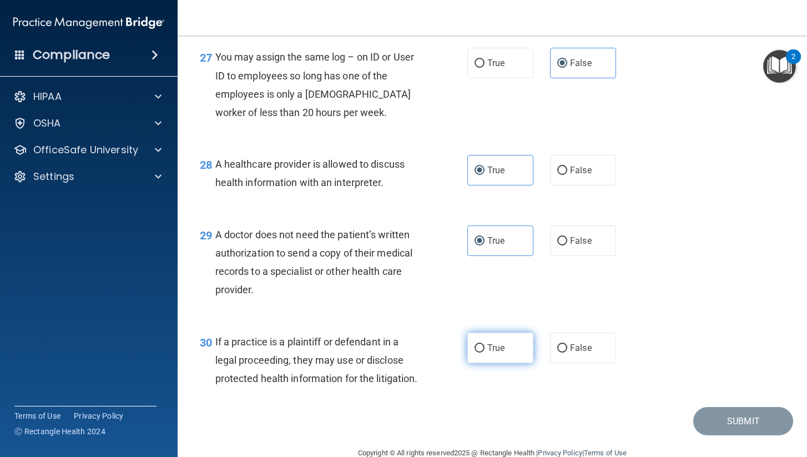
click at [490, 342] on span "True" at bounding box center [495, 347] width 17 height 11
click at [484, 344] on input "True" at bounding box center [479, 348] width 10 height 8
radio input "true"
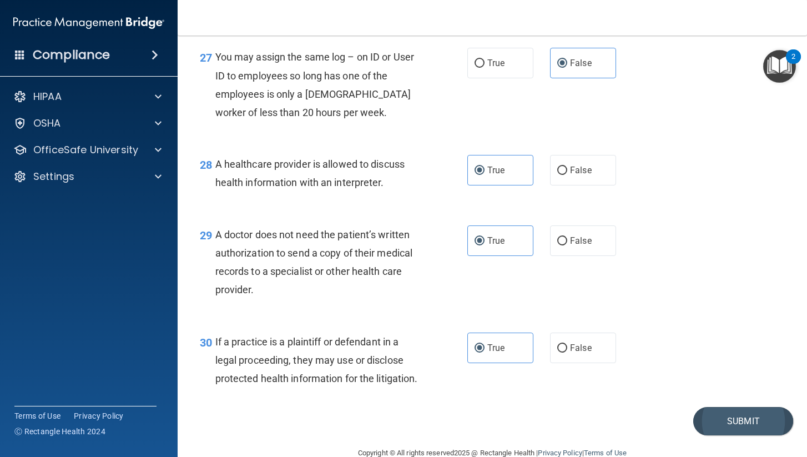
click at [750, 414] on button "Submit" at bounding box center [743, 421] width 100 height 28
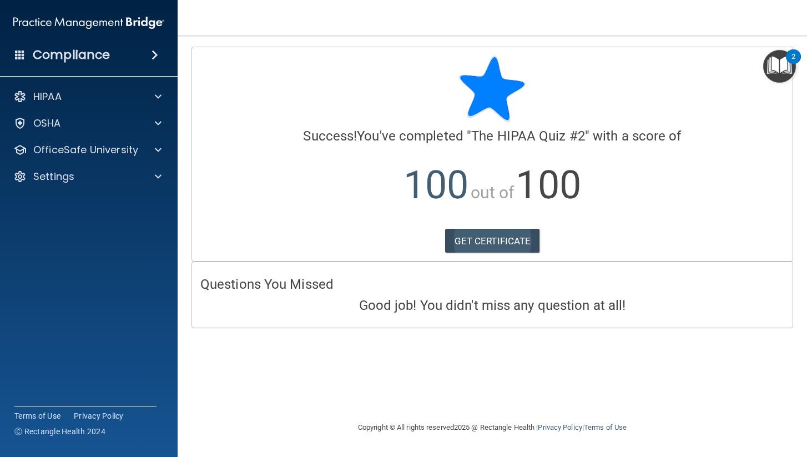
click at [530, 232] on link "GET CERTIFICATE" at bounding box center [492, 241] width 95 height 24
click at [143, 153] on div at bounding box center [157, 149] width 28 height 13
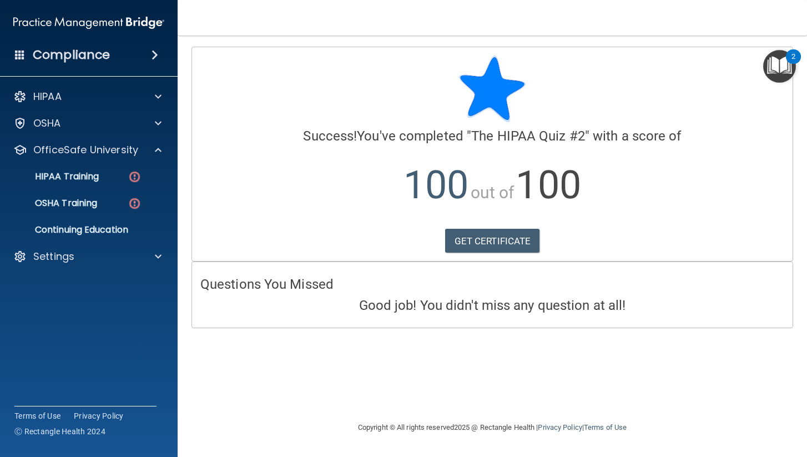
click at [117, 189] on ul "HIPAA Training OSHA Training Continuing Education" at bounding box center [89, 201] width 201 height 80
click at [119, 179] on div "HIPAA Training" at bounding box center [82, 176] width 151 height 11
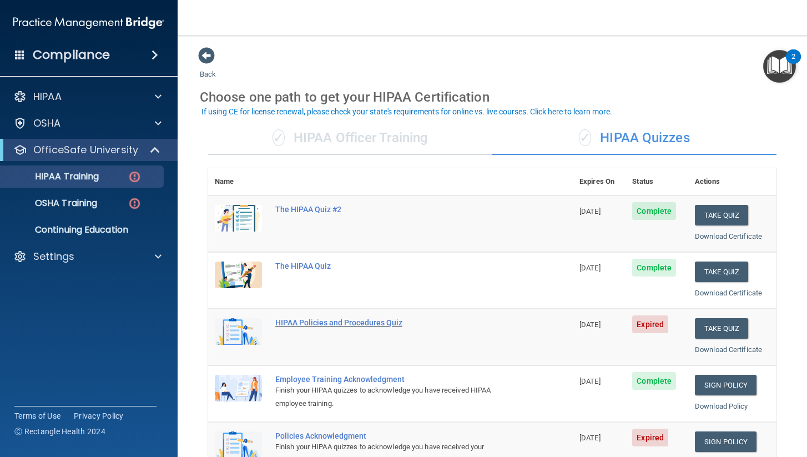
click at [358, 320] on div "HIPAA Policies and Procedures Quiz" at bounding box center [396, 322] width 242 height 9
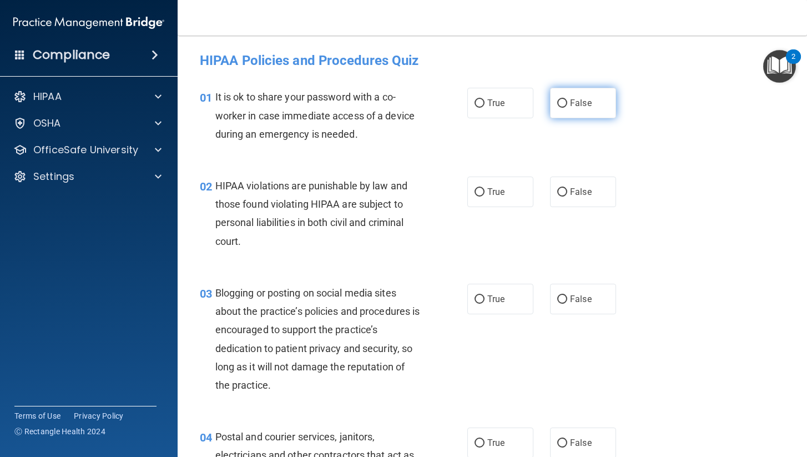
click at [561, 109] on label "False" at bounding box center [583, 103] width 66 height 31
click at [561, 108] on input "False" at bounding box center [562, 103] width 10 height 8
radio input "true"
click at [494, 200] on label "True" at bounding box center [500, 191] width 66 height 31
click at [484, 196] on input "True" at bounding box center [479, 192] width 10 height 8
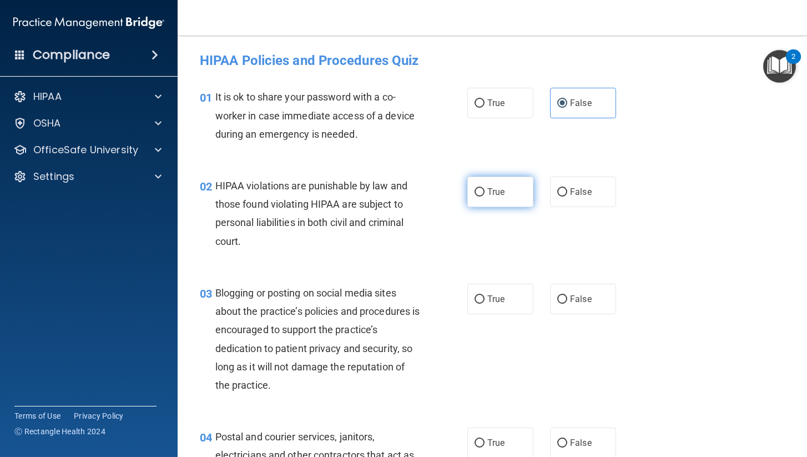
radio input "true"
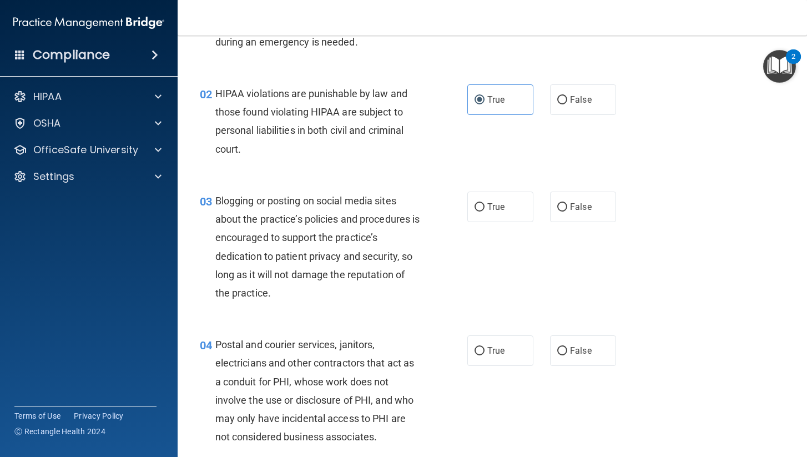
scroll to position [88, 0]
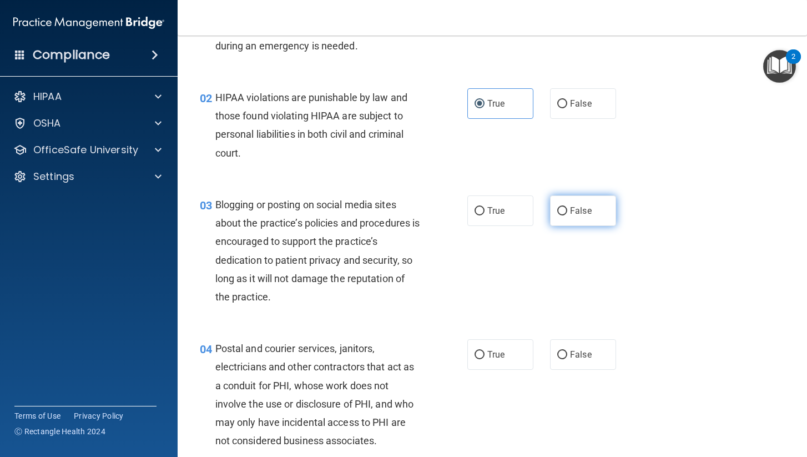
click at [598, 196] on label "False" at bounding box center [583, 210] width 66 height 31
click at [567, 207] on input "False" at bounding box center [562, 211] width 10 height 8
radio input "true"
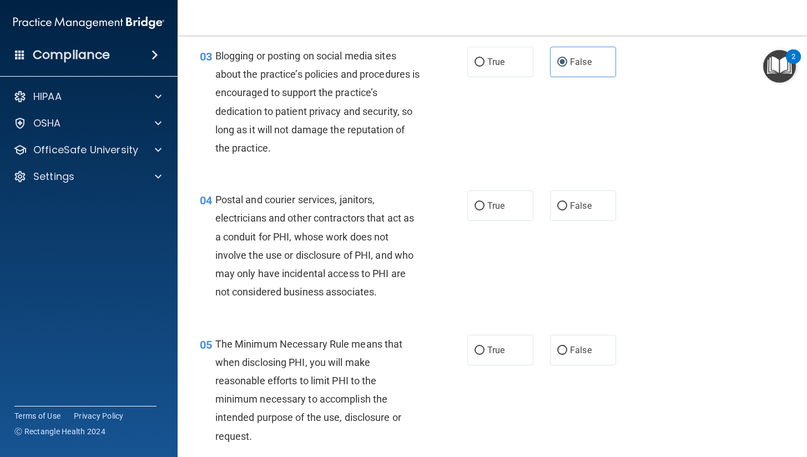
scroll to position [240, 0]
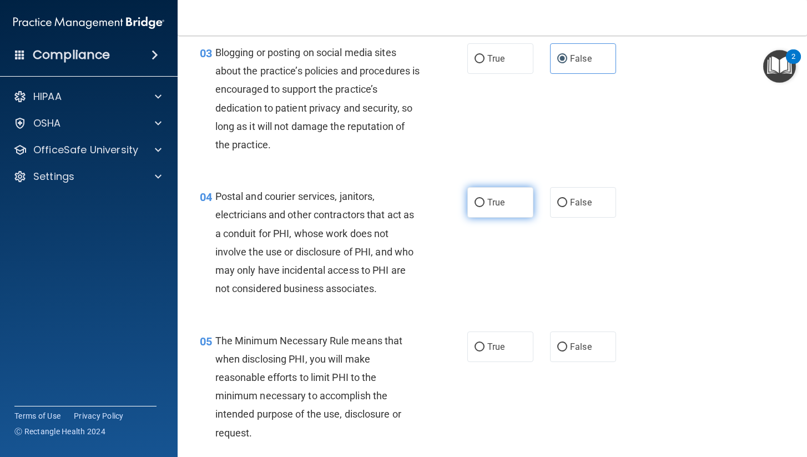
click at [518, 198] on label "True" at bounding box center [500, 202] width 66 height 31
click at [484, 199] on input "True" at bounding box center [479, 203] width 10 height 8
radio input "true"
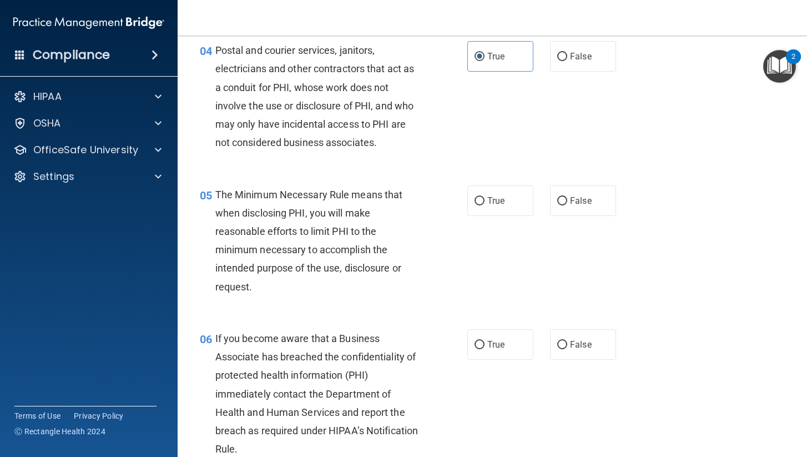
scroll to position [393, 0]
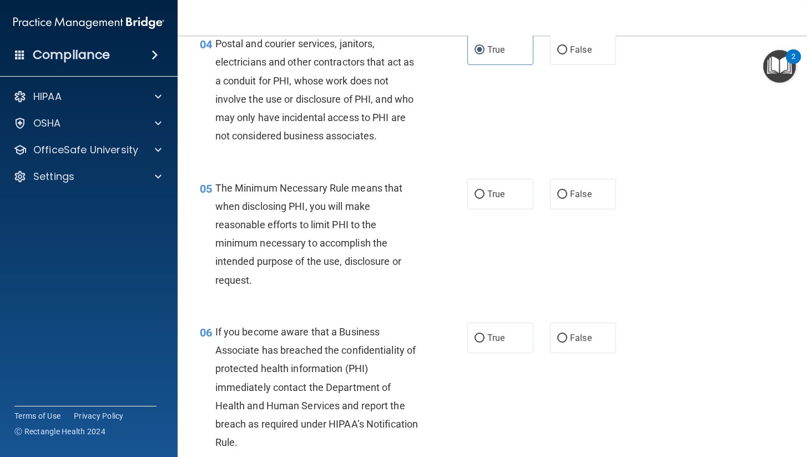
click at [490, 206] on div "05 The Minimum Necessary Rule means that when disclosing PHI, you will make rea…" at bounding box center [491, 237] width 601 height 144
click at [499, 189] on span "True" at bounding box center [495, 194] width 17 height 11
click at [484, 190] on input "True" at bounding box center [479, 194] width 10 height 8
radio input "true"
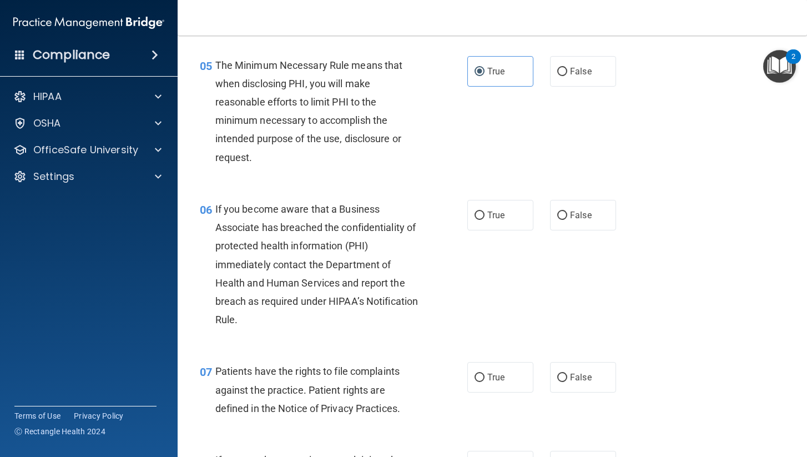
scroll to position [518, 0]
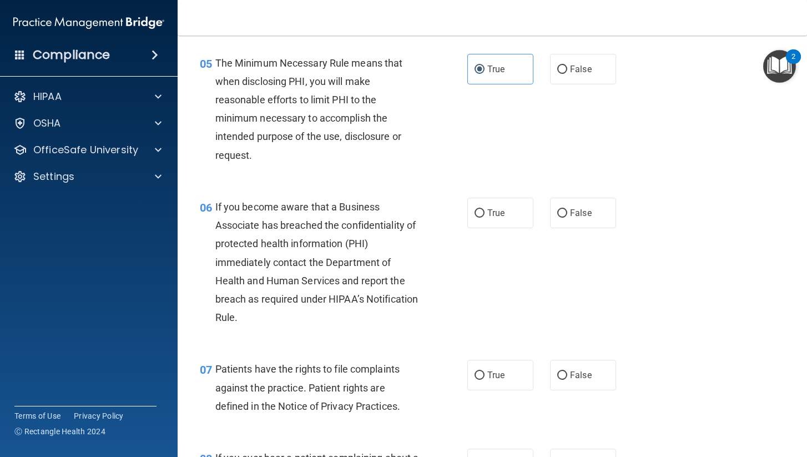
click at [538, 189] on div "06 If you become aware that a Business Associate has breached the confidentiali…" at bounding box center [491, 265] width 601 height 163
click at [514, 202] on label "True" at bounding box center [500, 213] width 66 height 31
click at [484, 209] on input "True" at bounding box center [479, 213] width 10 height 8
radio input "true"
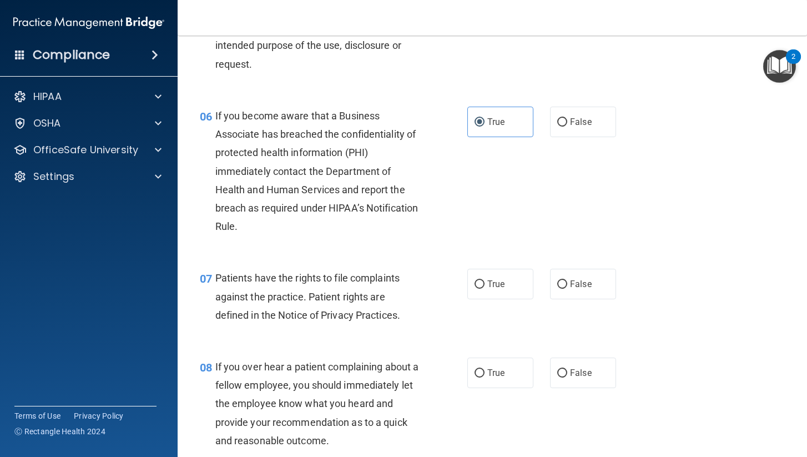
scroll to position [616, 0]
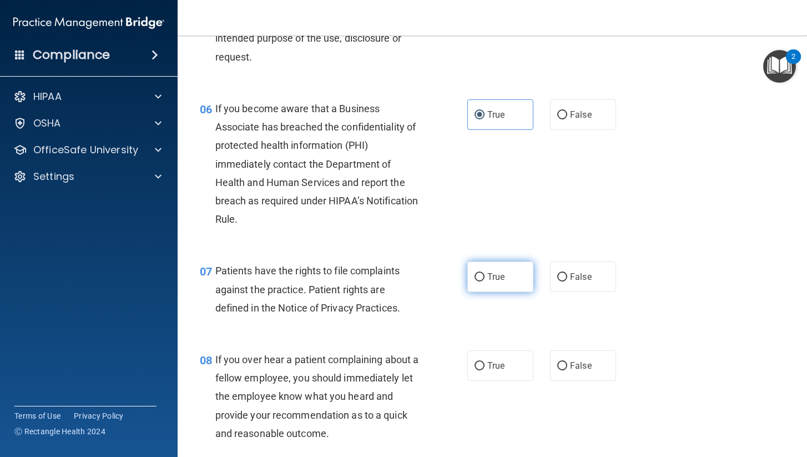
click at [508, 275] on label "True" at bounding box center [500, 276] width 66 height 31
click at [484, 275] on input "True" at bounding box center [479, 277] width 10 height 8
radio input "true"
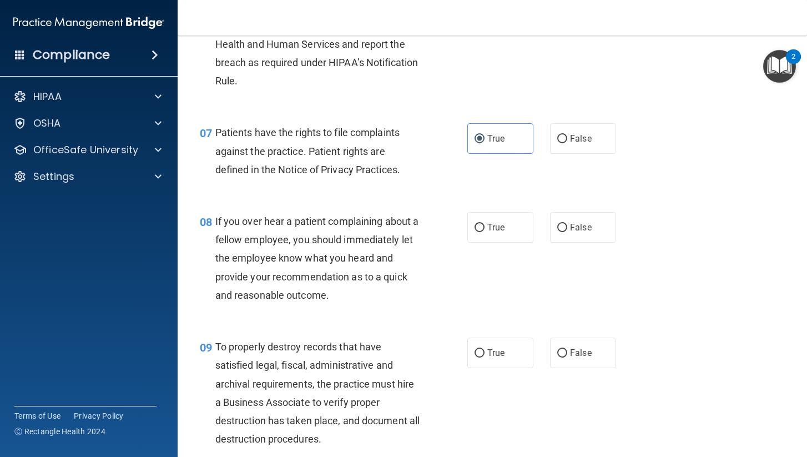
scroll to position [757, 0]
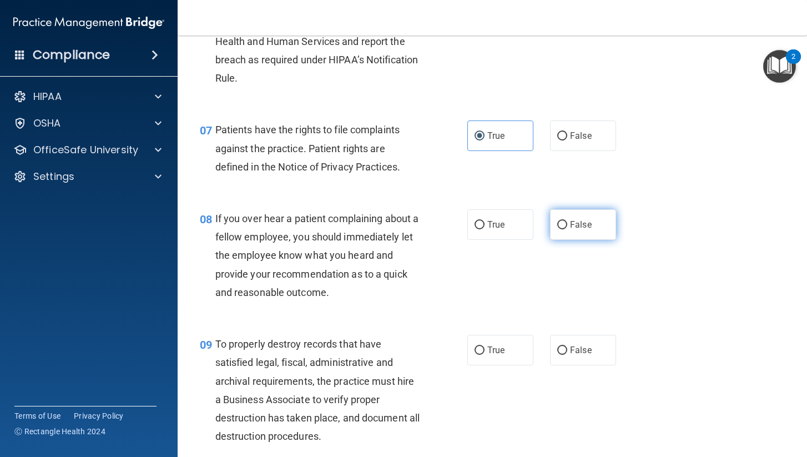
click at [590, 209] on label "False" at bounding box center [583, 224] width 66 height 31
click at [567, 221] on input "False" at bounding box center [562, 225] width 10 height 8
radio input "true"
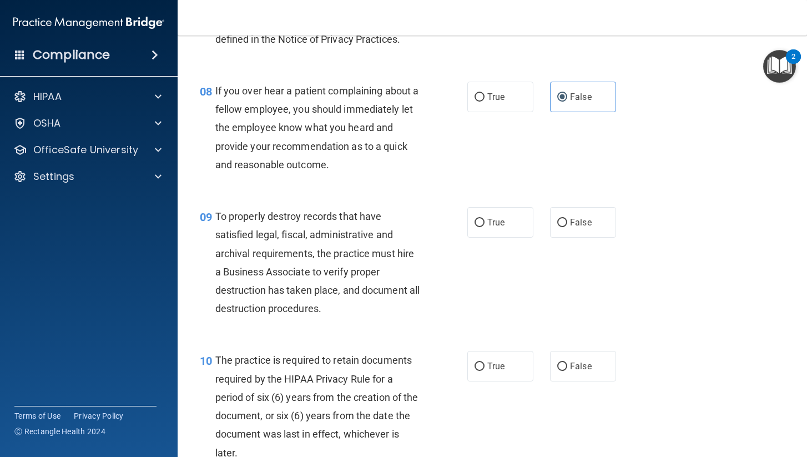
scroll to position [886, 0]
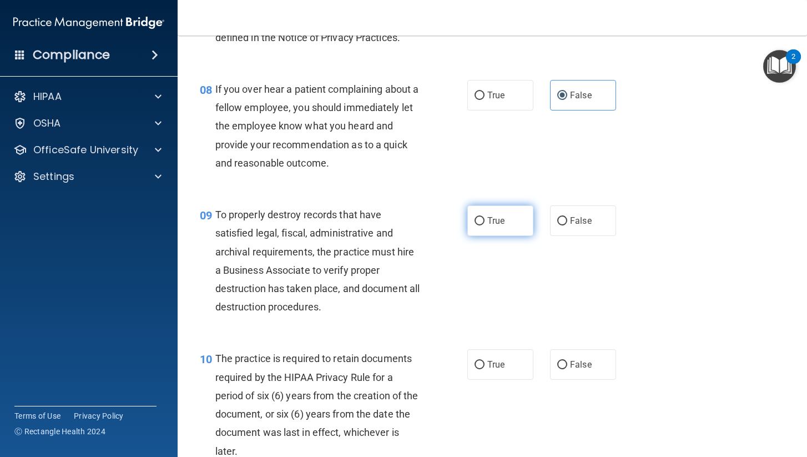
click at [483, 219] on input "True" at bounding box center [479, 221] width 10 height 8
radio input "true"
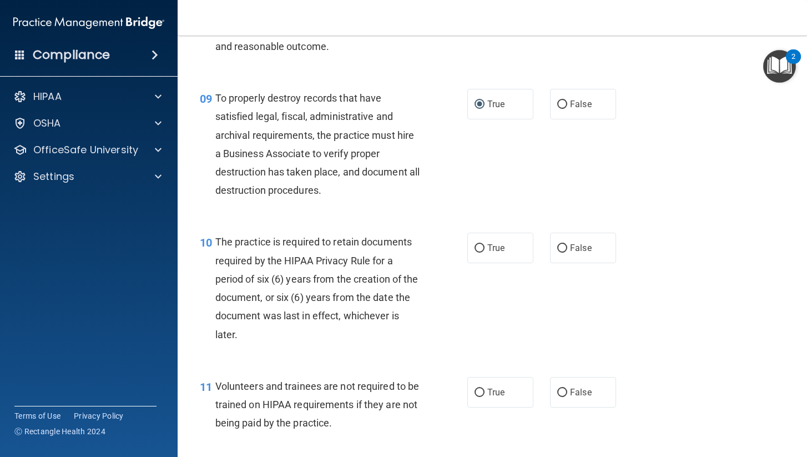
scroll to position [1004, 0]
click at [508, 246] on label "True" at bounding box center [500, 246] width 66 height 31
click at [484, 246] on input "True" at bounding box center [479, 247] width 10 height 8
radio input "true"
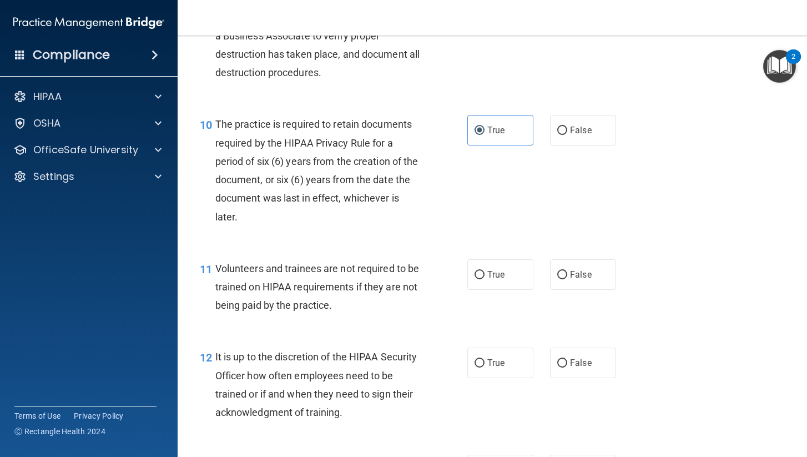
scroll to position [1121, 0]
click at [574, 276] on label "False" at bounding box center [583, 274] width 66 height 31
click at [567, 276] on input "False" at bounding box center [562, 274] width 10 height 8
radio input "true"
click at [596, 358] on label "False" at bounding box center [583, 362] width 66 height 31
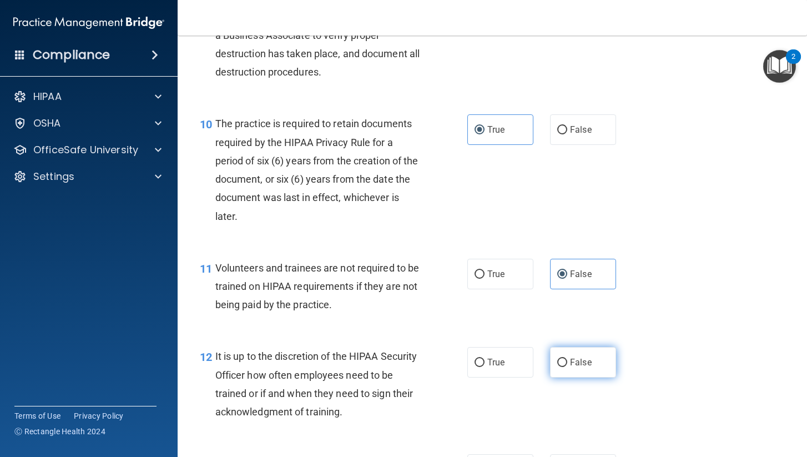
click at [567, 358] on input "False" at bounding box center [562, 362] width 10 height 8
radio input "true"
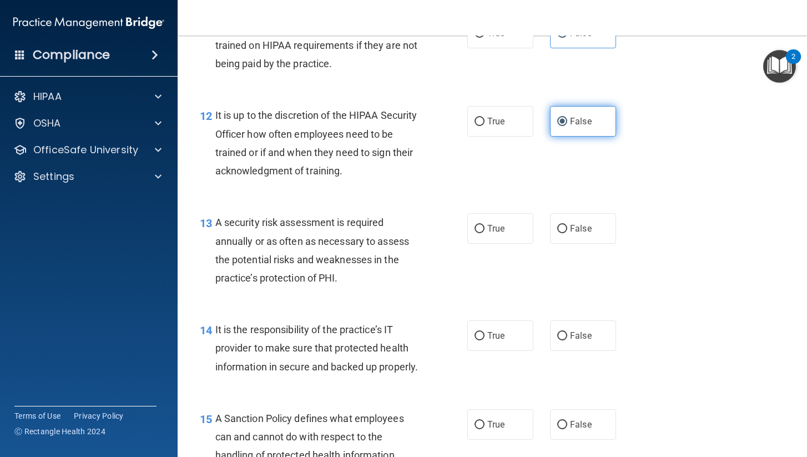
scroll to position [1364, 0]
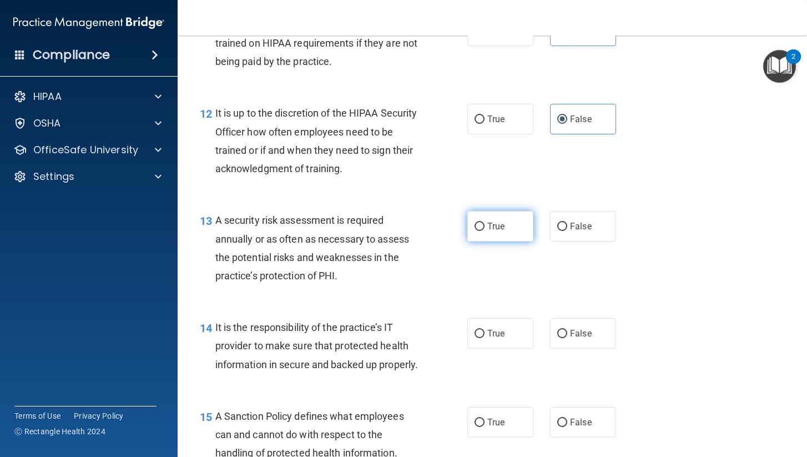
click at [479, 222] on input "True" at bounding box center [479, 226] width 10 height 8
radio input "true"
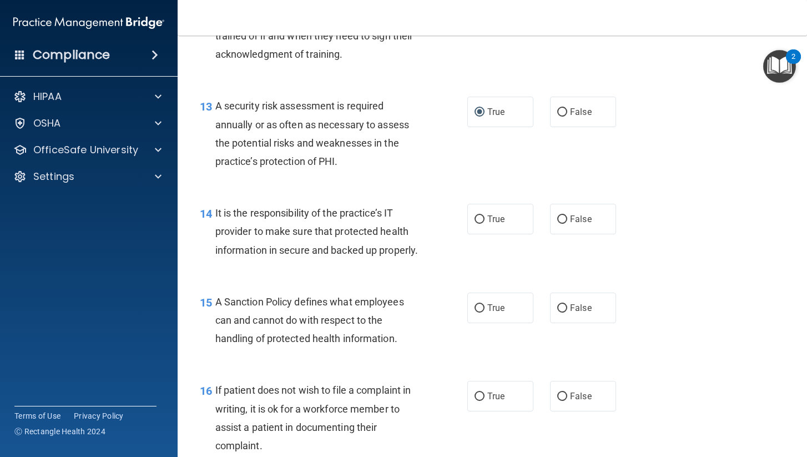
scroll to position [1486, 0]
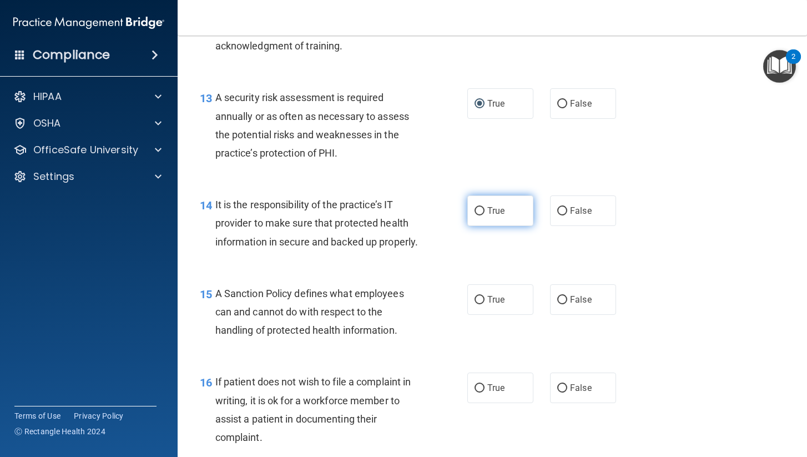
click at [498, 195] on label "True" at bounding box center [500, 210] width 66 height 31
click at [484, 207] on input "True" at bounding box center [479, 211] width 10 height 8
radio input "true"
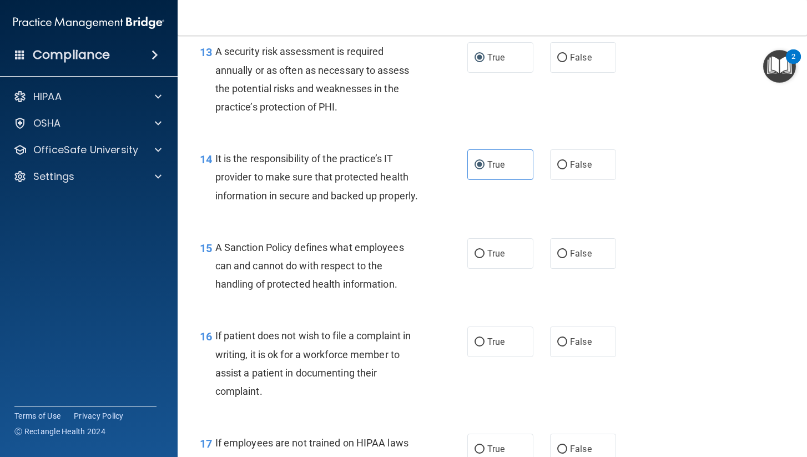
scroll to position [1543, 0]
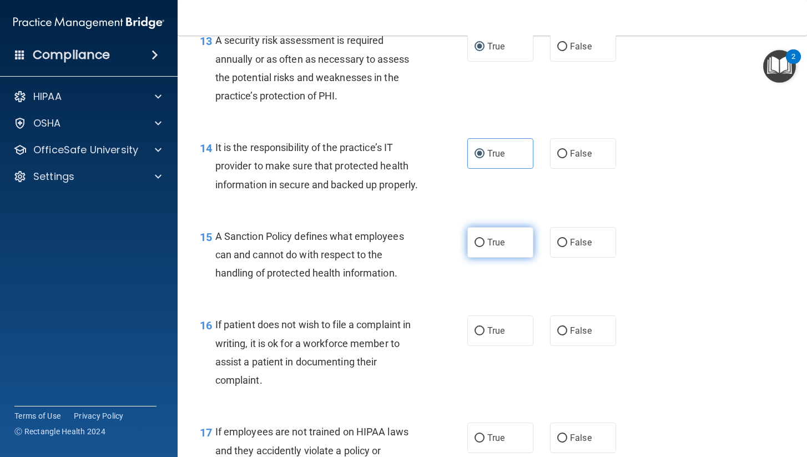
click at [492, 237] on span "True" at bounding box center [495, 242] width 17 height 11
click at [484, 239] on input "True" at bounding box center [479, 243] width 10 height 8
radio input "true"
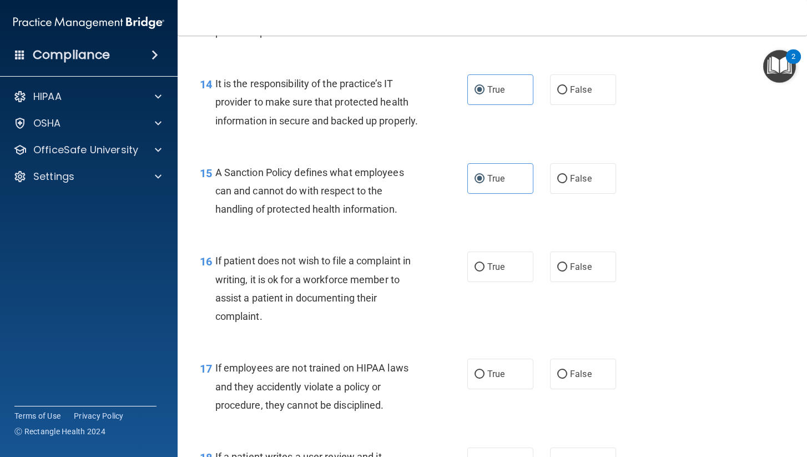
scroll to position [1612, 0]
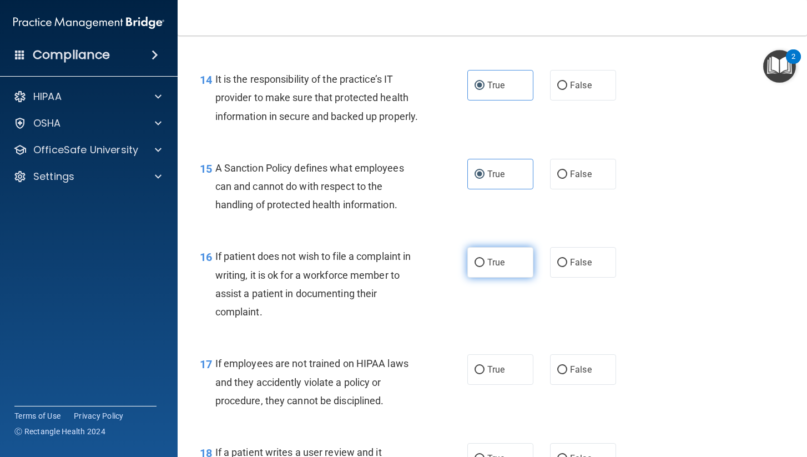
click at [487, 264] on label "True" at bounding box center [500, 262] width 66 height 31
click at [484, 264] on input "True" at bounding box center [479, 263] width 10 height 8
radio input "true"
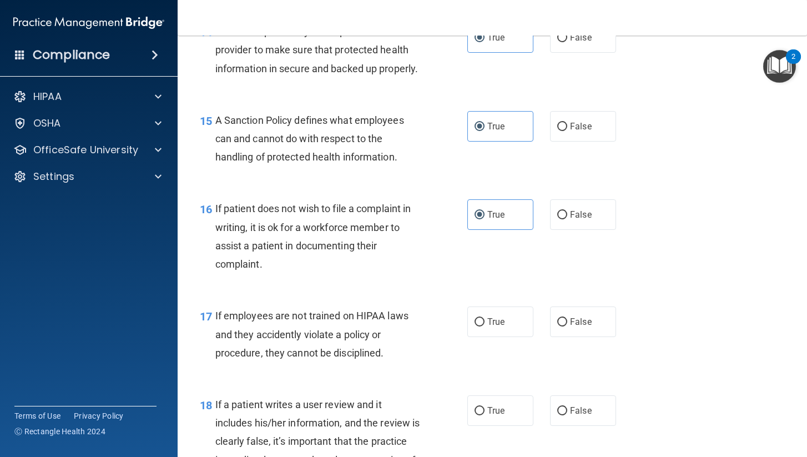
scroll to position [1662, 0]
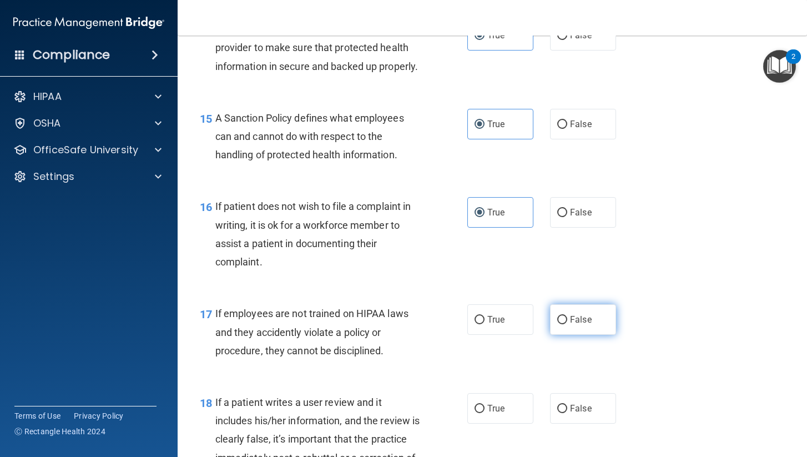
click at [596, 304] on label "False" at bounding box center [583, 319] width 66 height 31
click at [567, 316] on input "False" at bounding box center [562, 320] width 10 height 8
radio input "true"
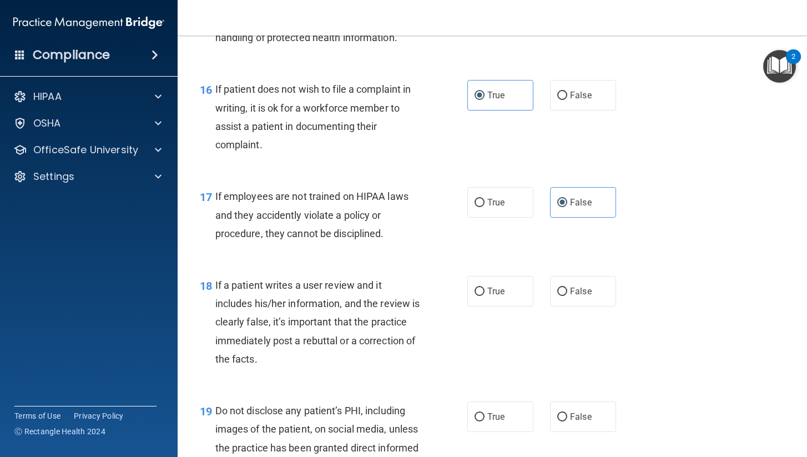
scroll to position [1778, 0]
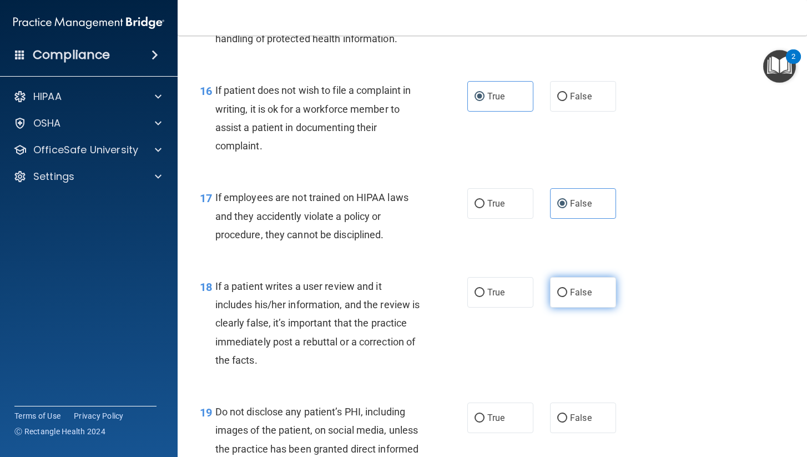
click at [598, 296] on label "False" at bounding box center [583, 292] width 66 height 31
click at [567, 296] on input "False" at bounding box center [562, 292] width 10 height 8
radio input "true"
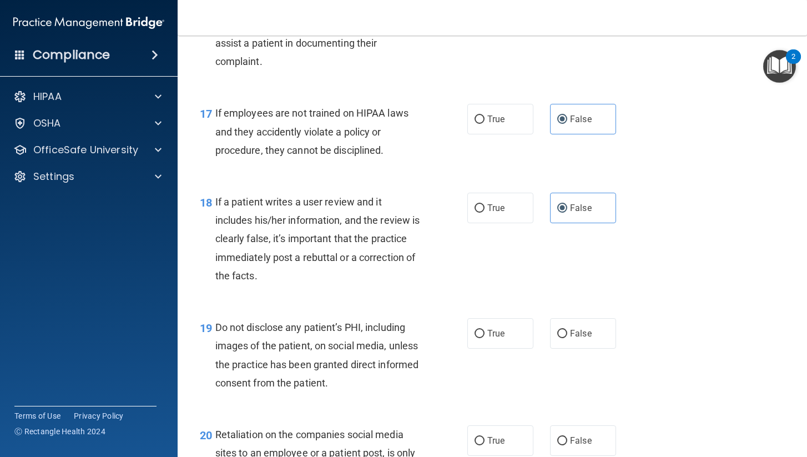
scroll to position [1862, 0]
click at [339, 328] on div "Do not disclose any patient’s PHI, including images of the patient, on social m…" at bounding box center [321, 355] width 213 height 74
click at [492, 328] on span "True" at bounding box center [495, 333] width 17 height 11
click at [484, 330] on input "True" at bounding box center [479, 334] width 10 height 8
radio input "true"
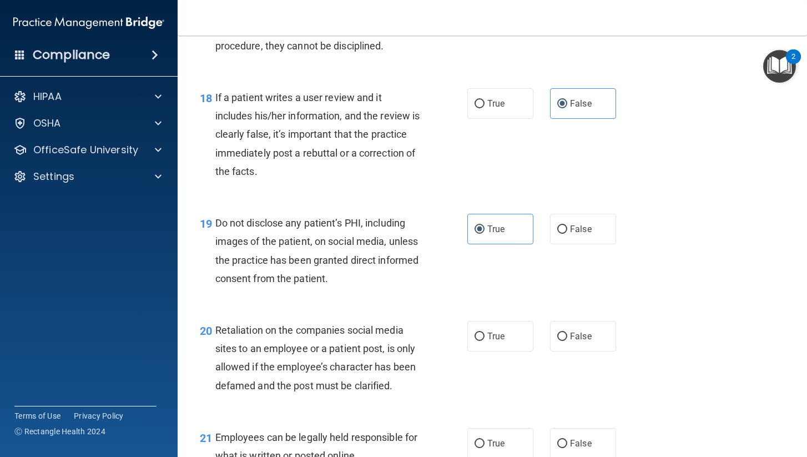
scroll to position [1967, 0]
click at [502, 330] on span "True" at bounding box center [495, 335] width 17 height 11
click at [484, 331] on input "True" at bounding box center [479, 335] width 10 height 8
radio input "true"
click at [558, 331] on input "False" at bounding box center [562, 335] width 10 height 8
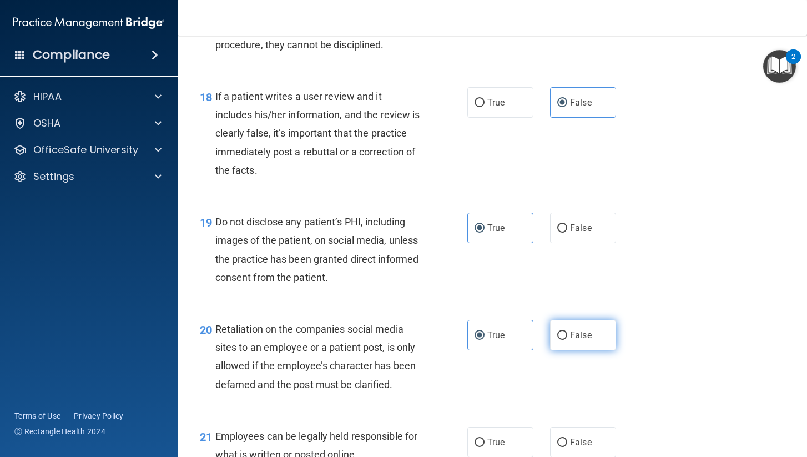
radio input "true"
radio input "false"
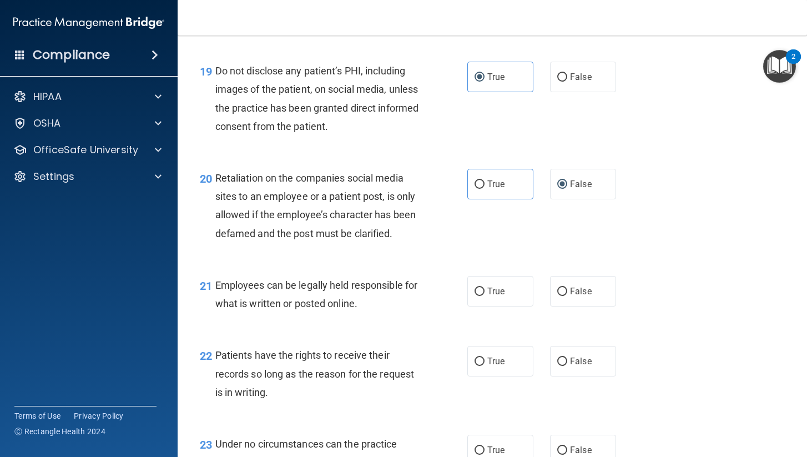
scroll to position [2119, 0]
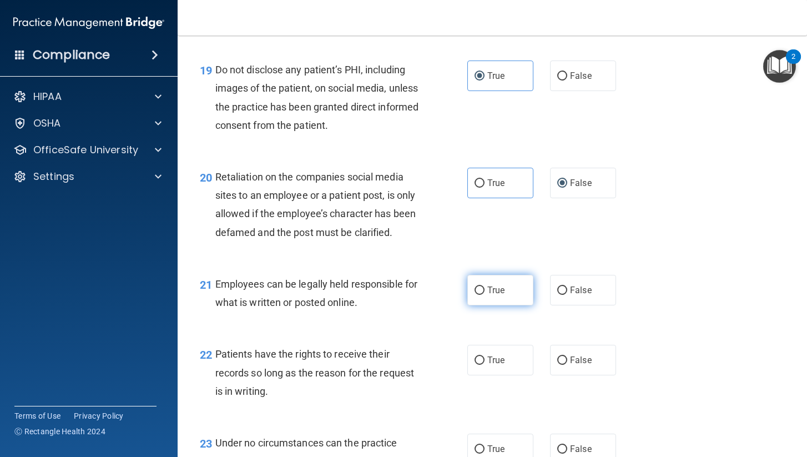
click at [480, 286] on label "True" at bounding box center [500, 290] width 66 height 31
click at [480, 286] on input "True" at bounding box center [479, 290] width 10 height 8
radio input "true"
click at [477, 355] on label "True" at bounding box center [500, 360] width 66 height 31
click at [477, 356] on input "True" at bounding box center [479, 360] width 10 height 8
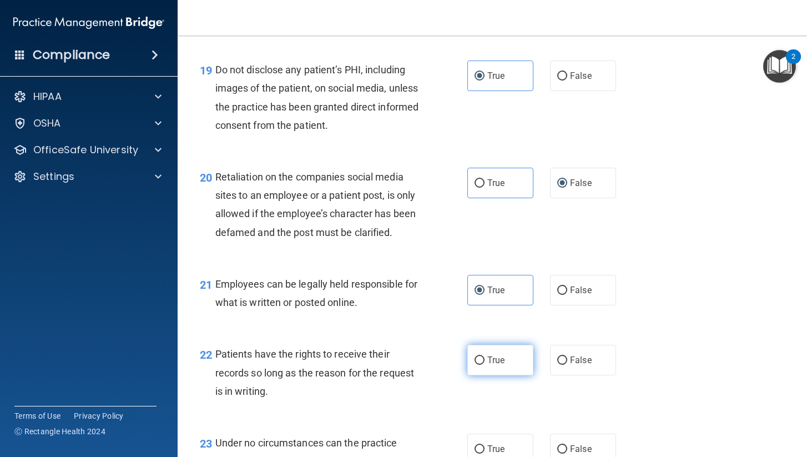
radio input "true"
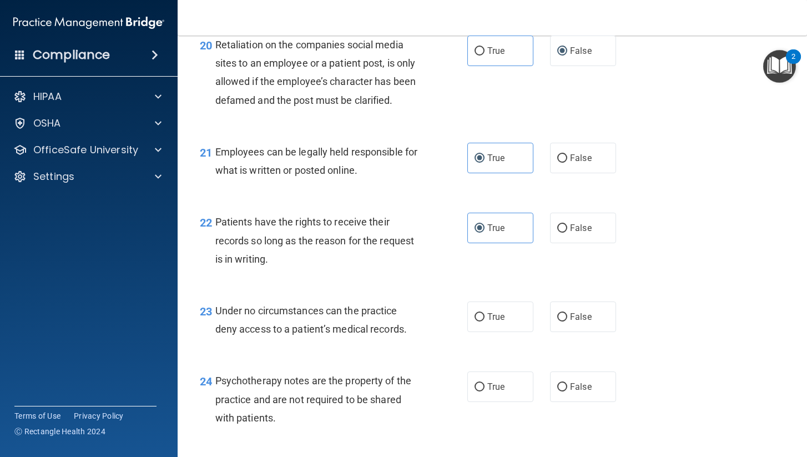
scroll to position [2255, 0]
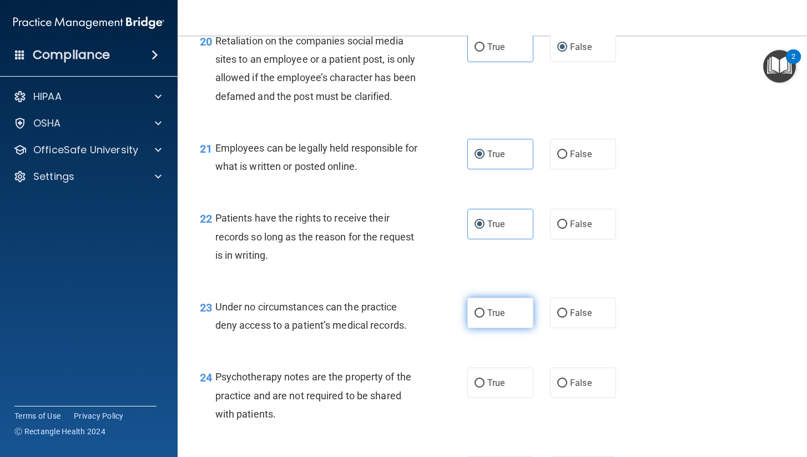
click at [502, 311] on label "True" at bounding box center [500, 312] width 66 height 31
click at [484, 311] on input "True" at bounding box center [479, 313] width 10 height 8
radio input "true"
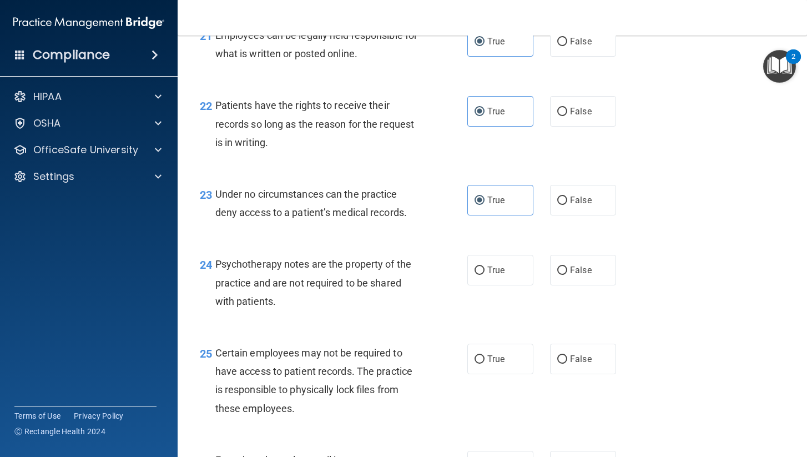
scroll to position [2386, 0]
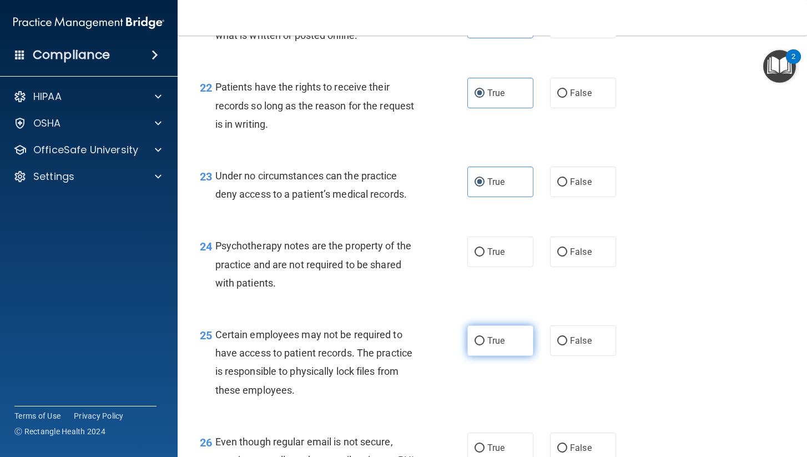
click at [520, 325] on label "True" at bounding box center [500, 340] width 66 height 31
click at [484, 337] on input "True" at bounding box center [479, 341] width 10 height 8
radio input "true"
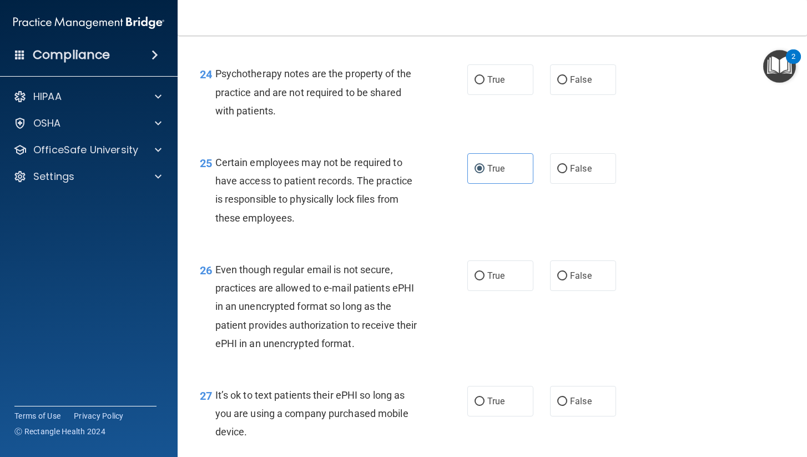
scroll to position [2562, 0]
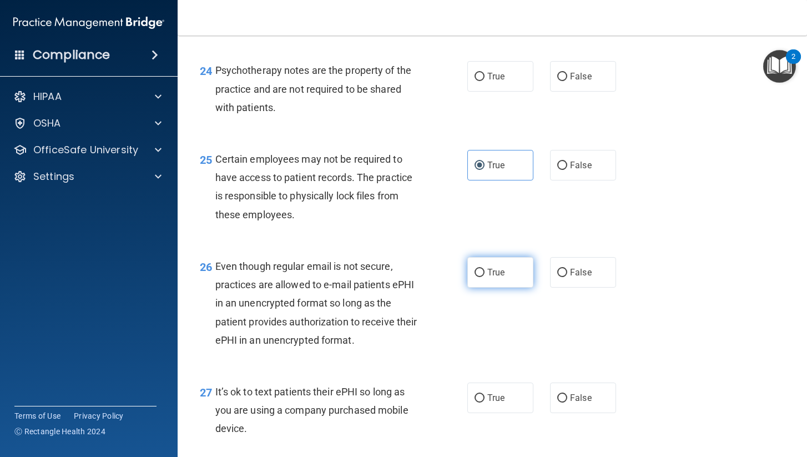
click at [532, 261] on label "True" at bounding box center [500, 272] width 66 height 31
click at [484, 269] on input "True" at bounding box center [479, 273] width 10 height 8
radio input "true"
click at [514, 260] on label "True" at bounding box center [500, 272] width 66 height 31
click at [484, 269] on input "True" at bounding box center [479, 273] width 10 height 8
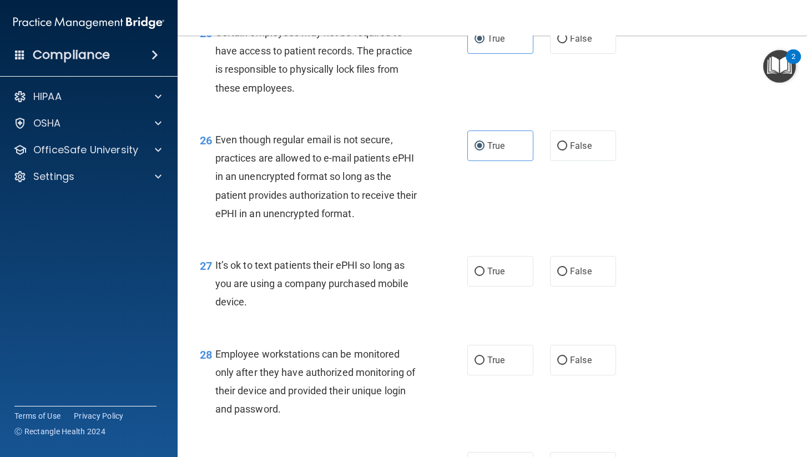
scroll to position [2685, 0]
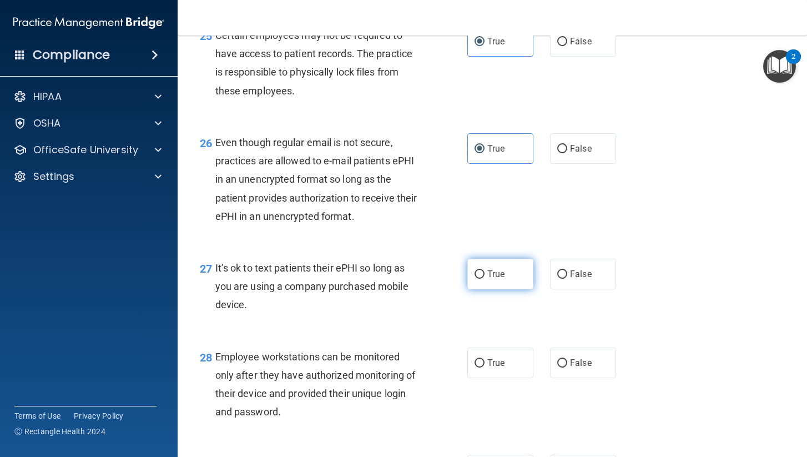
click at [508, 261] on label "True" at bounding box center [500, 274] width 66 height 31
click at [484, 270] on input "True" at bounding box center [479, 274] width 10 height 8
radio input "true"
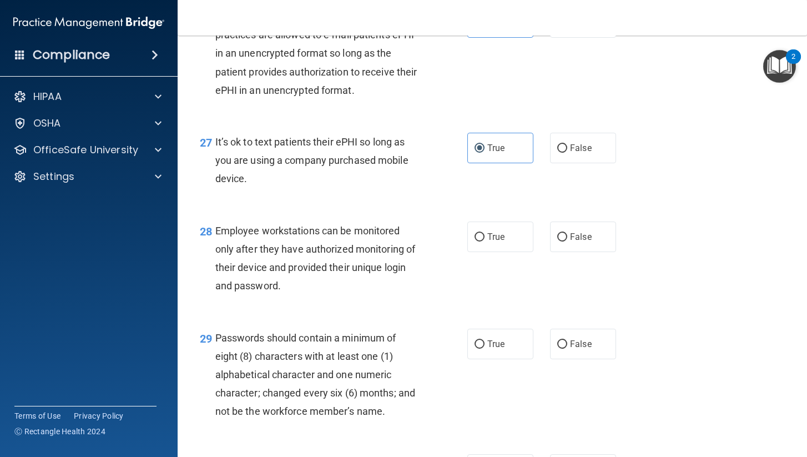
scroll to position [2812, 0]
click at [499, 220] on label "True" at bounding box center [500, 235] width 66 height 31
click at [484, 232] on input "True" at bounding box center [479, 236] width 10 height 8
radio input "true"
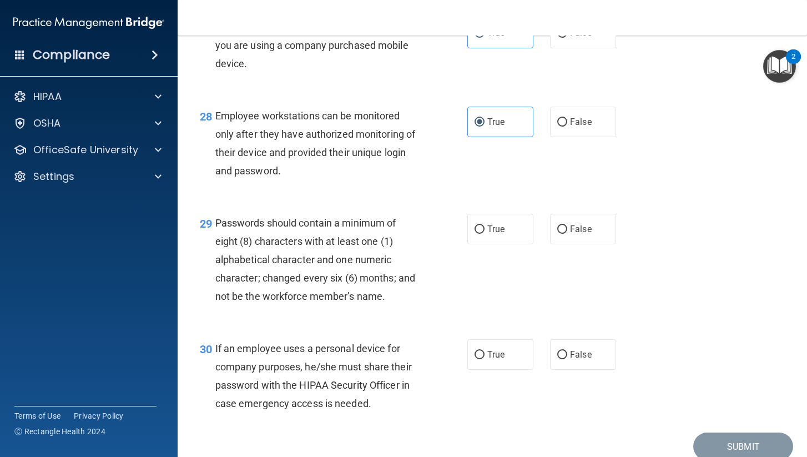
scroll to position [2925, 0]
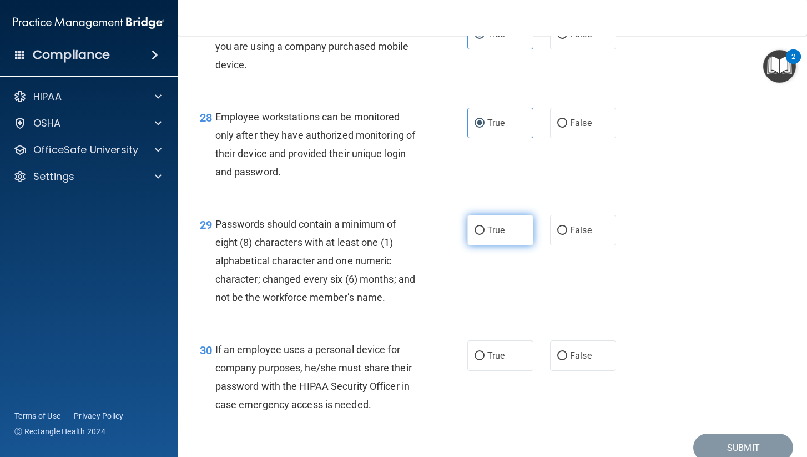
click at [492, 225] on span "True" at bounding box center [495, 230] width 17 height 11
click at [484, 226] on input "True" at bounding box center [479, 230] width 10 height 8
radio input "true"
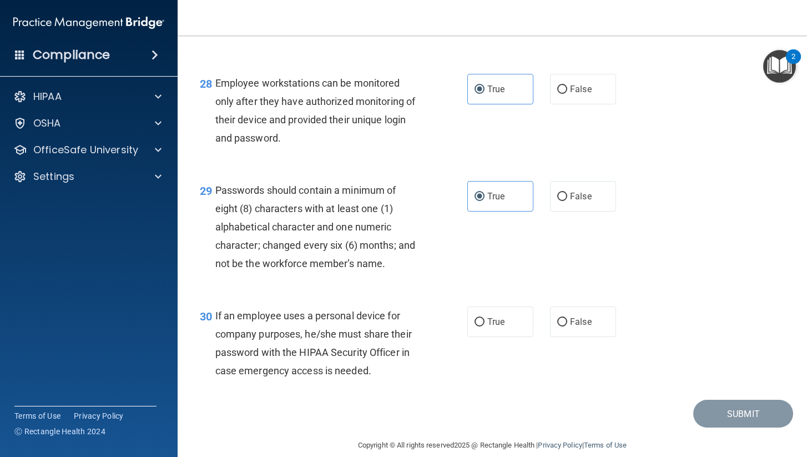
scroll to position [2958, 0]
click at [600, 309] on label "False" at bounding box center [583, 322] width 66 height 31
click at [567, 318] on input "False" at bounding box center [562, 322] width 10 height 8
radio input "true"
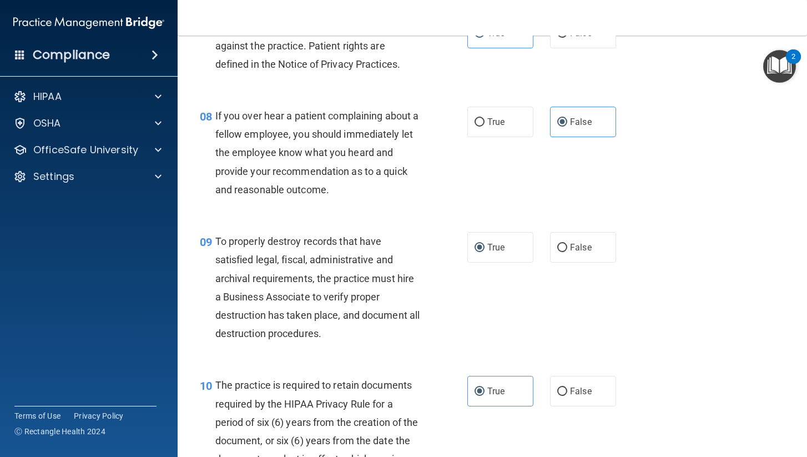
scroll to position [880, 0]
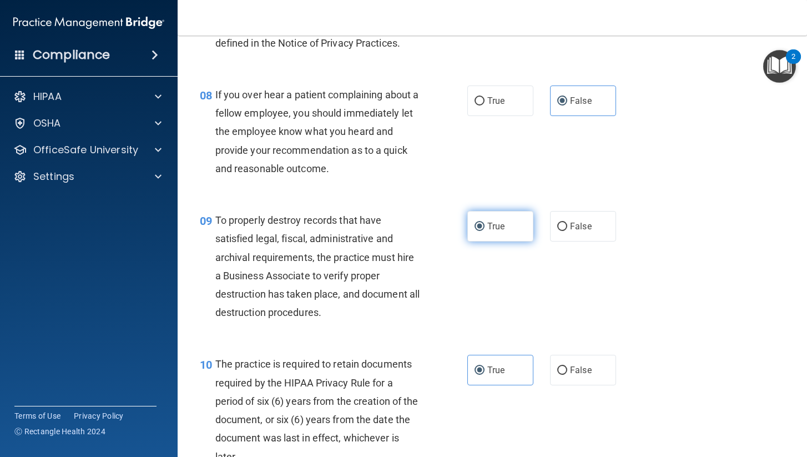
click at [517, 220] on label "True" at bounding box center [500, 226] width 66 height 31
click at [484, 222] on input "True" at bounding box center [479, 226] width 10 height 8
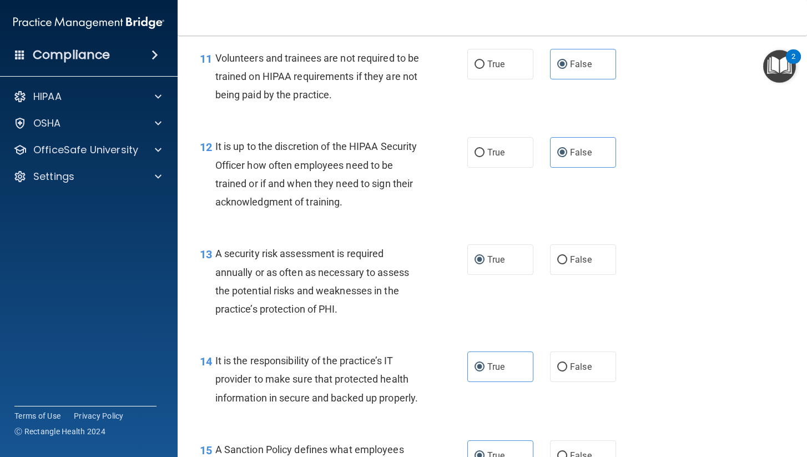
scroll to position [1317, 0]
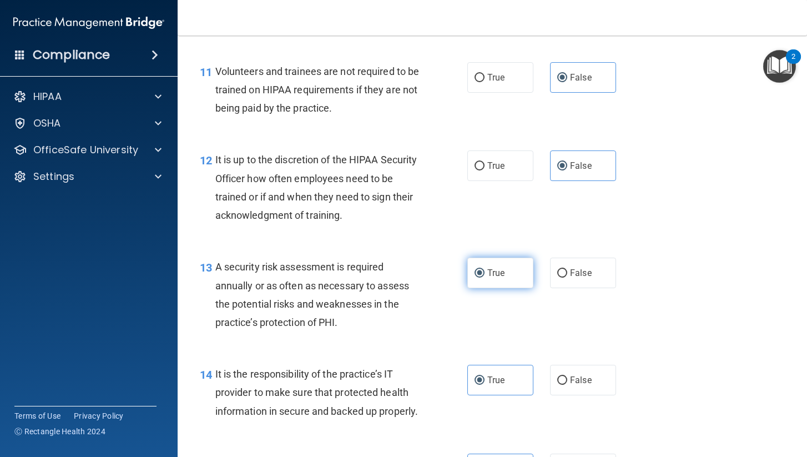
click at [512, 276] on label "True" at bounding box center [500, 272] width 66 height 31
click at [484, 276] on input "True" at bounding box center [479, 273] width 10 height 8
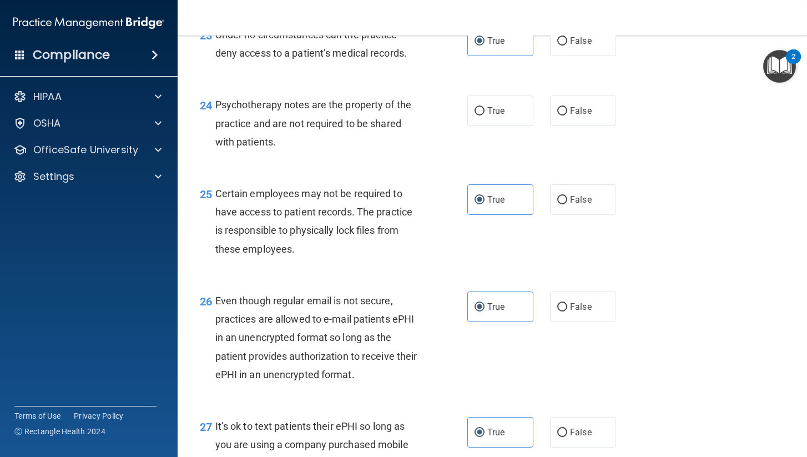
scroll to position [2527, 0]
click at [510, 99] on label "True" at bounding box center [500, 110] width 66 height 31
click at [484, 107] on input "True" at bounding box center [479, 111] width 10 height 8
radio input "true"
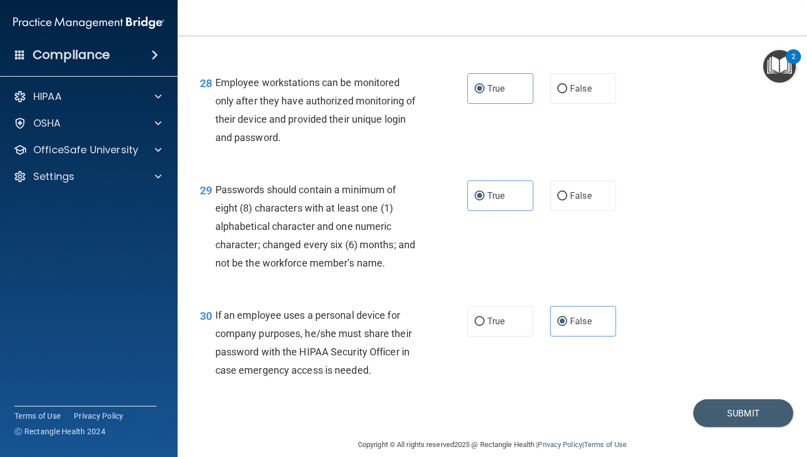
scroll to position [2958, 0]
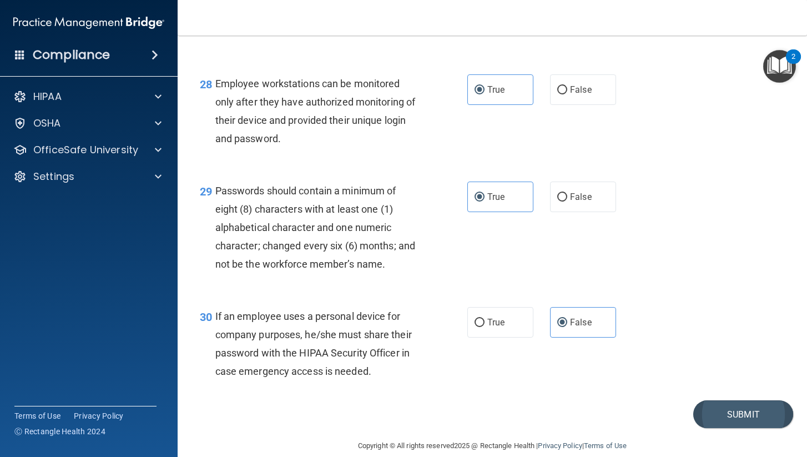
click at [736, 411] on button "Submit" at bounding box center [743, 414] width 100 height 28
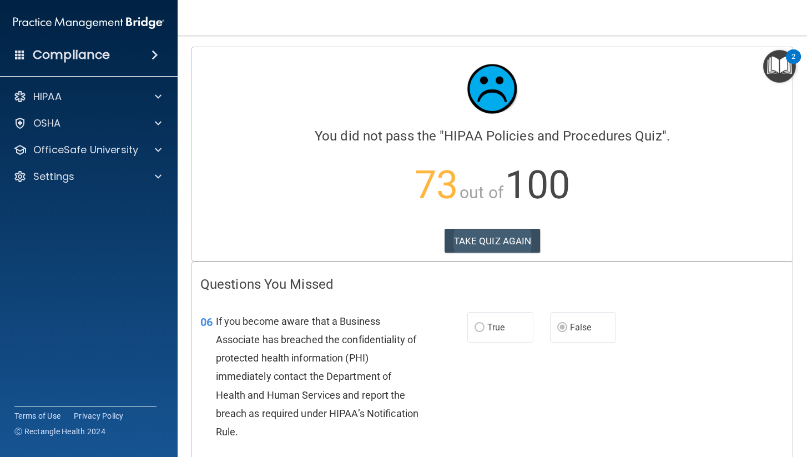
click at [509, 242] on button "TAKE QUIZ AGAIN" at bounding box center [492, 241] width 96 height 24
click at [477, 246] on button "TAKE QUIZ AGAIN" at bounding box center [492, 241] width 96 height 24
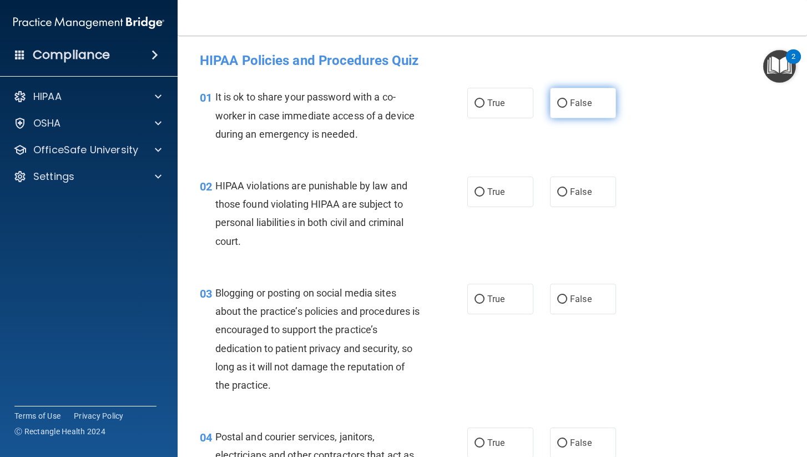
click at [579, 109] on label "False" at bounding box center [583, 103] width 66 height 31
click at [567, 108] on input "False" at bounding box center [562, 103] width 10 height 8
radio input "true"
click at [492, 189] on span "True" at bounding box center [495, 191] width 17 height 11
click at [484, 189] on input "True" at bounding box center [479, 192] width 10 height 8
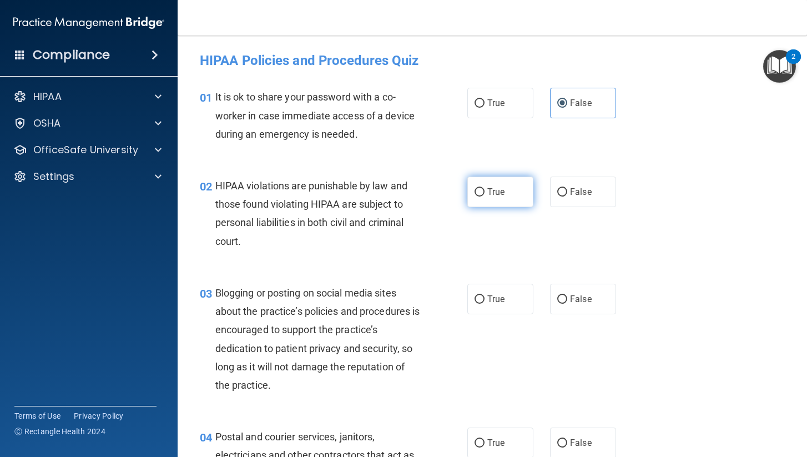
radio input "true"
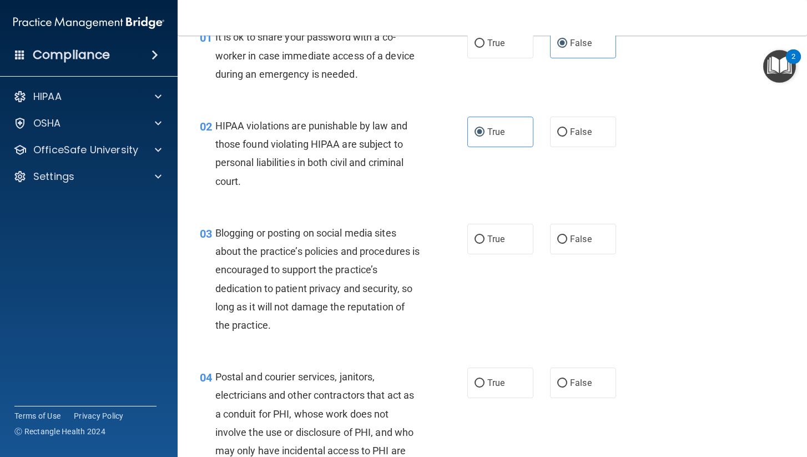
scroll to position [99, 0]
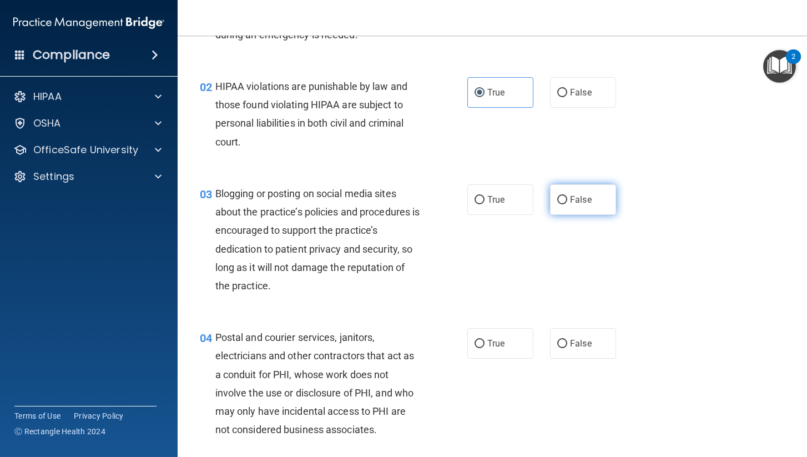
click at [592, 187] on label "False" at bounding box center [583, 199] width 66 height 31
click at [567, 196] on input "False" at bounding box center [562, 200] width 10 height 8
radio input "true"
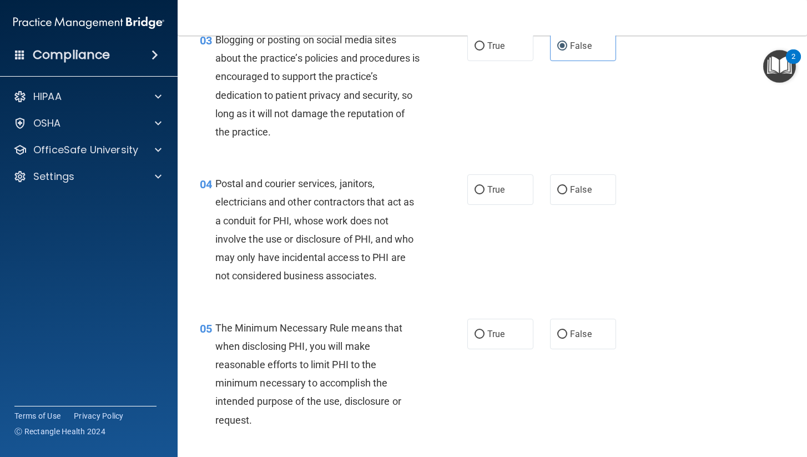
scroll to position [254, 0]
click at [483, 193] on label "True" at bounding box center [500, 188] width 66 height 31
click at [483, 193] on input "True" at bounding box center [479, 189] width 10 height 8
radio input "true"
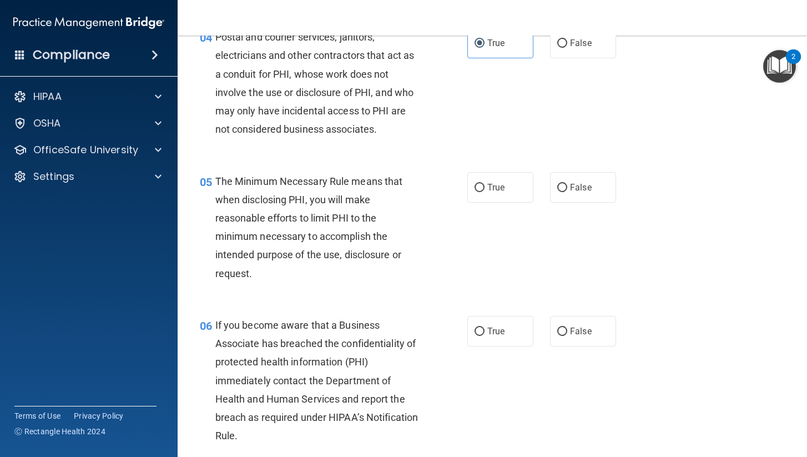
scroll to position [398, 0]
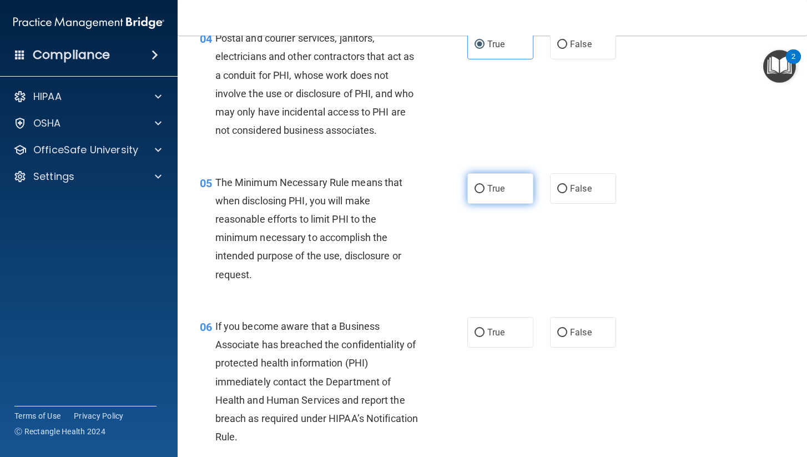
click at [488, 186] on span "True" at bounding box center [495, 188] width 17 height 11
click at [484, 186] on input "True" at bounding box center [479, 189] width 10 height 8
radio input "true"
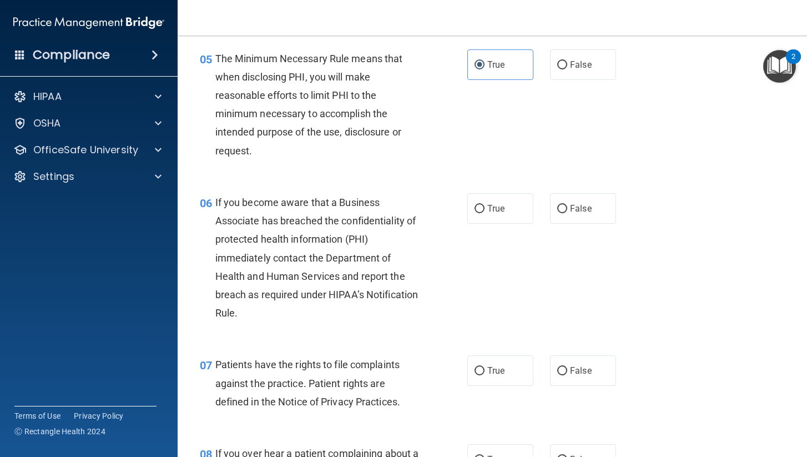
scroll to position [523, 0]
click at [582, 206] on span "False" at bounding box center [581, 207] width 22 height 11
click at [567, 206] on input "False" at bounding box center [562, 208] width 10 height 8
radio input "true"
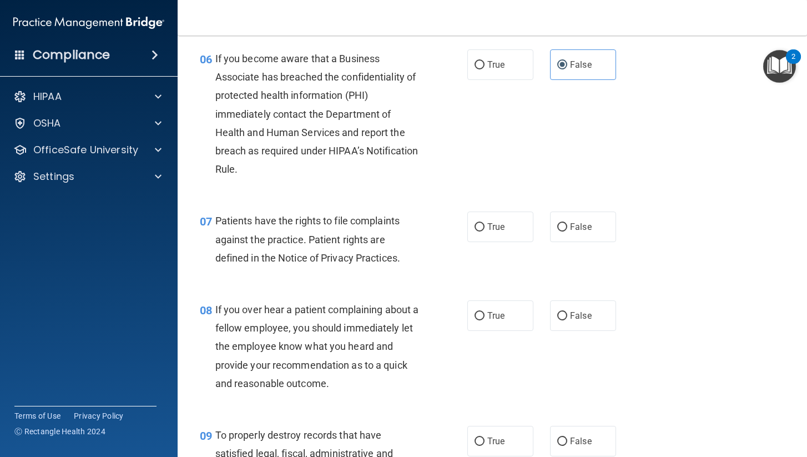
scroll to position [666, 0]
click at [499, 232] on label "True" at bounding box center [500, 226] width 66 height 31
click at [484, 231] on input "True" at bounding box center [479, 226] width 10 height 8
radio input "true"
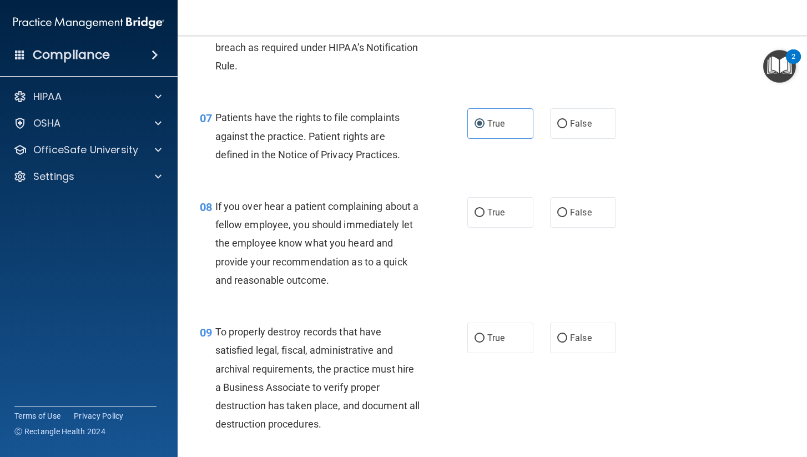
scroll to position [768, 0]
click at [590, 207] on span "False" at bounding box center [581, 212] width 22 height 11
click at [567, 209] on input "False" at bounding box center [562, 213] width 10 height 8
radio input "true"
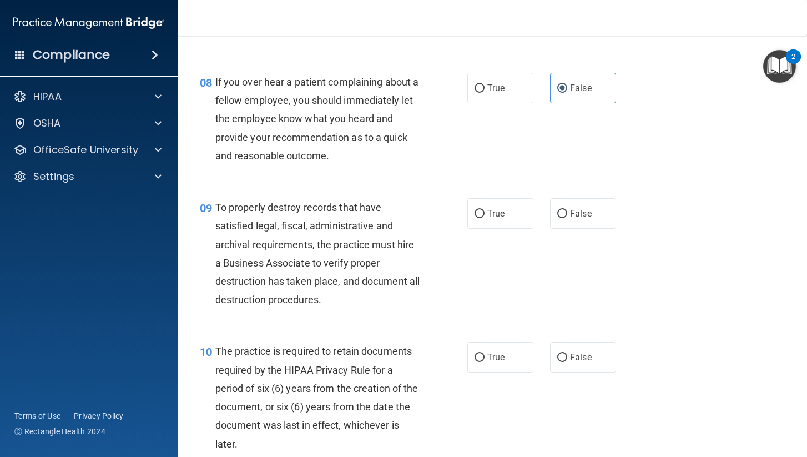
scroll to position [901, 0]
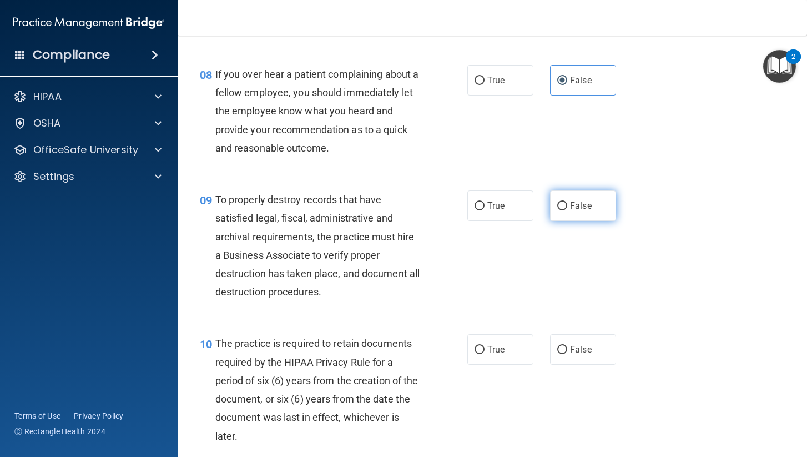
click at [581, 200] on span "False" at bounding box center [581, 205] width 22 height 11
click at [567, 202] on input "False" at bounding box center [562, 206] width 10 height 8
radio input "true"
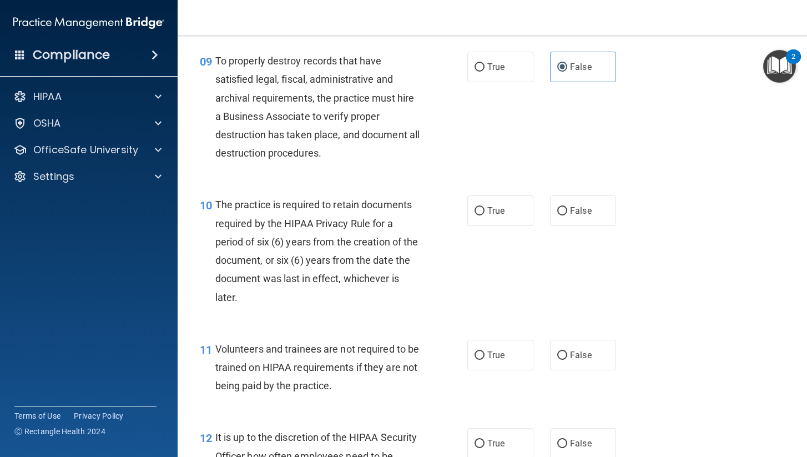
scroll to position [1042, 0]
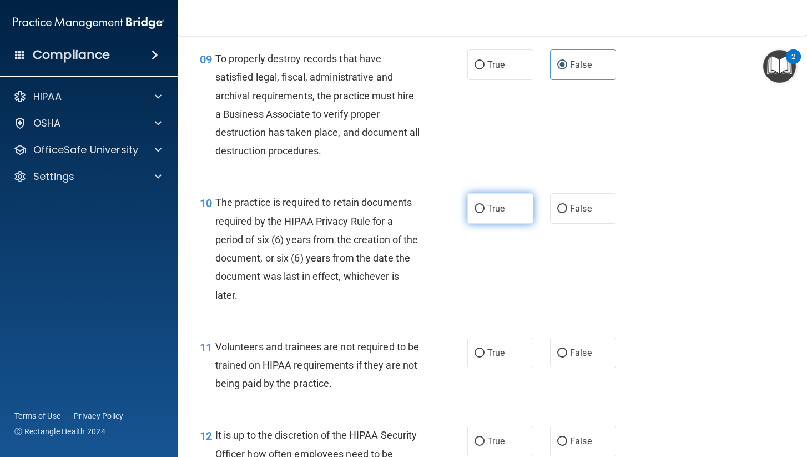
click at [497, 210] on label "True" at bounding box center [500, 208] width 66 height 31
click at [484, 210] on input "True" at bounding box center [479, 209] width 10 height 8
radio input "true"
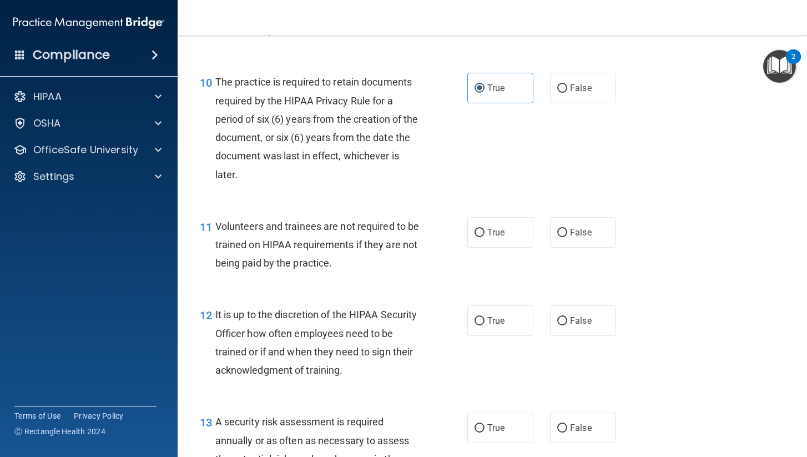
scroll to position [1165, 0]
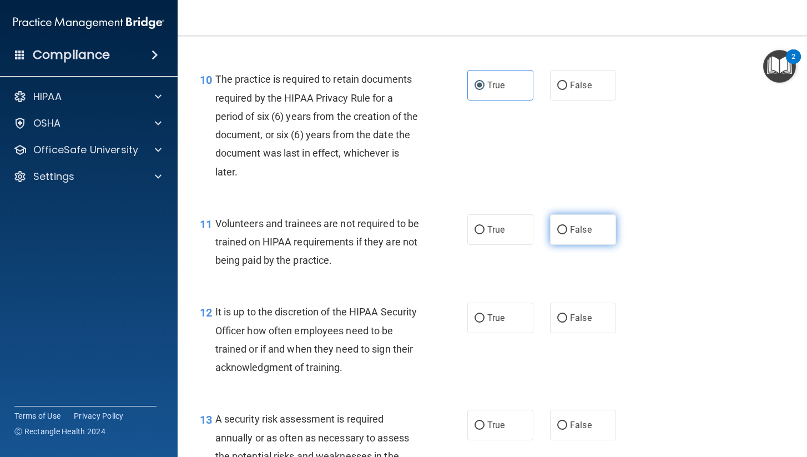
click at [612, 220] on label "False" at bounding box center [583, 229] width 66 height 31
click at [567, 226] on input "False" at bounding box center [562, 230] width 10 height 8
radio input "true"
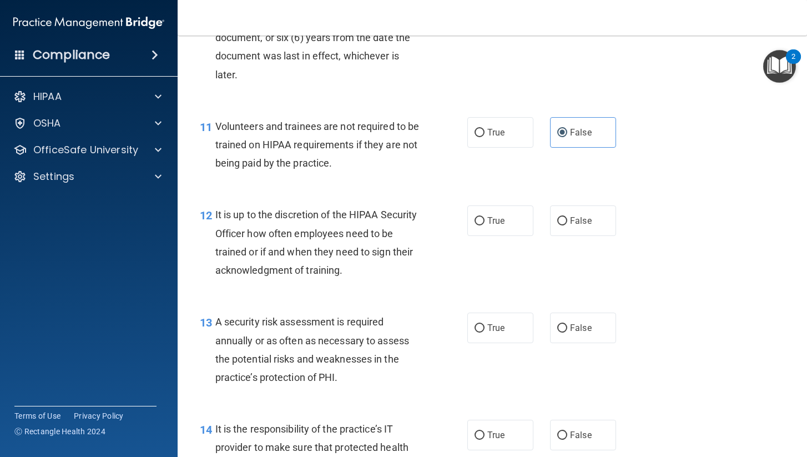
scroll to position [1264, 0]
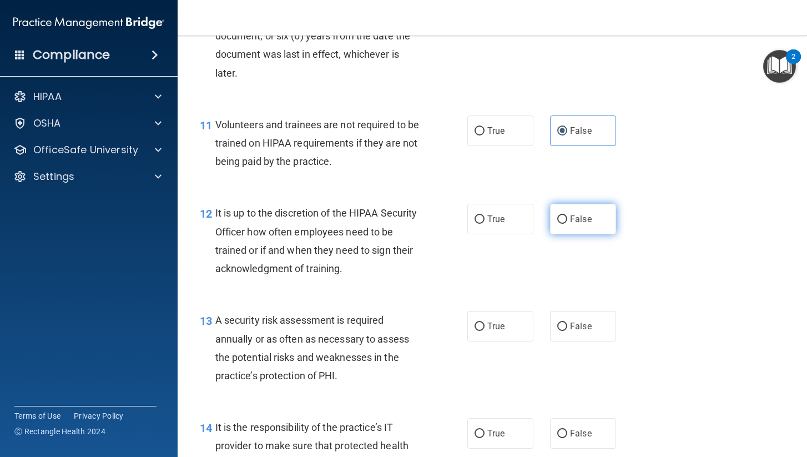
click at [586, 217] on label "False" at bounding box center [583, 219] width 66 height 31
click at [567, 217] on input "False" at bounding box center [562, 219] width 10 height 8
radio input "true"
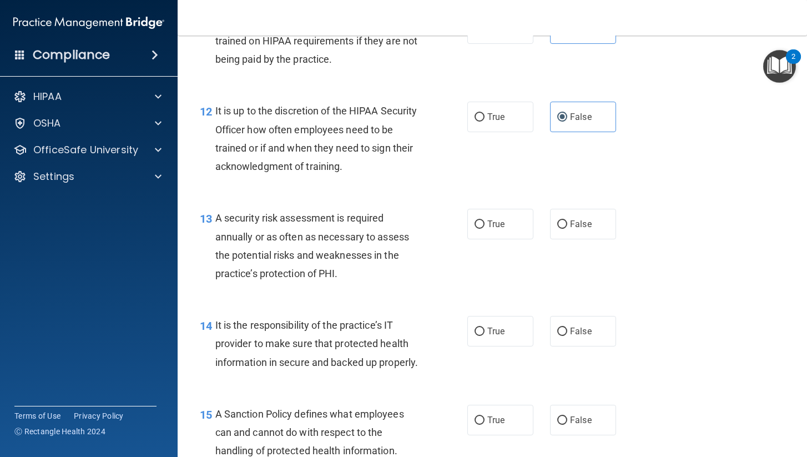
scroll to position [1381, 0]
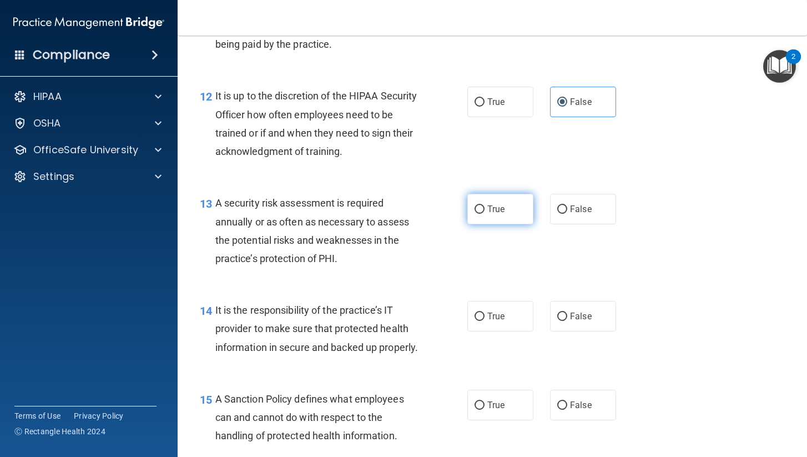
click at [503, 204] on span "True" at bounding box center [495, 209] width 17 height 11
click at [484, 205] on input "True" at bounding box center [479, 209] width 10 height 8
radio input "true"
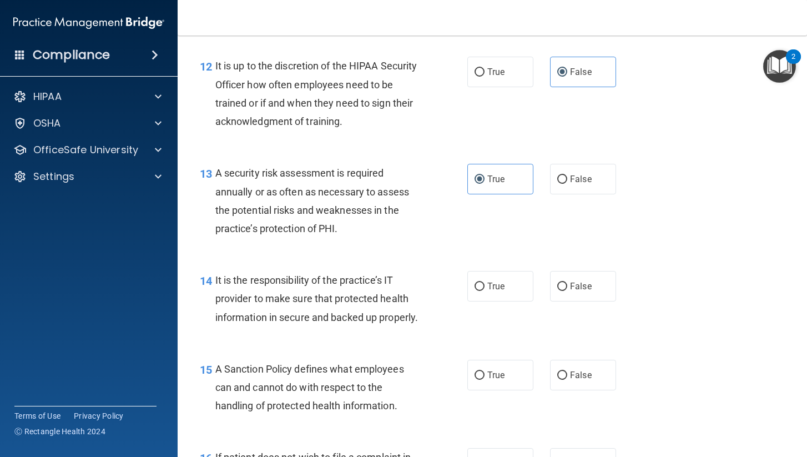
scroll to position [1429, 0]
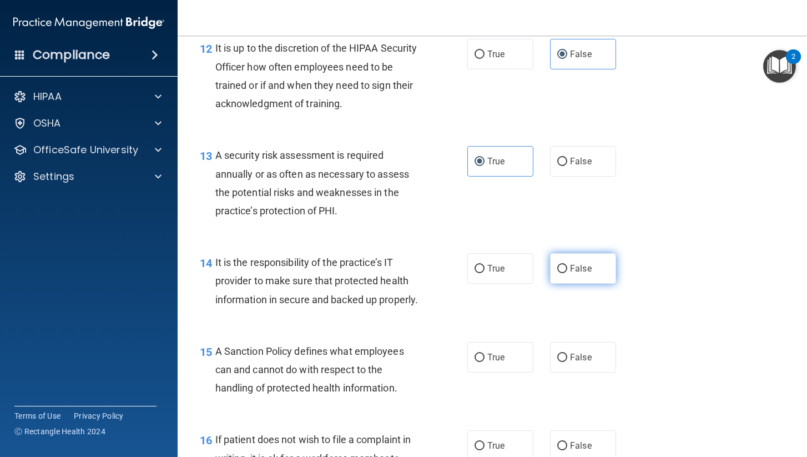
click at [588, 263] on span "False" at bounding box center [581, 268] width 22 height 11
click at [567, 265] on input "False" at bounding box center [562, 269] width 10 height 8
radio input "true"
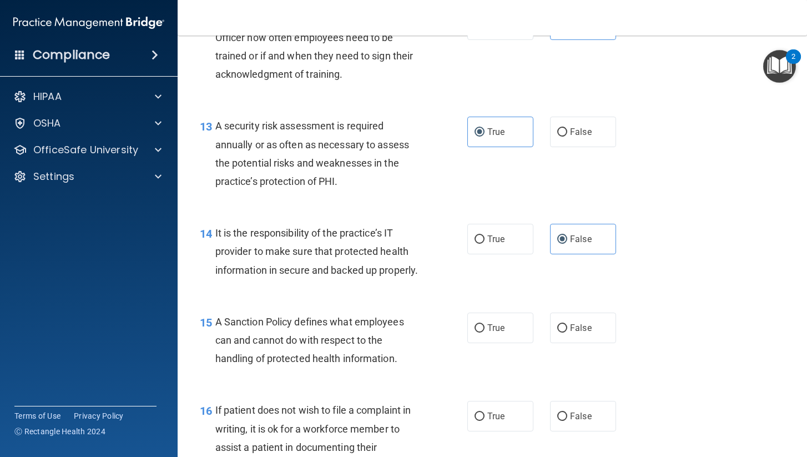
scroll to position [1470, 0]
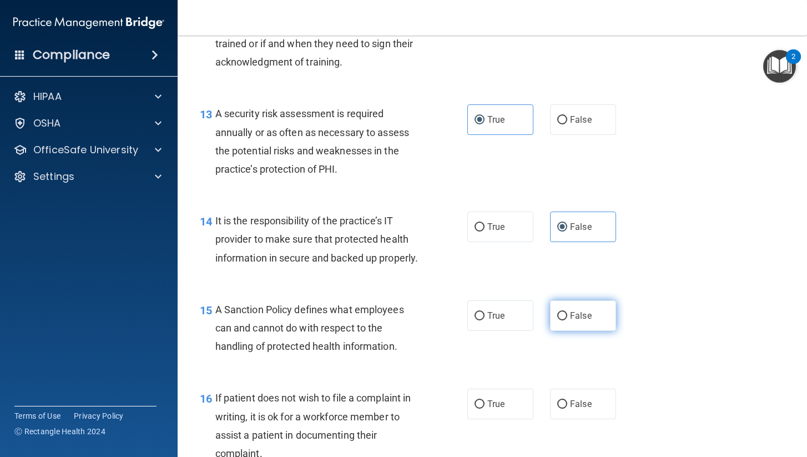
click at [608, 317] on label "False" at bounding box center [583, 315] width 66 height 31
click at [567, 317] on input "False" at bounding box center [562, 316] width 10 height 8
radio input "true"
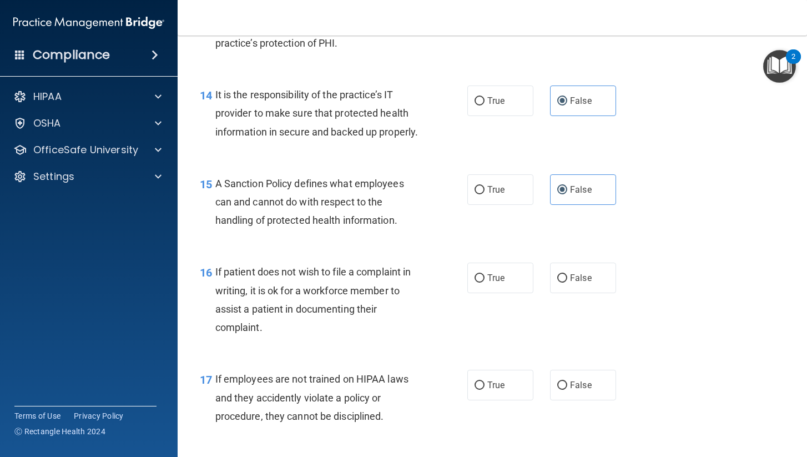
scroll to position [1599, 0]
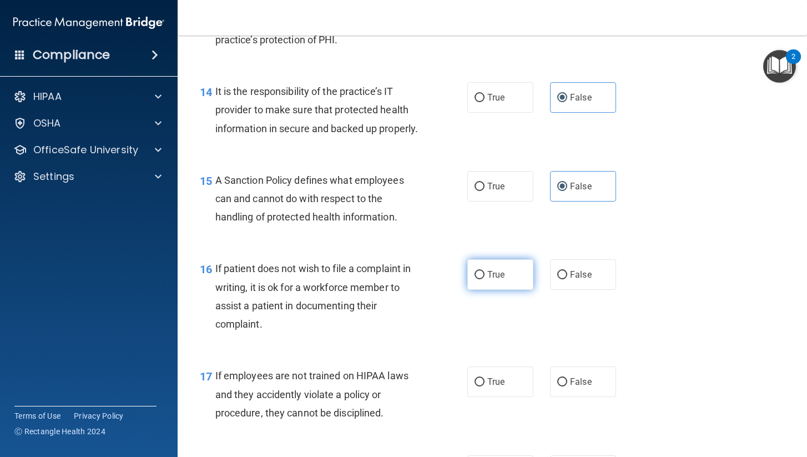
click at [490, 275] on label "True" at bounding box center [500, 274] width 66 height 31
click at [484, 275] on input "True" at bounding box center [479, 275] width 10 height 8
radio input "true"
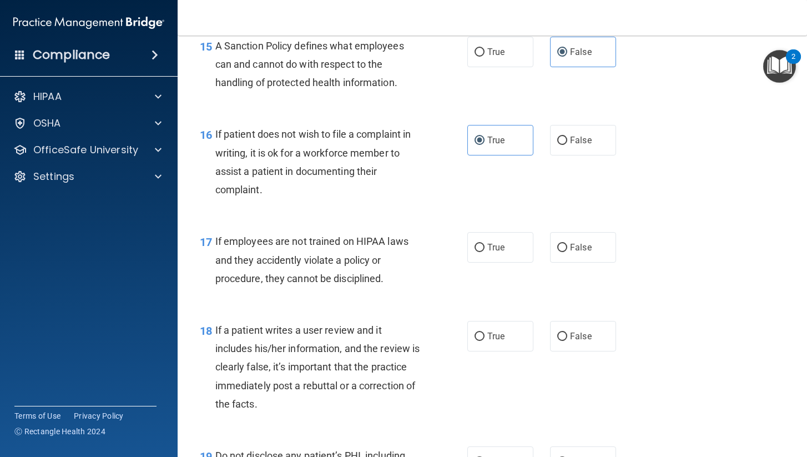
scroll to position [1735, 0]
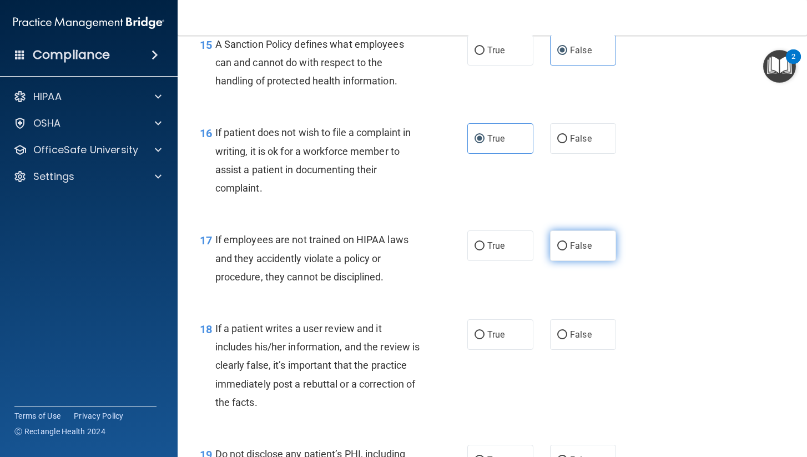
click at [583, 230] on label "False" at bounding box center [583, 245] width 66 height 31
click at [567, 242] on input "False" at bounding box center [562, 246] width 10 height 8
radio input "true"
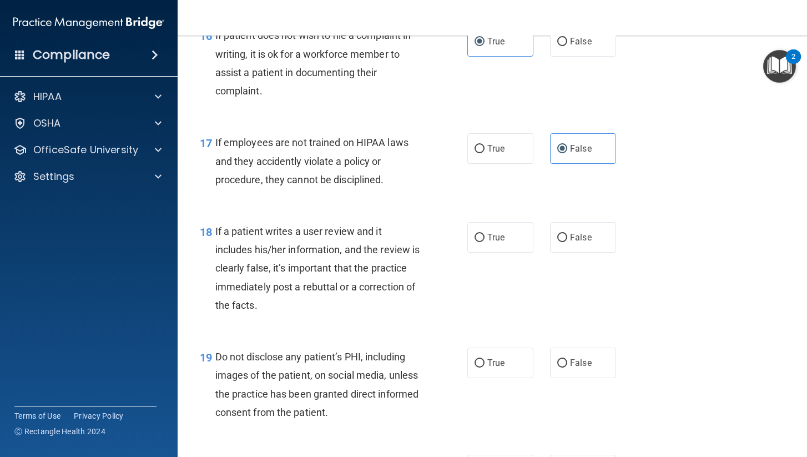
scroll to position [1835, 0]
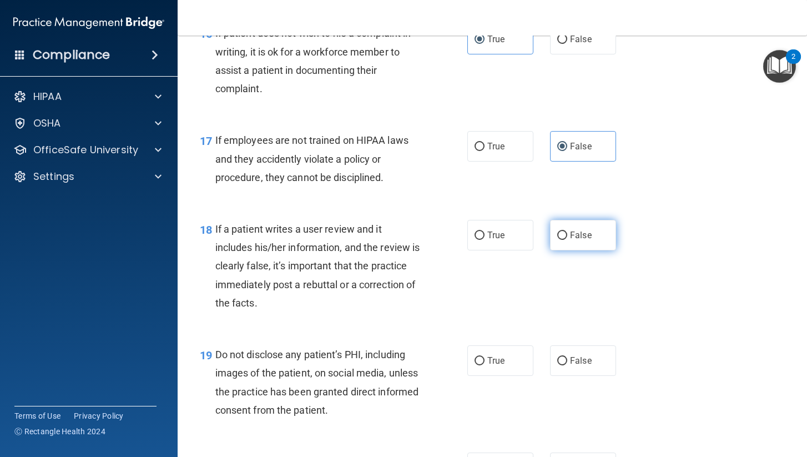
click at [595, 234] on label "False" at bounding box center [583, 235] width 66 height 31
click at [567, 234] on input "False" at bounding box center [562, 235] width 10 height 8
radio input "true"
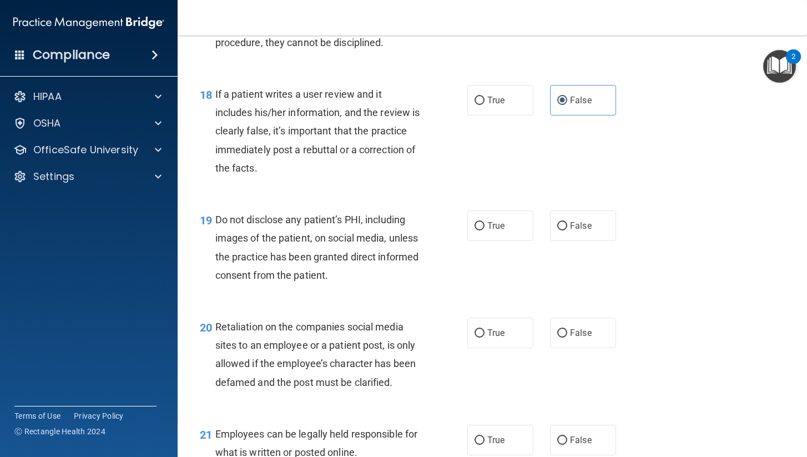
scroll to position [1971, 0]
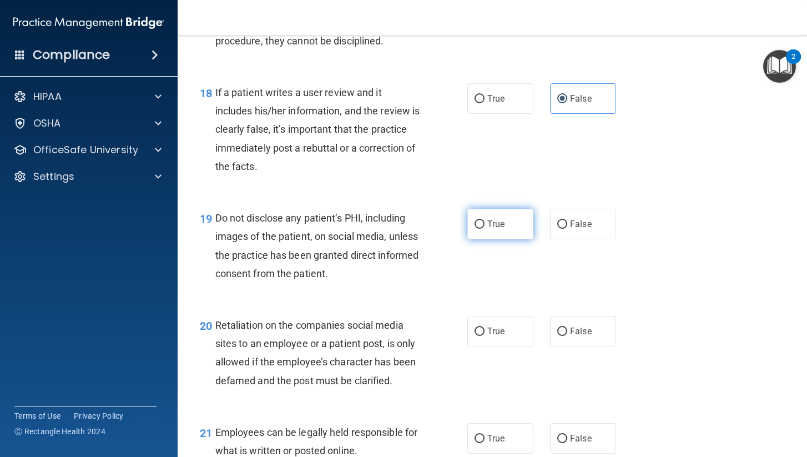
click at [479, 223] on label "True" at bounding box center [500, 224] width 66 height 31
click at [479, 223] on input "True" at bounding box center [479, 224] width 10 height 8
radio input "true"
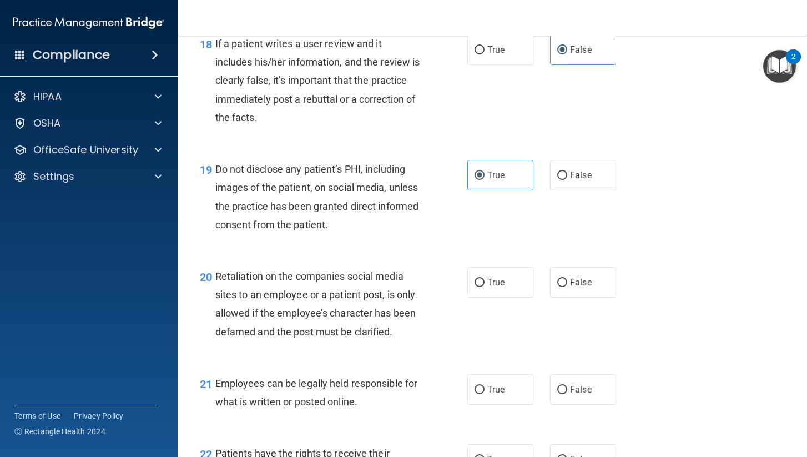
scroll to position [2038, 0]
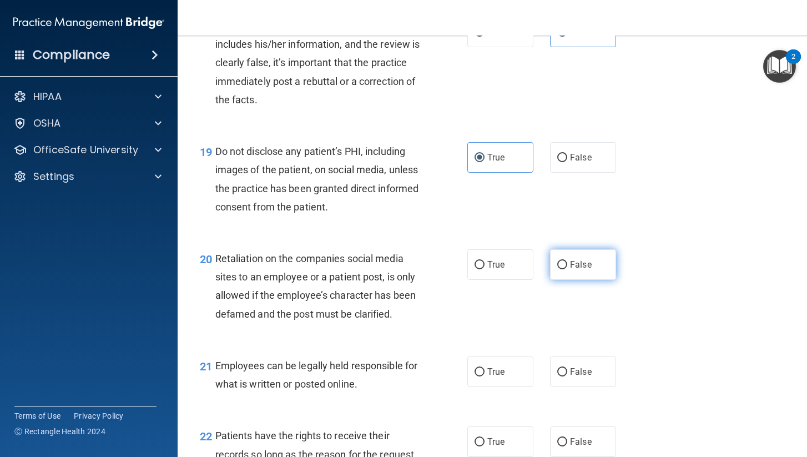
click at [605, 255] on label "False" at bounding box center [583, 264] width 66 height 31
click at [567, 261] on input "False" at bounding box center [562, 265] width 10 height 8
radio input "true"
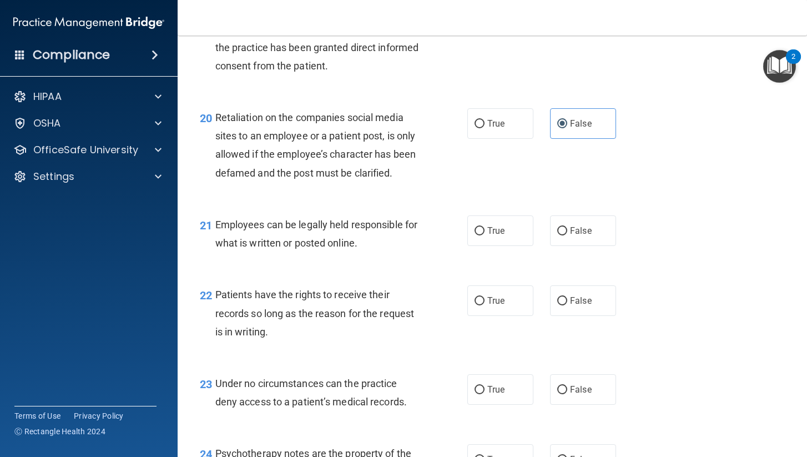
scroll to position [2180, 0]
click at [508, 231] on label "True" at bounding box center [500, 229] width 66 height 31
click at [484, 231] on input "True" at bounding box center [479, 230] width 10 height 8
radio input "true"
click at [578, 294] on span "False" at bounding box center [581, 299] width 22 height 11
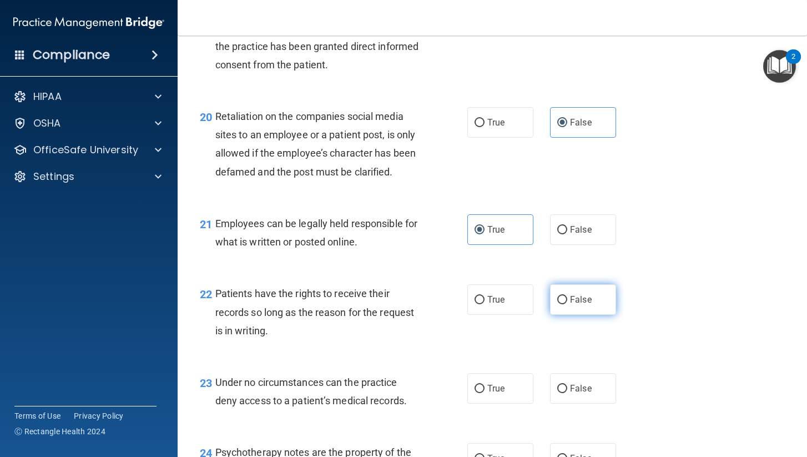
click at [567, 296] on input "False" at bounding box center [562, 300] width 10 height 8
radio input "true"
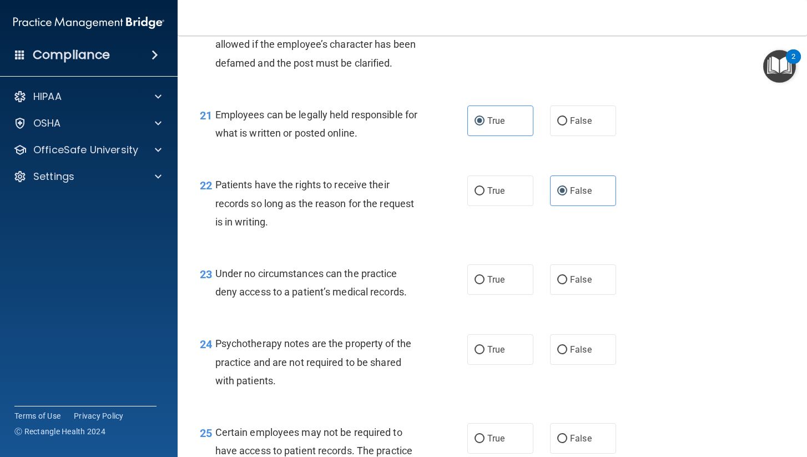
scroll to position [2320, 0]
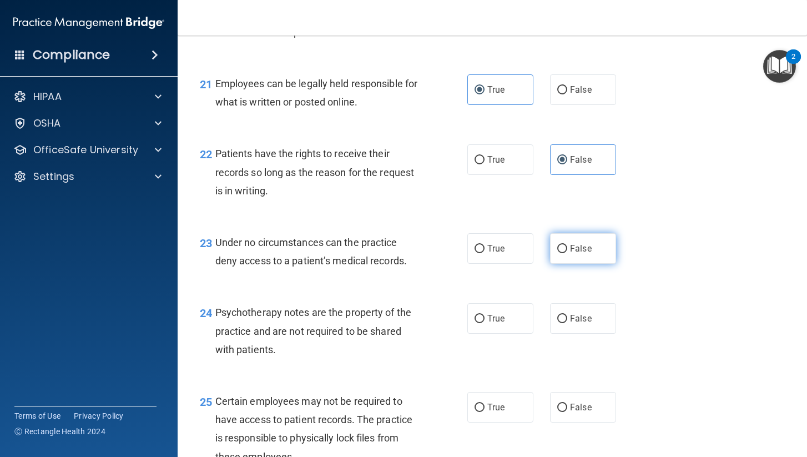
click at [574, 242] on label "False" at bounding box center [583, 248] width 66 height 31
click at [567, 245] on input "False" at bounding box center [562, 249] width 10 height 8
radio input "true"
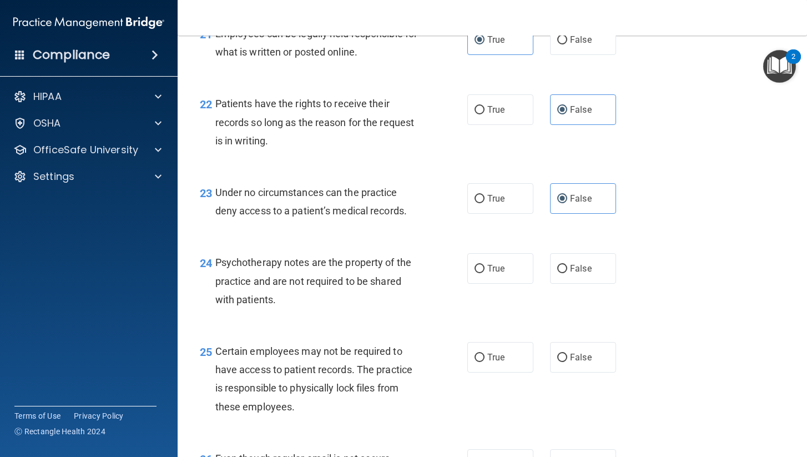
scroll to position [2373, 0]
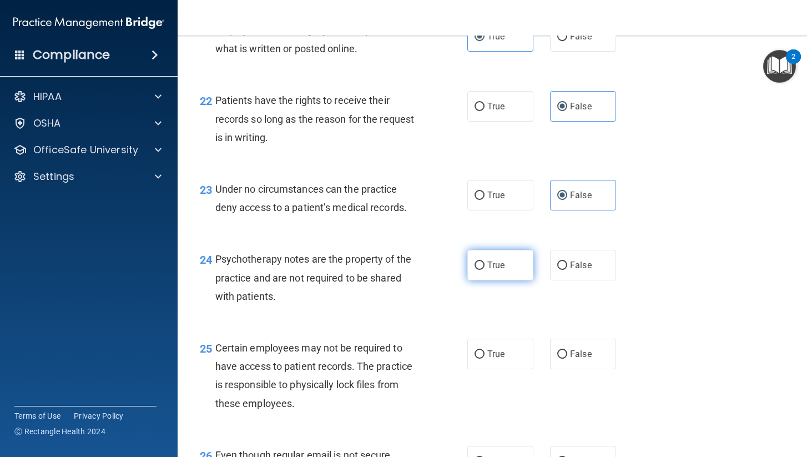
click at [500, 260] on span "True" at bounding box center [495, 265] width 17 height 11
click at [484, 261] on input "True" at bounding box center [479, 265] width 10 height 8
radio input "true"
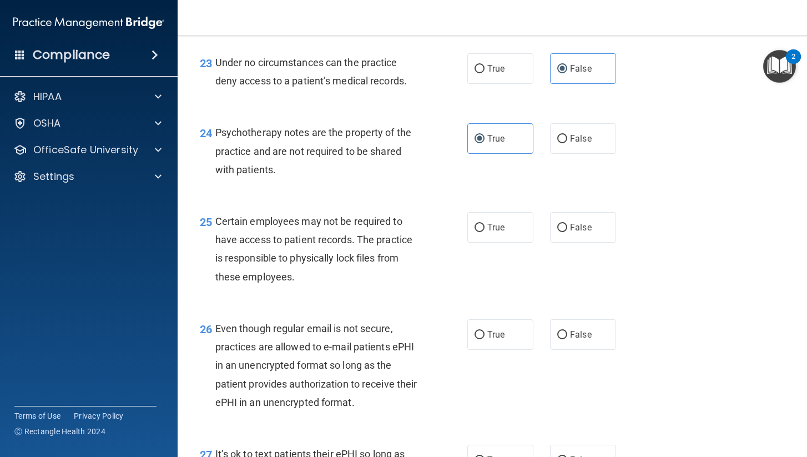
scroll to position [2502, 0]
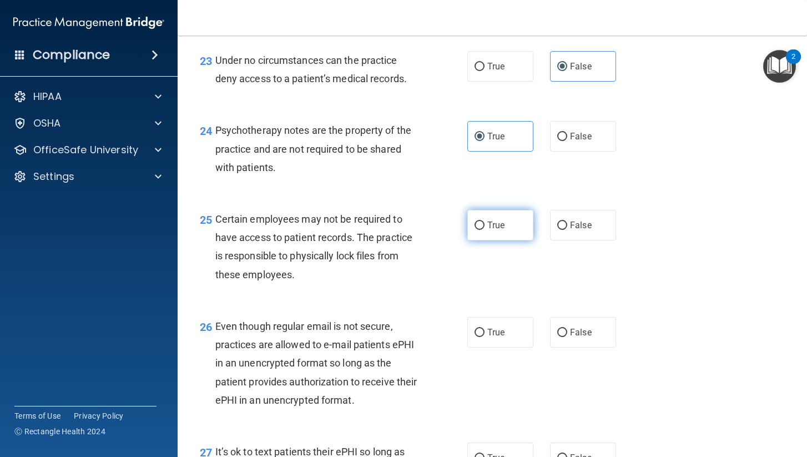
click at [512, 222] on label "True" at bounding box center [500, 225] width 66 height 31
click at [484, 222] on input "True" at bounding box center [479, 225] width 10 height 8
radio input "true"
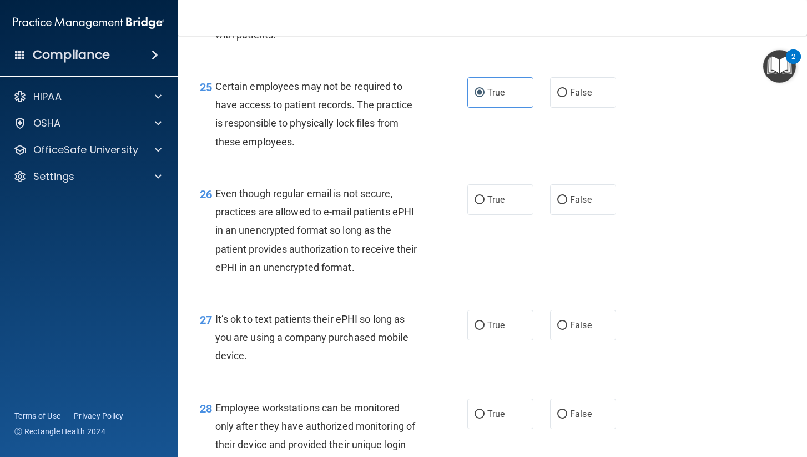
scroll to position [2638, 0]
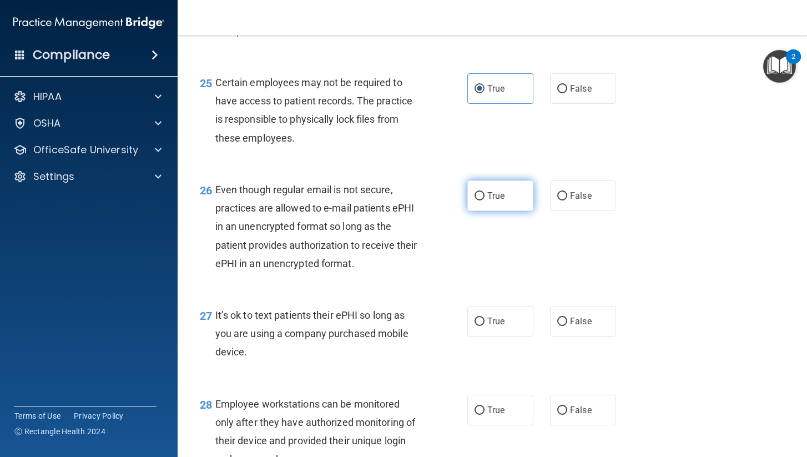
click at [527, 180] on label "True" at bounding box center [500, 195] width 66 height 31
click at [484, 192] on input "True" at bounding box center [479, 196] width 10 height 8
radio input "true"
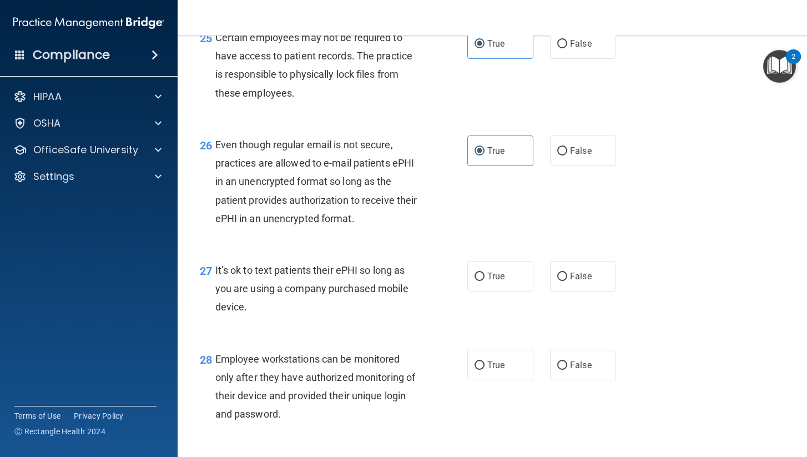
scroll to position [2748, 0]
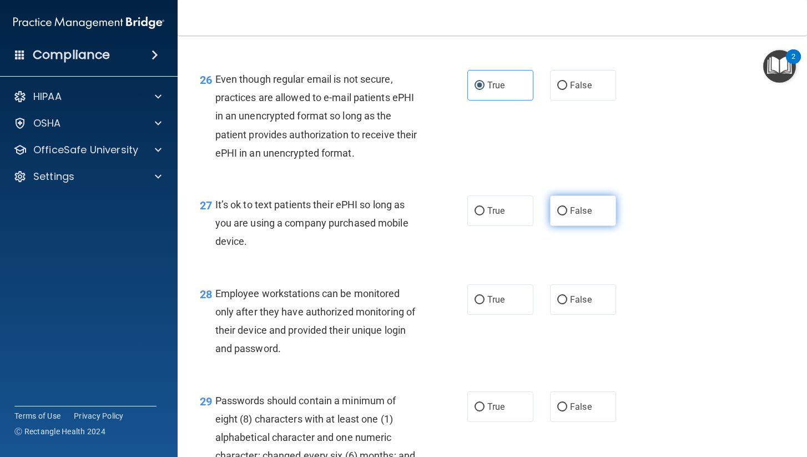
click at [579, 205] on span "False" at bounding box center [581, 210] width 22 height 11
click at [567, 207] on input "False" at bounding box center [562, 211] width 10 height 8
radio input "true"
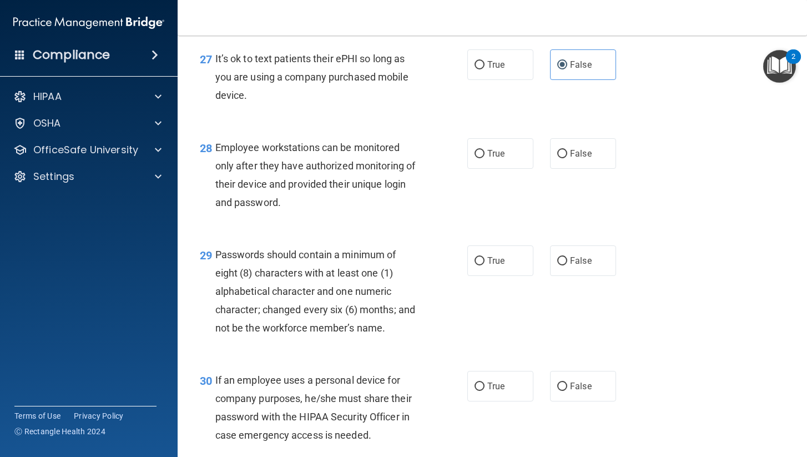
scroll to position [2895, 0]
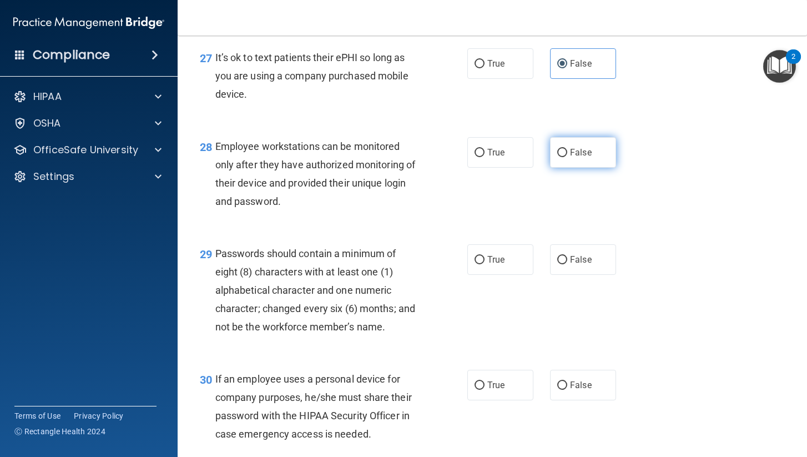
click at [584, 148] on label "False" at bounding box center [583, 152] width 66 height 31
click at [567, 149] on input "False" at bounding box center [562, 153] width 10 height 8
radio input "true"
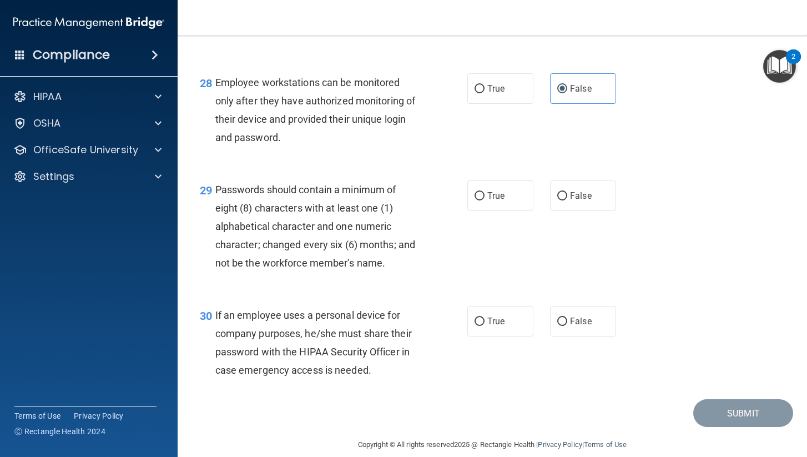
scroll to position [2958, 0]
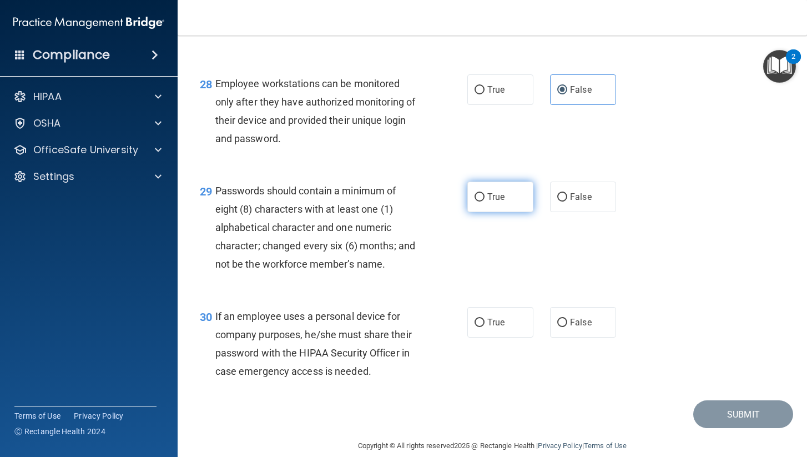
click at [500, 191] on span "True" at bounding box center [495, 196] width 17 height 11
click at [484, 193] on input "True" at bounding box center [479, 197] width 10 height 8
radio input "true"
click at [595, 307] on label "False" at bounding box center [583, 322] width 66 height 31
click at [567, 318] on input "False" at bounding box center [562, 322] width 10 height 8
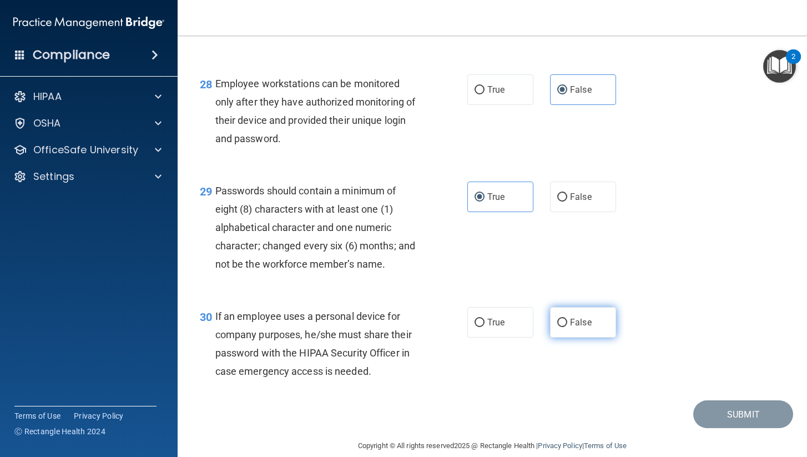
radio input "true"
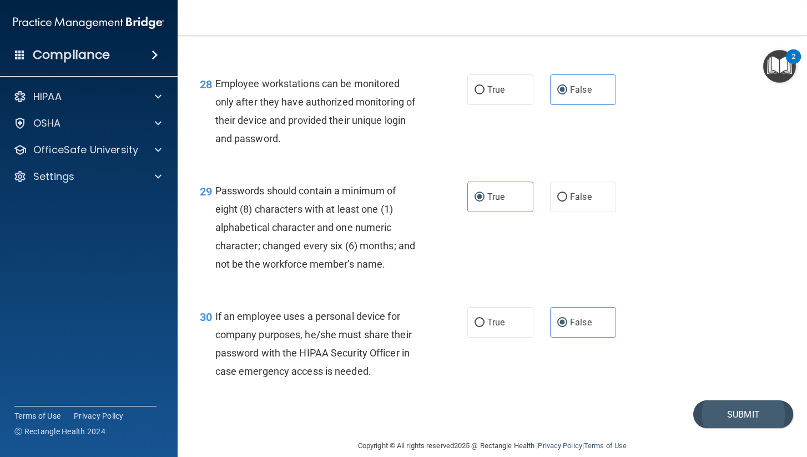
click at [752, 400] on button "Submit" at bounding box center [743, 414] width 100 height 28
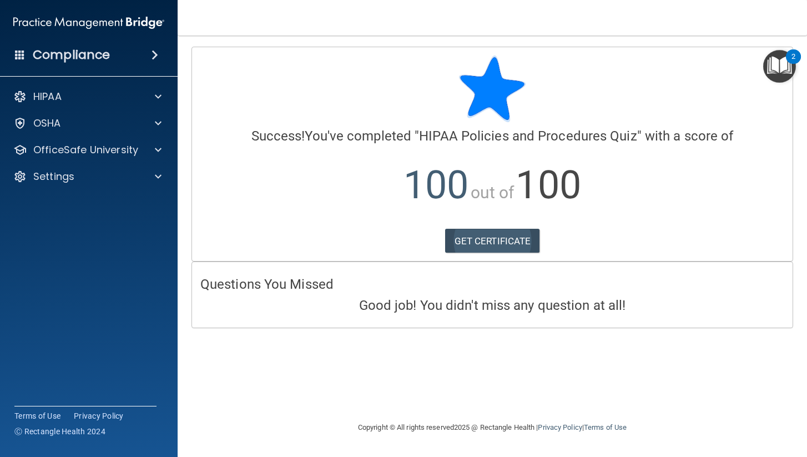
click at [518, 234] on link "GET CERTIFICATE" at bounding box center [492, 241] width 95 height 24
click at [158, 101] on span at bounding box center [158, 96] width 7 height 13
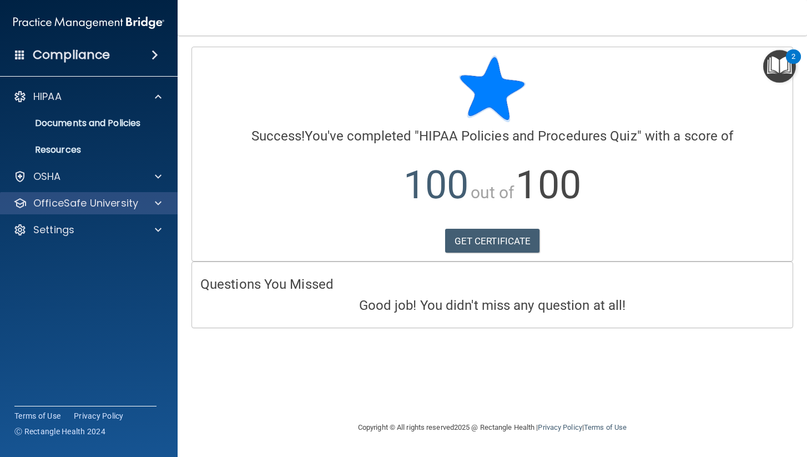
click at [137, 205] on div "OfficeSafe University" at bounding box center [74, 202] width 138 height 13
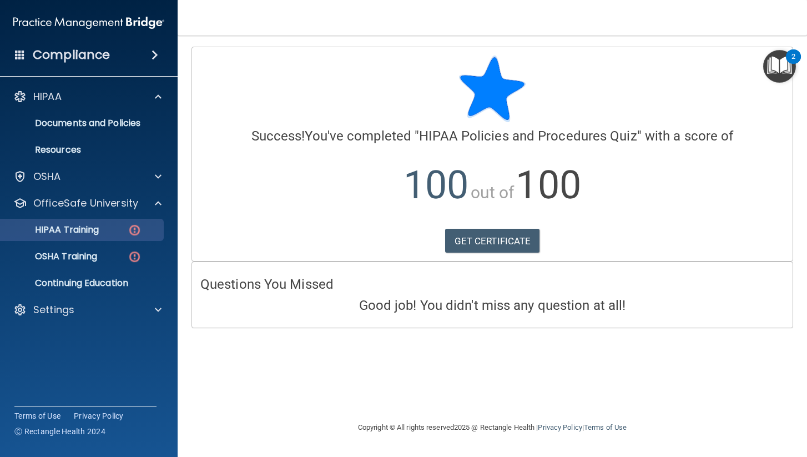
click at [125, 232] on div "HIPAA Training" at bounding box center [82, 229] width 151 height 11
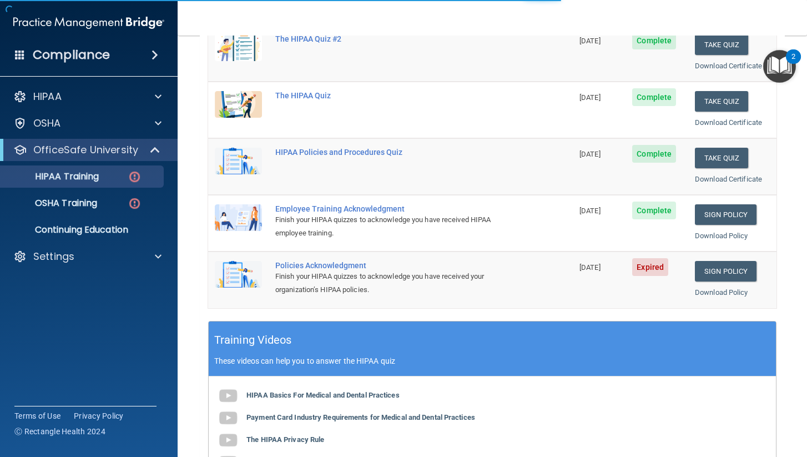
scroll to position [173, 0]
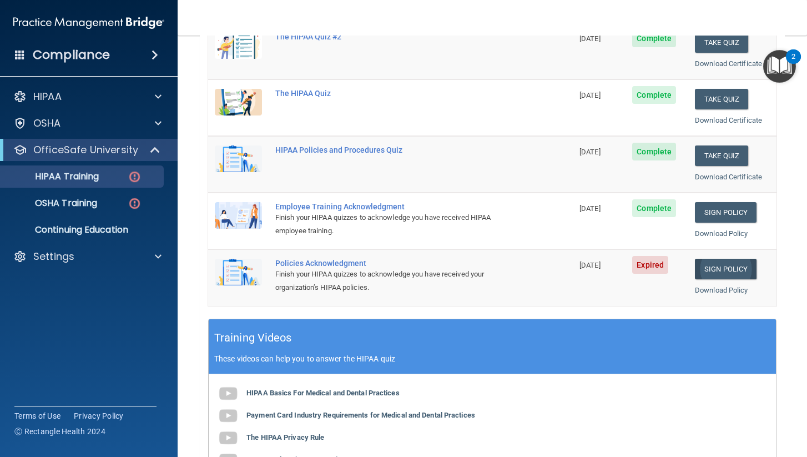
click at [728, 262] on link "Sign Policy" at bounding box center [726, 269] width 62 height 21
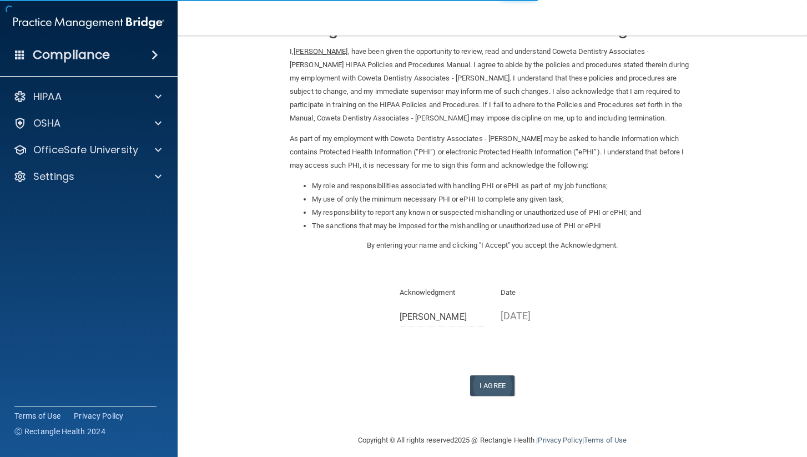
scroll to position [41, 0]
click at [502, 376] on button "I Agree" at bounding box center [492, 386] width 44 height 21
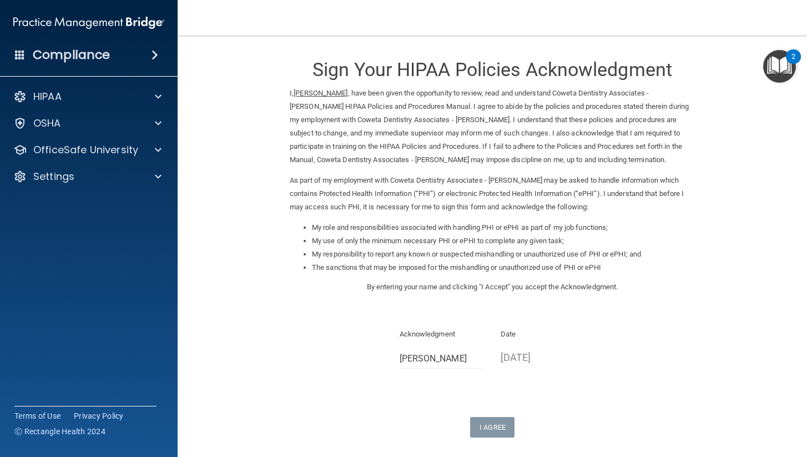
scroll to position [0, 0]
click at [160, 143] on div "OfficeSafe University" at bounding box center [89, 150] width 178 height 22
click at [158, 148] on span at bounding box center [158, 149] width 7 height 13
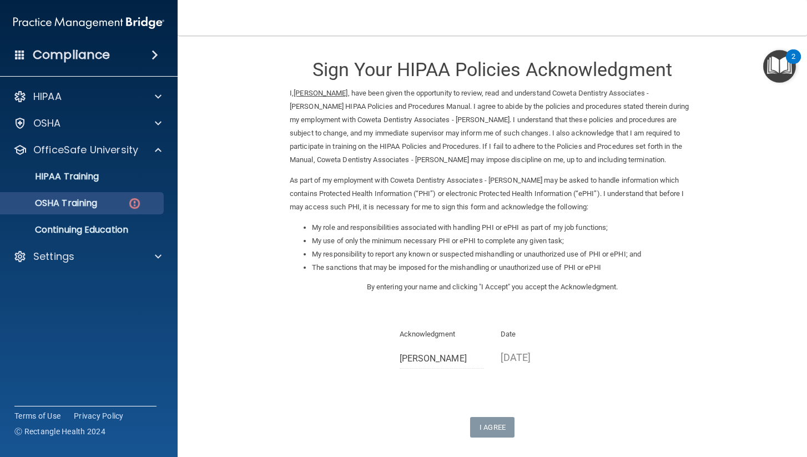
click at [103, 196] on link "OSHA Training" at bounding box center [76, 203] width 175 height 22
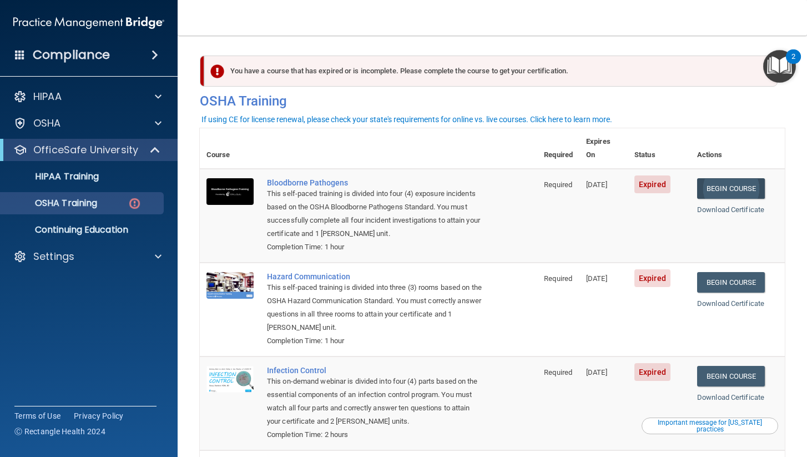
click at [732, 178] on link "Begin Course" at bounding box center [731, 188] width 68 height 21
click at [741, 178] on link "Begin Course" at bounding box center [731, 188] width 68 height 21
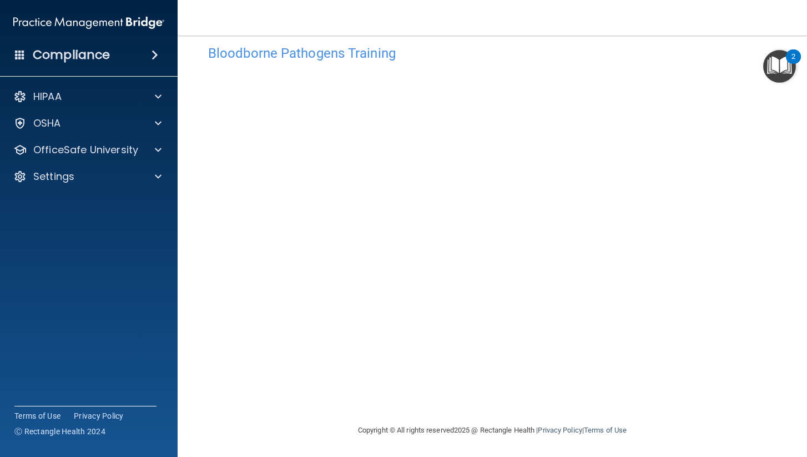
scroll to position [18, 0]
click at [141, 151] on div "OfficeSafe University" at bounding box center [74, 149] width 138 height 13
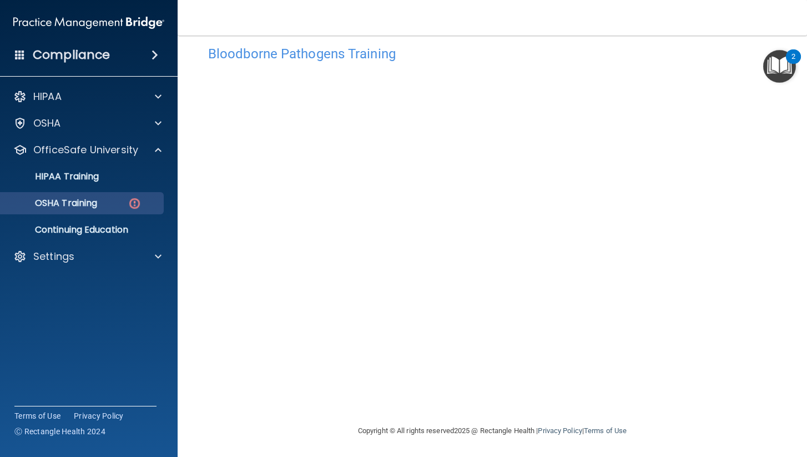
click at [134, 203] on img at bounding box center [135, 203] width 14 height 14
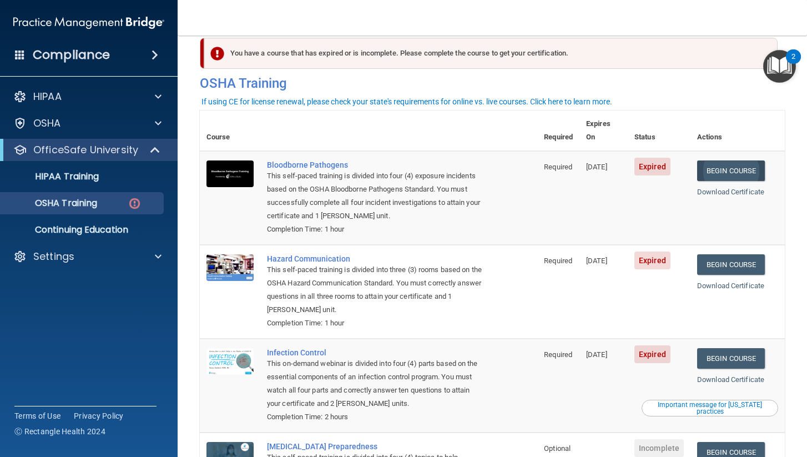
click at [733, 160] on link "Begin Course" at bounding box center [731, 170] width 68 height 21
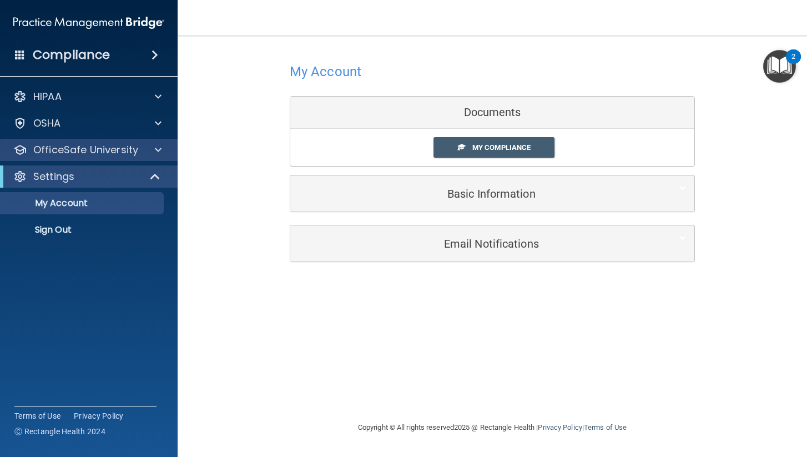
click at [101, 148] on p "OfficeSafe University" at bounding box center [85, 149] width 105 height 13
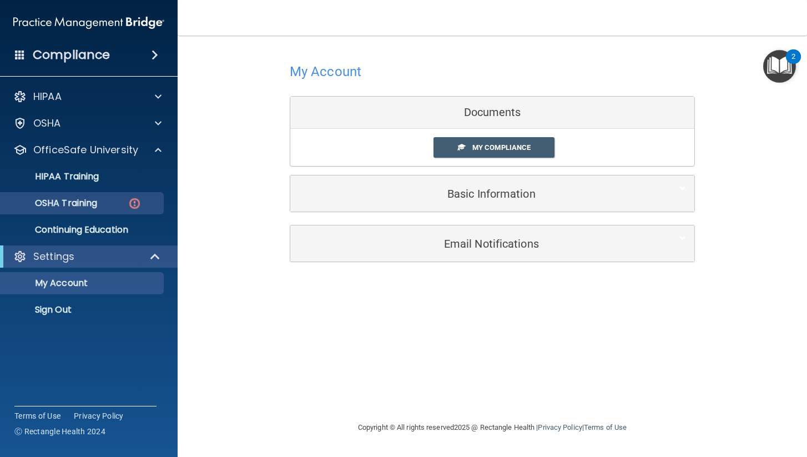
click at [93, 209] on p "OSHA Training" at bounding box center [52, 203] width 90 height 11
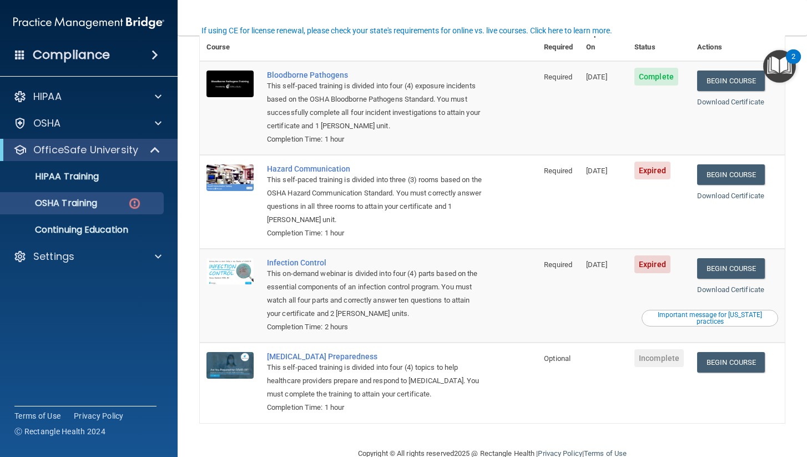
scroll to position [55, 0]
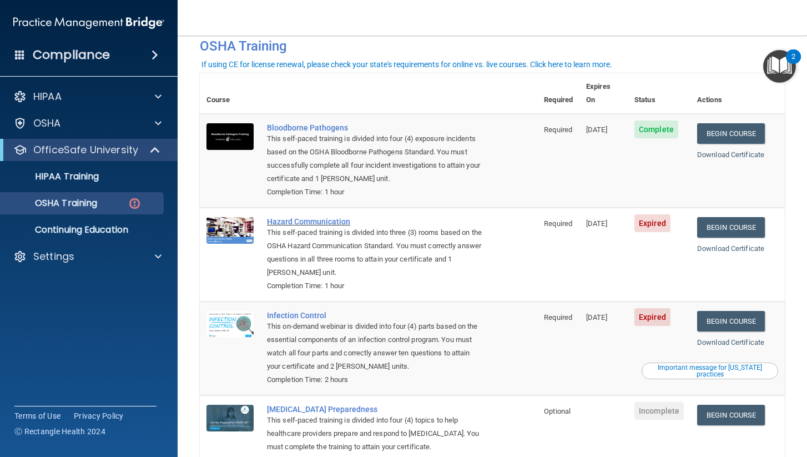
click at [296, 217] on div "Hazard Communication" at bounding box center [374, 221] width 215 height 9
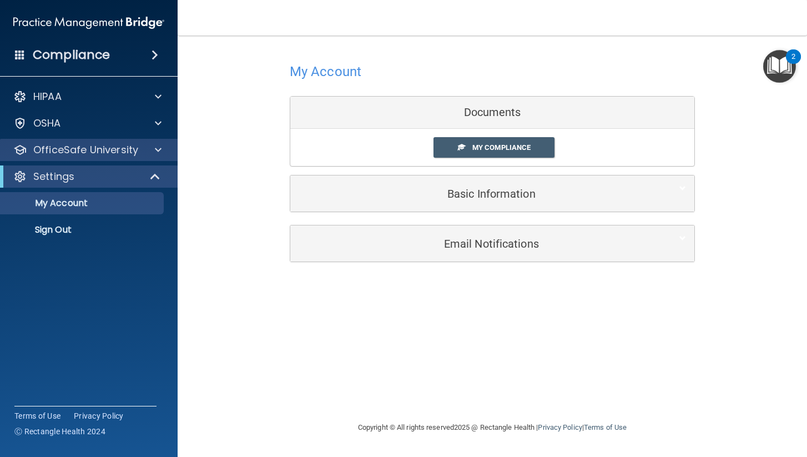
click at [111, 148] on p "OfficeSafe University" at bounding box center [85, 149] width 105 height 13
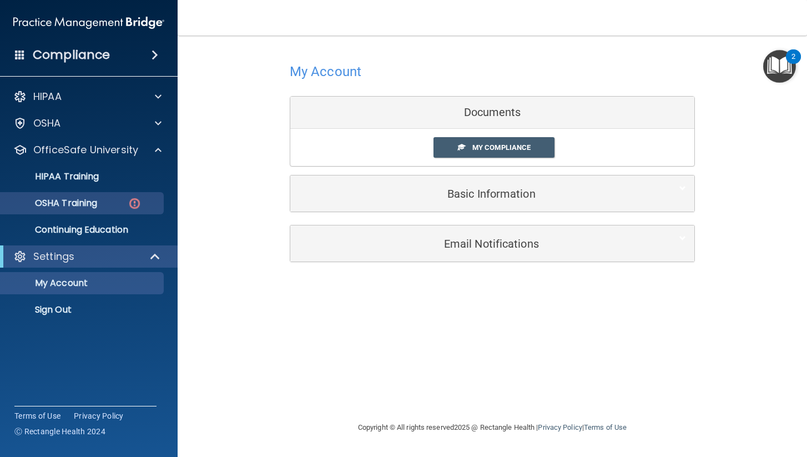
click at [110, 206] on div "OSHA Training" at bounding box center [82, 203] width 151 height 11
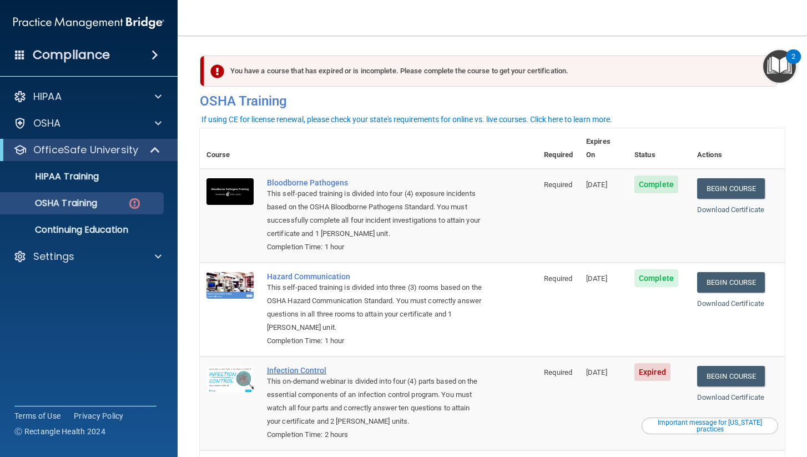
click at [299, 366] on div "Infection Control" at bounding box center [374, 370] width 215 height 9
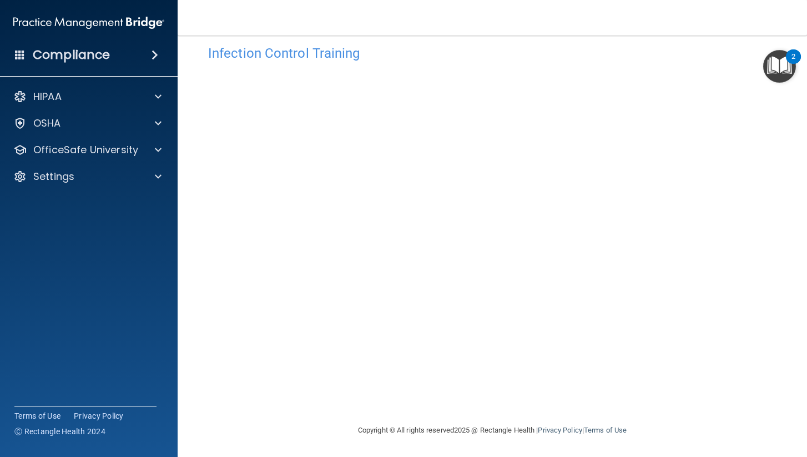
scroll to position [18, 0]
click at [92, 155] on p "OfficeSafe University" at bounding box center [85, 149] width 105 height 13
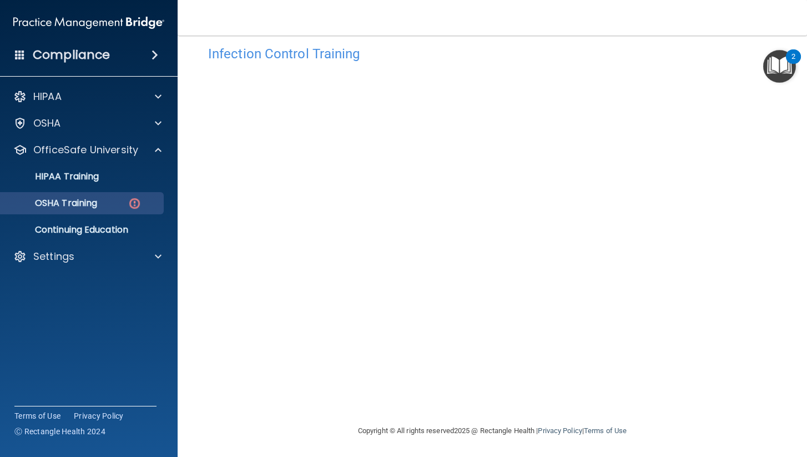
click at [93, 206] on p "OSHA Training" at bounding box center [52, 203] width 90 height 11
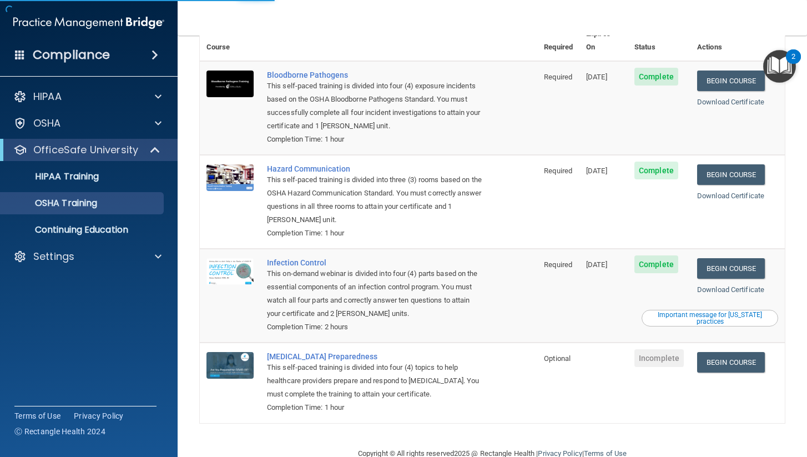
scroll to position [75, 0]
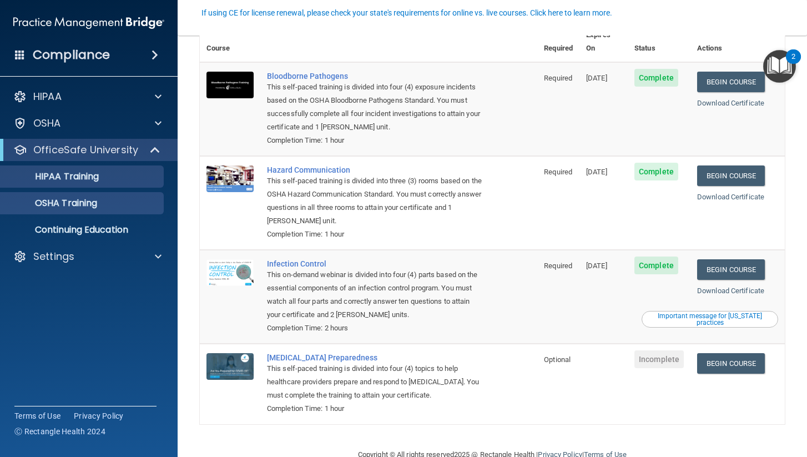
click at [85, 175] on p "HIPAA Training" at bounding box center [53, 176] width 92 height 11
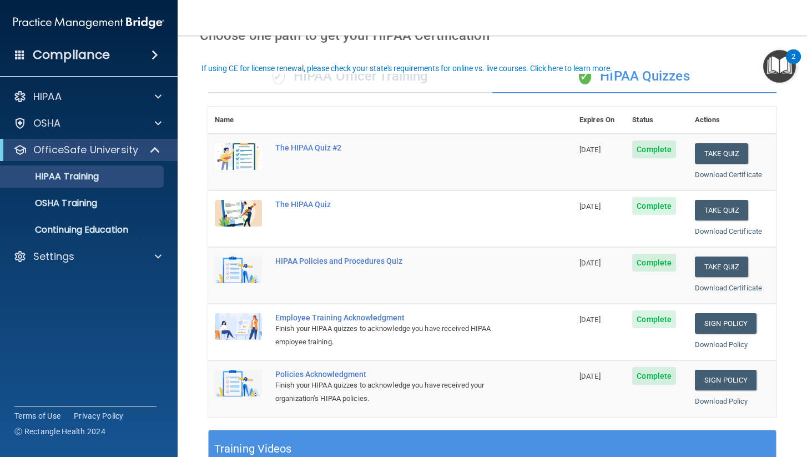
scroll to position [43, 0]
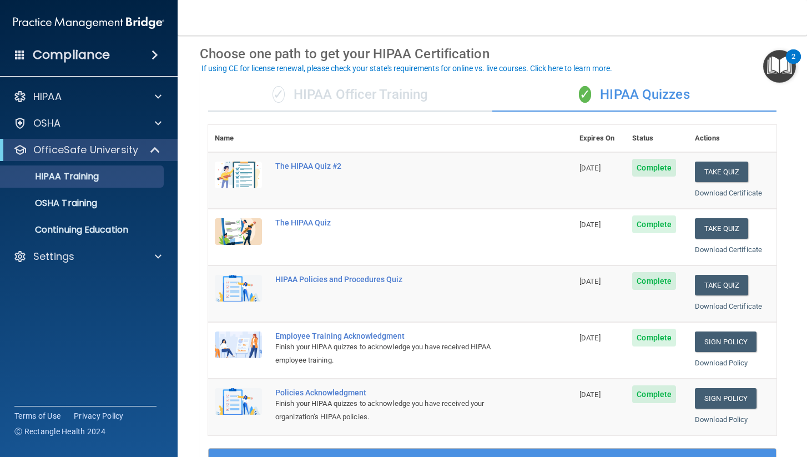
click at [429, 93] on div "✓ HIPAA Officer Training" at bounding box center [350, 94] width 284 height 33
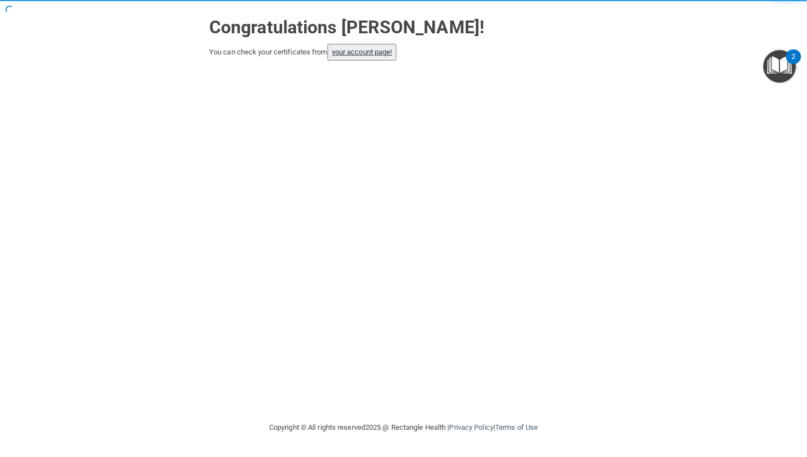
click at [386, 50] on link "your account page!" at bounding box center [362, 52] width 60 height 8
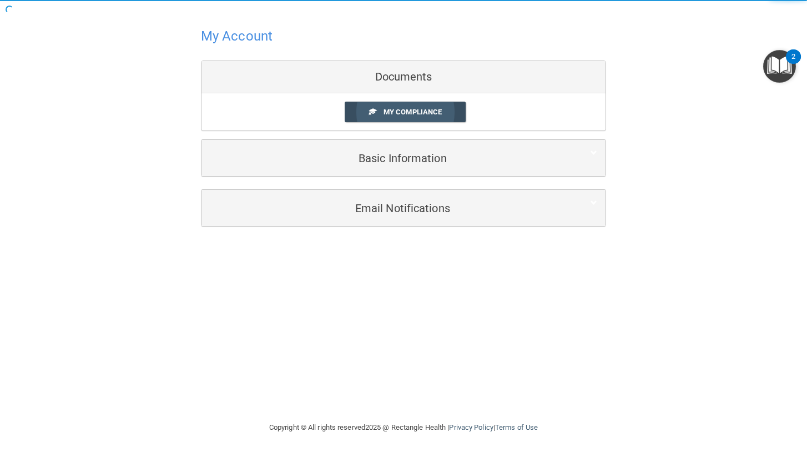
click at [399, 105] on link "My Compliance" at bounding box center [406, 112] width 122 height 21
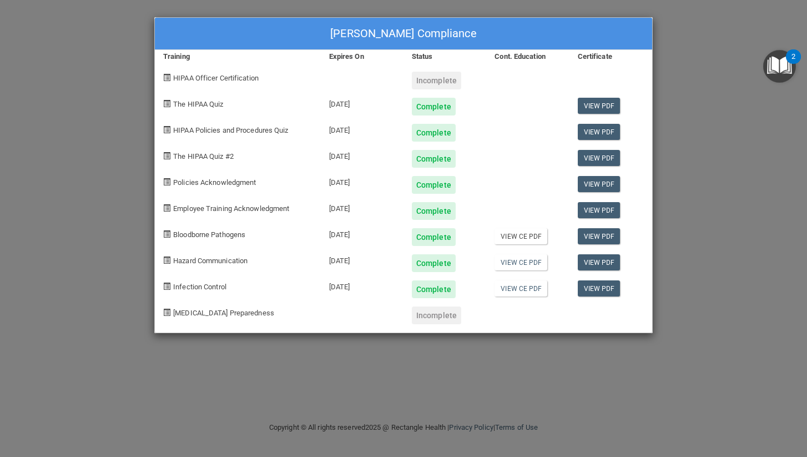
click at [521, 235] on link "View CE PDF" at bounding box center [520, 236] width 53 height 16
click at [526, 262] on link "View CE PDF" at bounding box center [520, 262] width 53 height 16
click at [536, 293] on link "View CE PDF" at bounding box center [520, 288] width 53 height 16
click at [206, 72] on div "HIPAA Officer Certification" at bounding box center [238, 76] width 166 height 26
click at [217, 77] on span "HIPAA Officer Certification" at bounding box center [215, 78] width 85 height 8
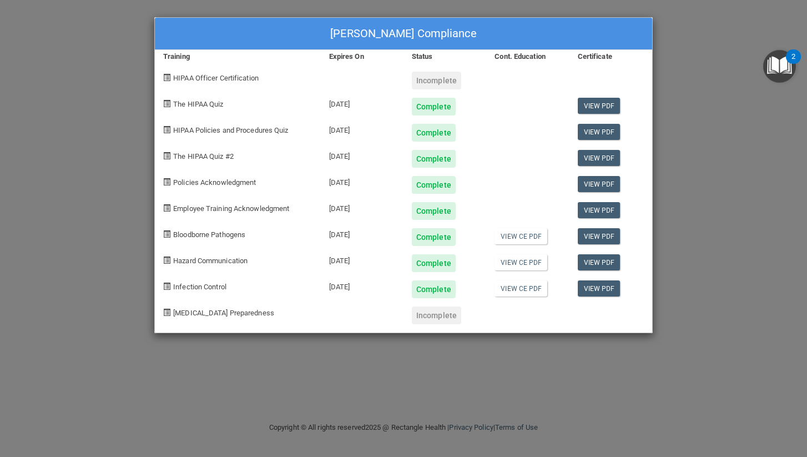
click at [431, 78] on div "Incomplete" at bounding box center [436, 81] width 49 height 18
